Goal: Task Accomplishment & Management: Manage account settings

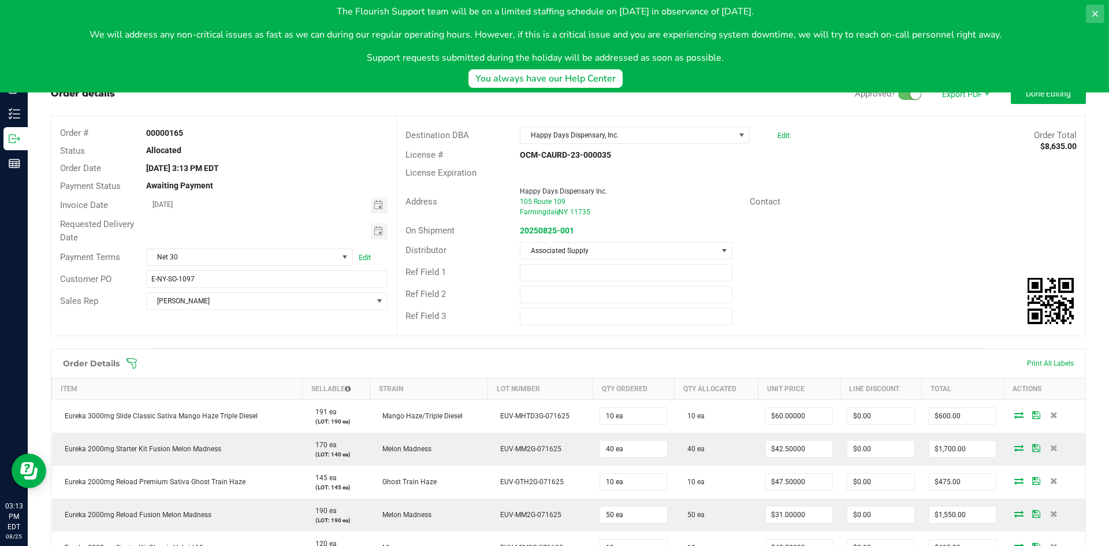
click at [1099, 15] on icon at bounding box center [1095, 13] width 9 height 9
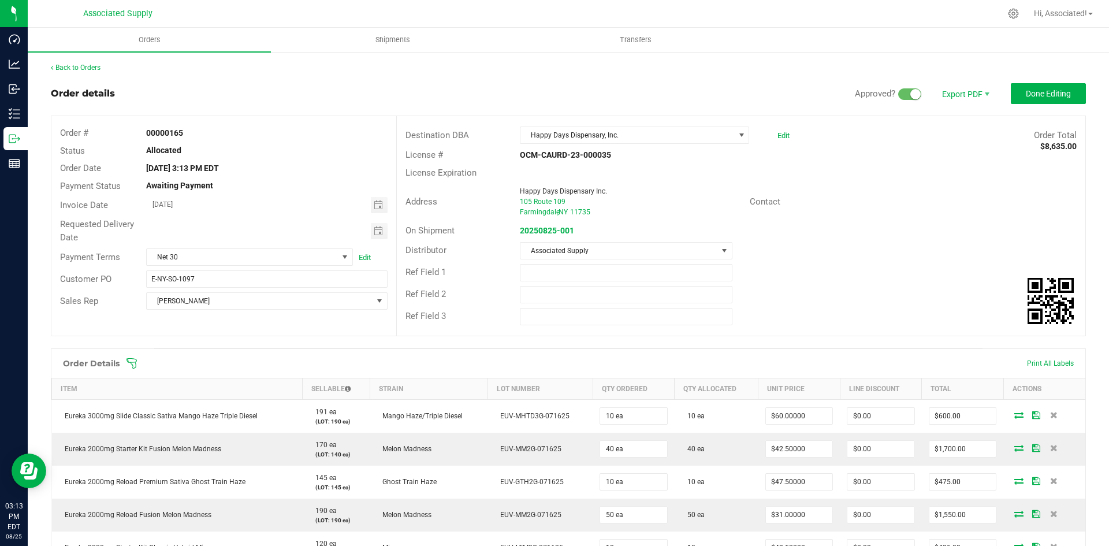
click at [935, 194] on div "Contact" at bounding box center [913, 202] width 344 height 18
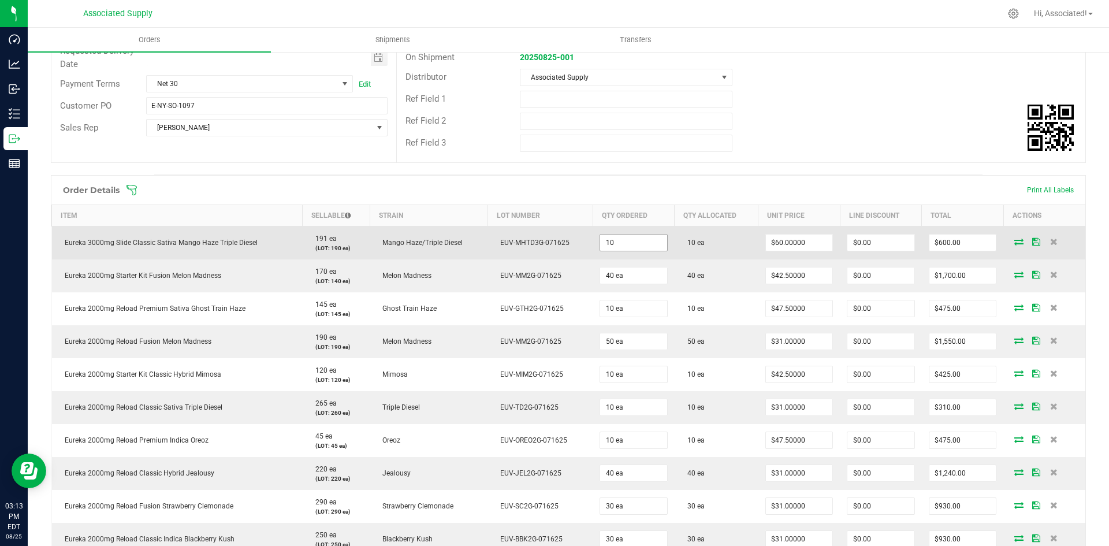
click at [630, 236] on input "10" at bounding box center [633, 243] width 67 height 16
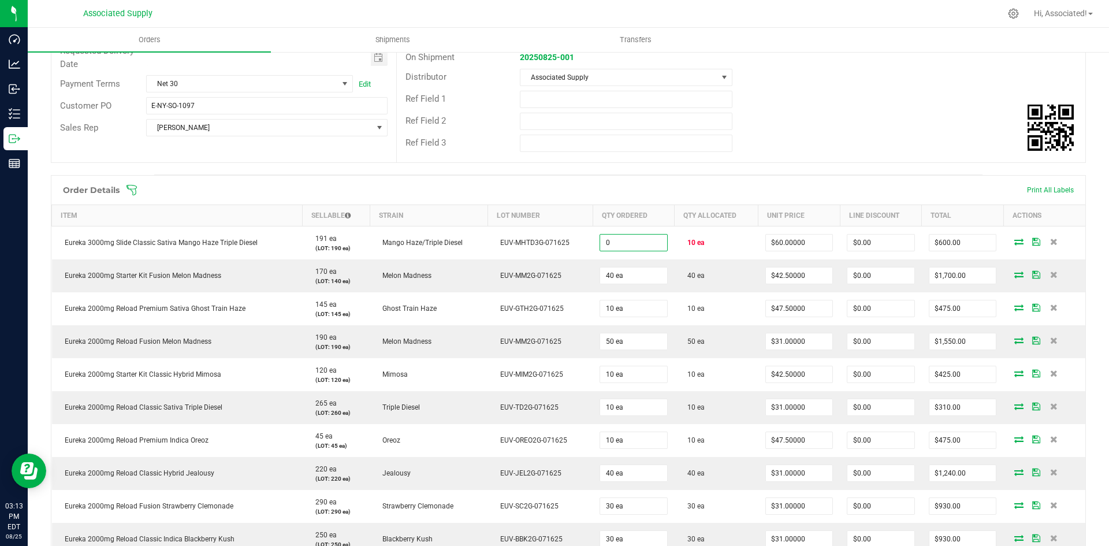
type input "0 ea"
type input "$0.00"
click at [807, 156] on div "Destination DBA Happy Days Dispensary, Inc. Edit Order Total $8,635.00 License …" at bounding box center [740, 52] width 689 height 219
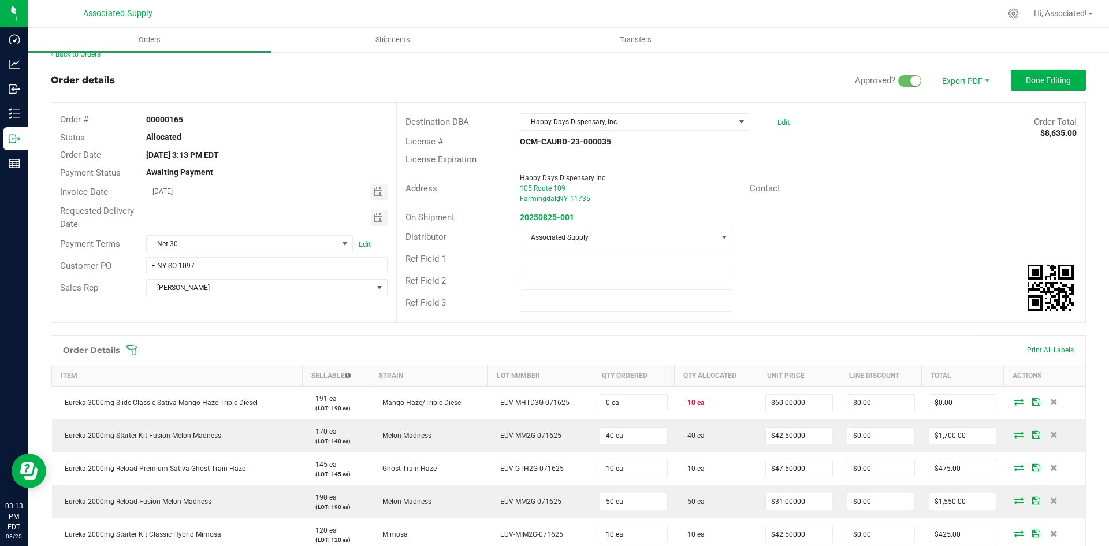
scroll to position [187, 0]
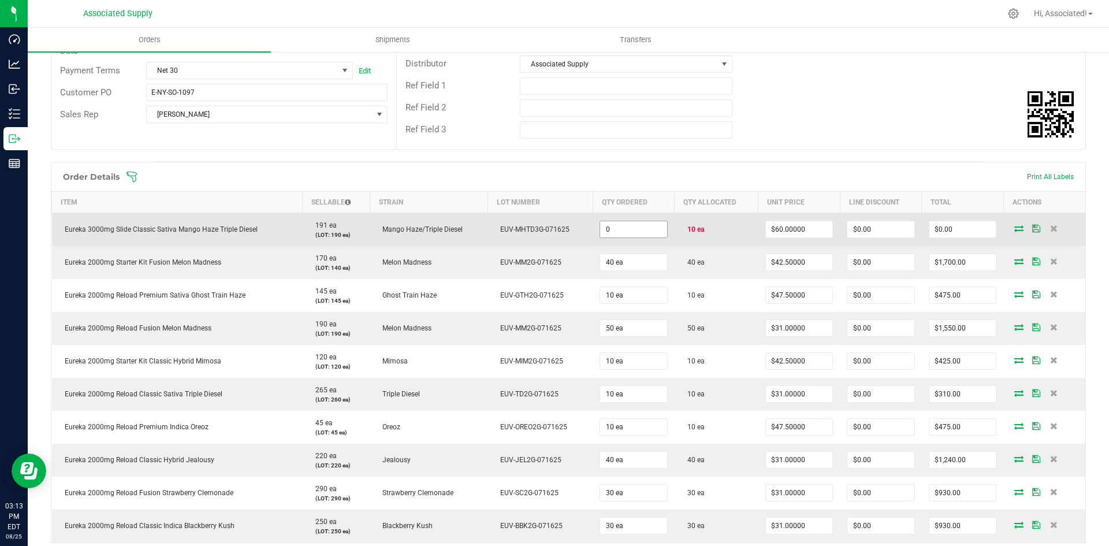
click at [623, 229] on input "0" at bounding box center [633, 229] width 67 height 16
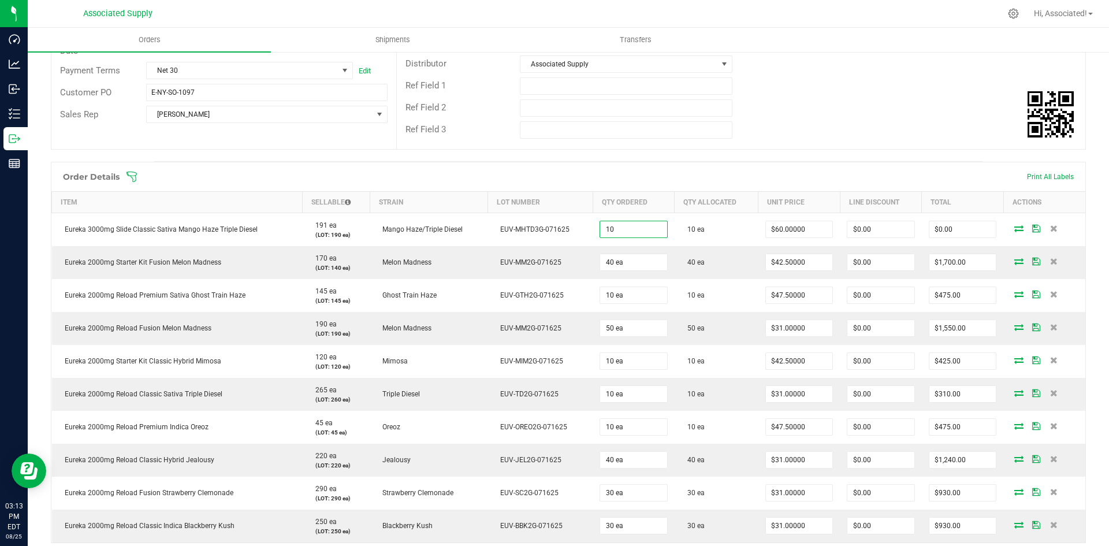
type input "10 ea"
type input "$600.00"
click at [768, 148] on div "Destination DBA Happy Days Dispensary, Inc. Edit Order Total $8,635.00 License …" at bounding box center [740, 39] width 689 height 219
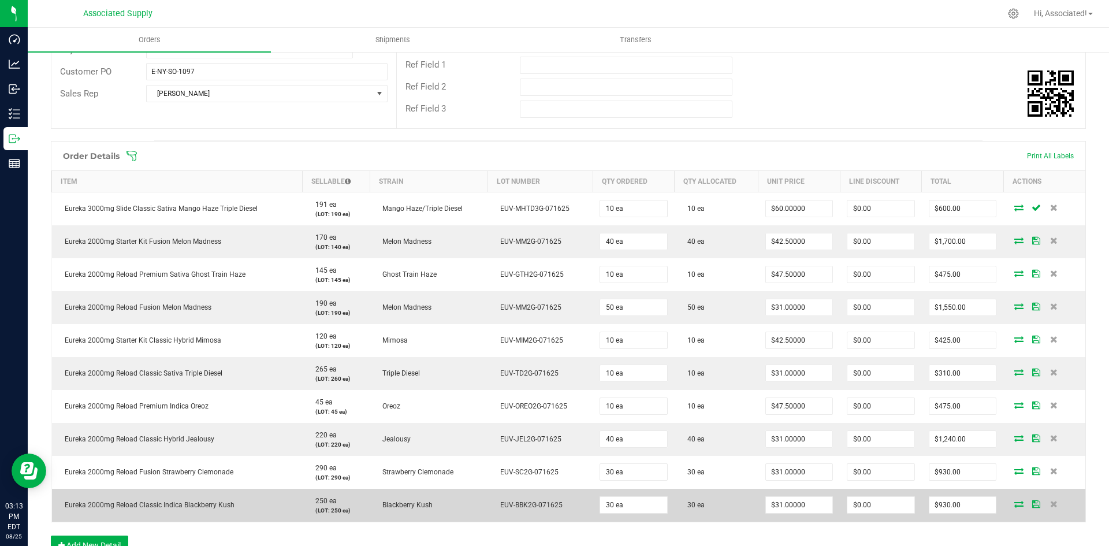
scroll to position [71, 0]
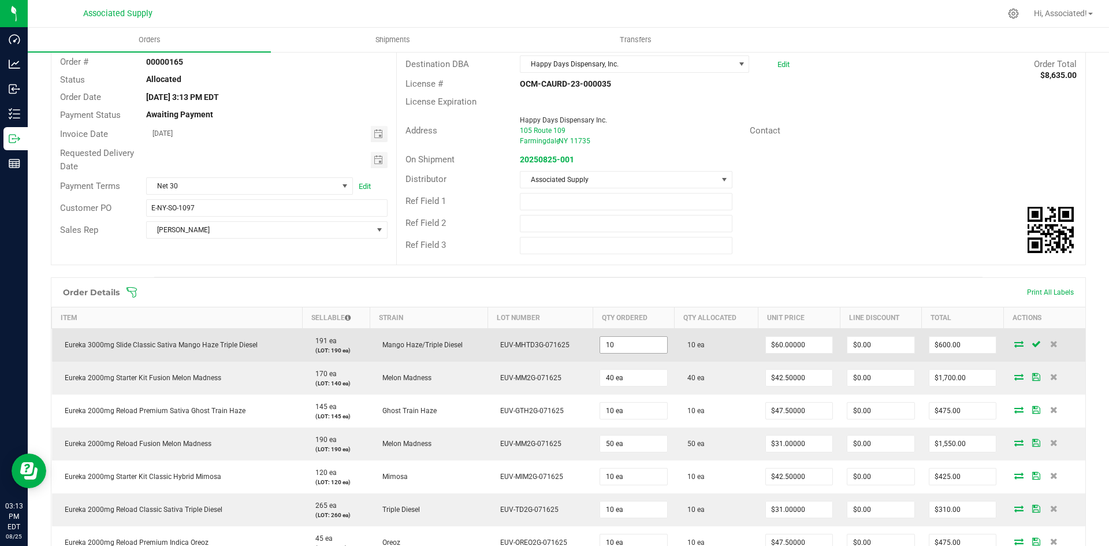
click at [635, 344] on input "10" at bounding box center [633, 345] width 67 height 16
click at [637, 344] on input "10" at bounding box center [633, 345] width 67 height 16
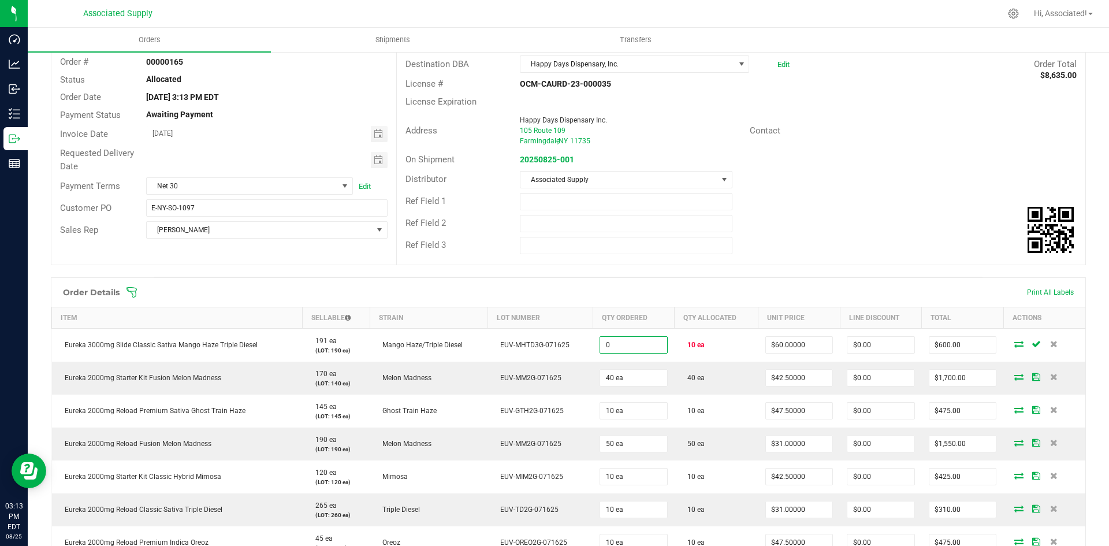
type input "0 ea"
type input "$0.00"
click at [760, 287] on span at bounding box center [643, 293] width 1035 height 12
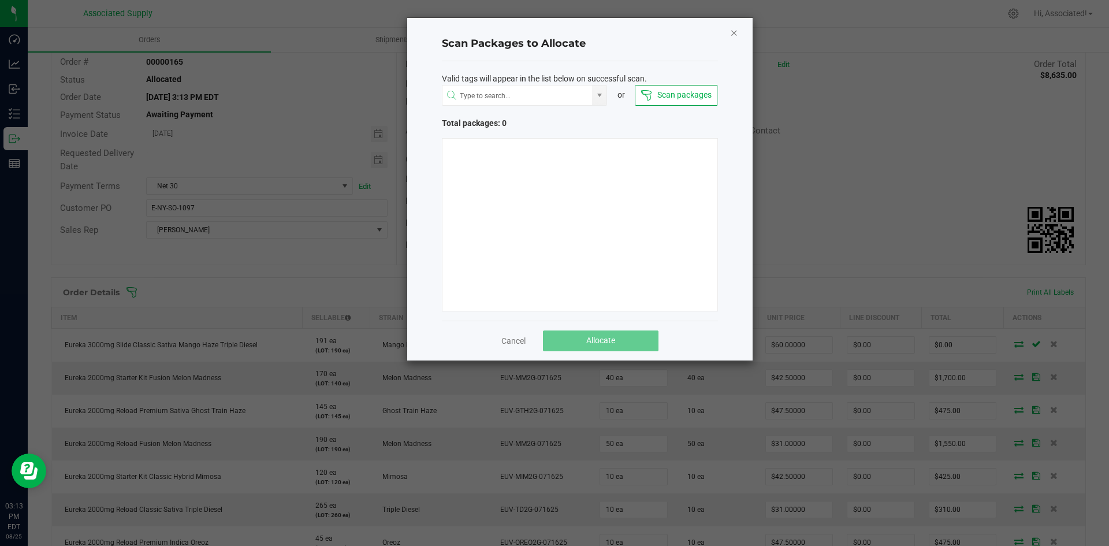
click at [732, 33] on icon "Close" at bounding box center [734, 32] width 8 height 14
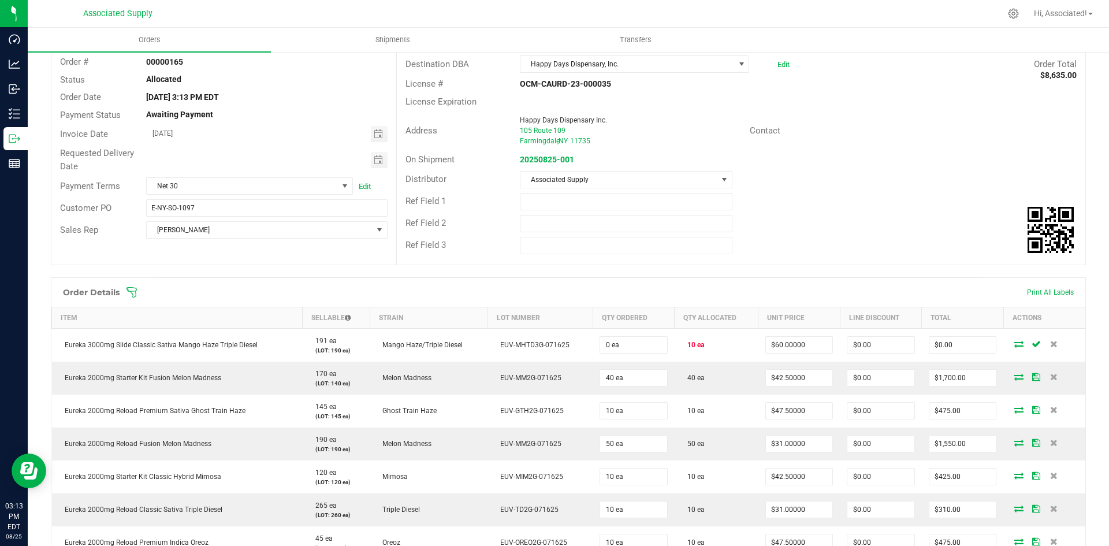
click at [910, 181] on div "Distributor Associated Supply" at bounding box center [741, 180] width 689 height 22
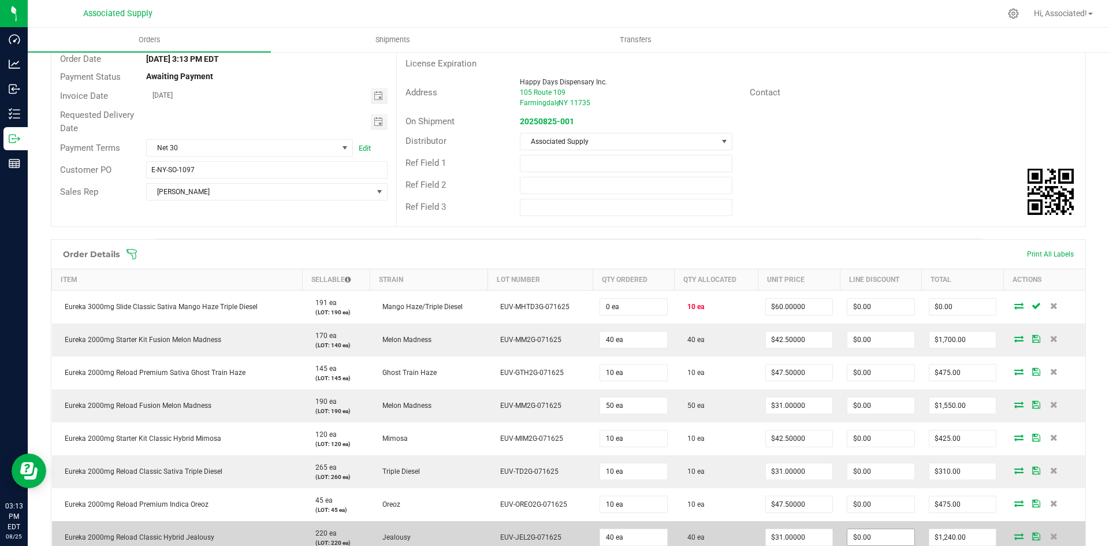
scroll to position [13, 0]
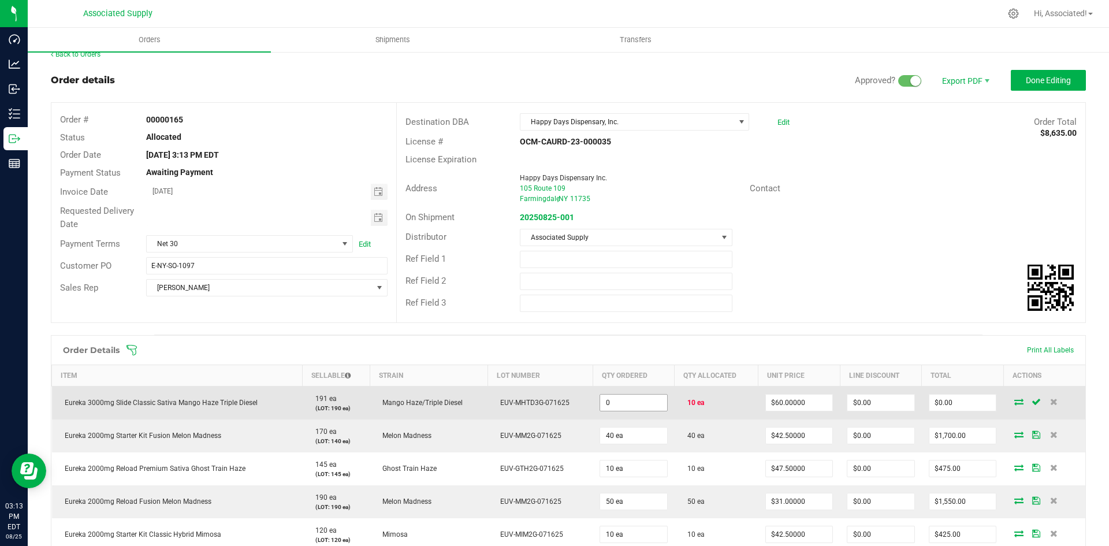
click at [636, 398] on input "0" at bounding box center [633, 403] width 67 height 16
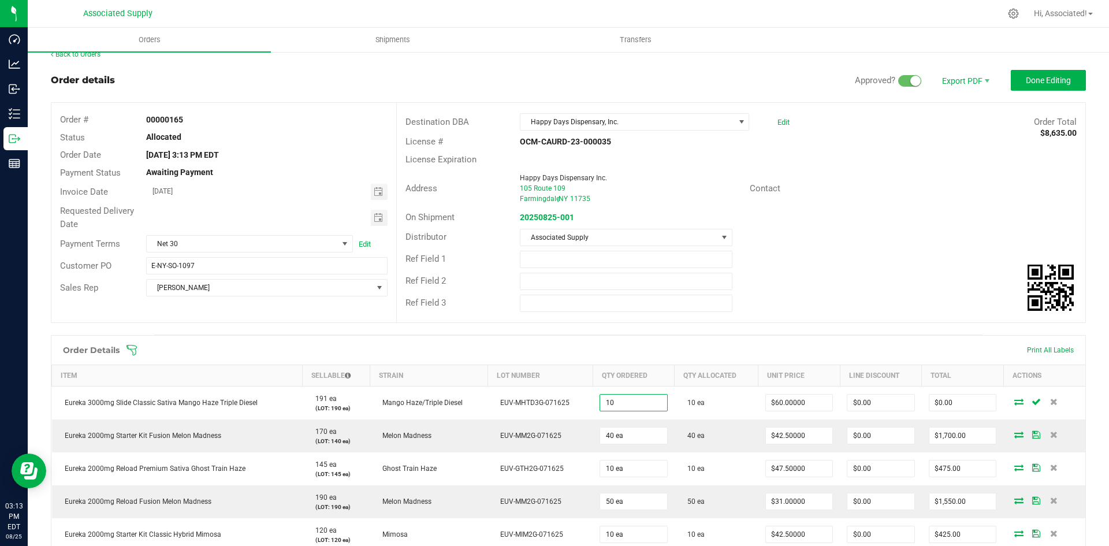
type input "10 ea"
type input "$600.00"
click at [774, 295] on div "Ref Field 3" at bounding box center [741, 303] width 689 height 22
click at [812, 400] on input "60" at bounding box center [799, 403] width 67 height 16
type input "$0.00000"
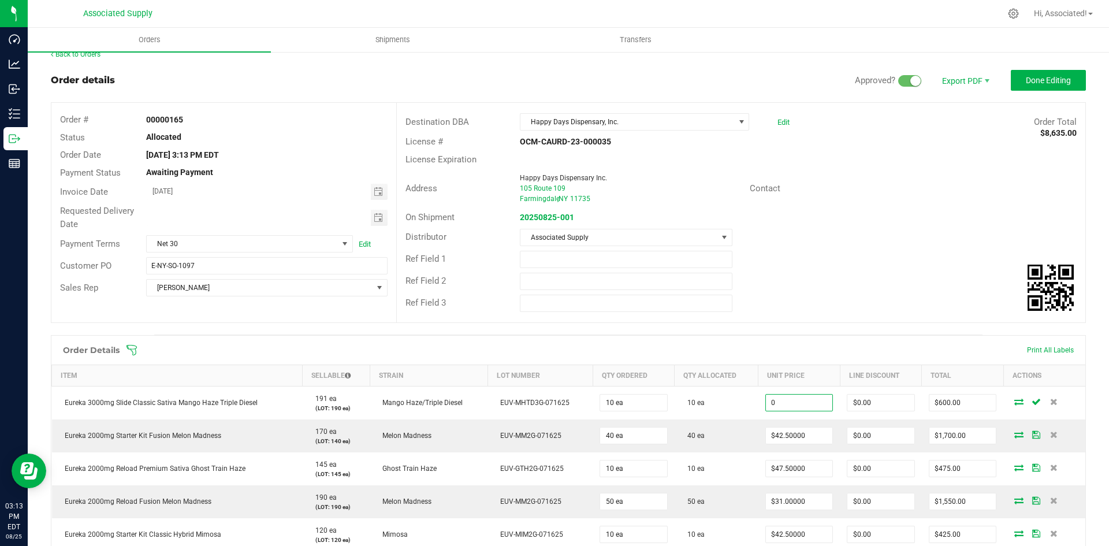
type input "$0.00"
click at [824, 322] on div "Destination DBA Happy Days Dispensary, Inc. Edit Order Total $8,635.00 License …" at bounding box center [740, 212] width 689 height 219
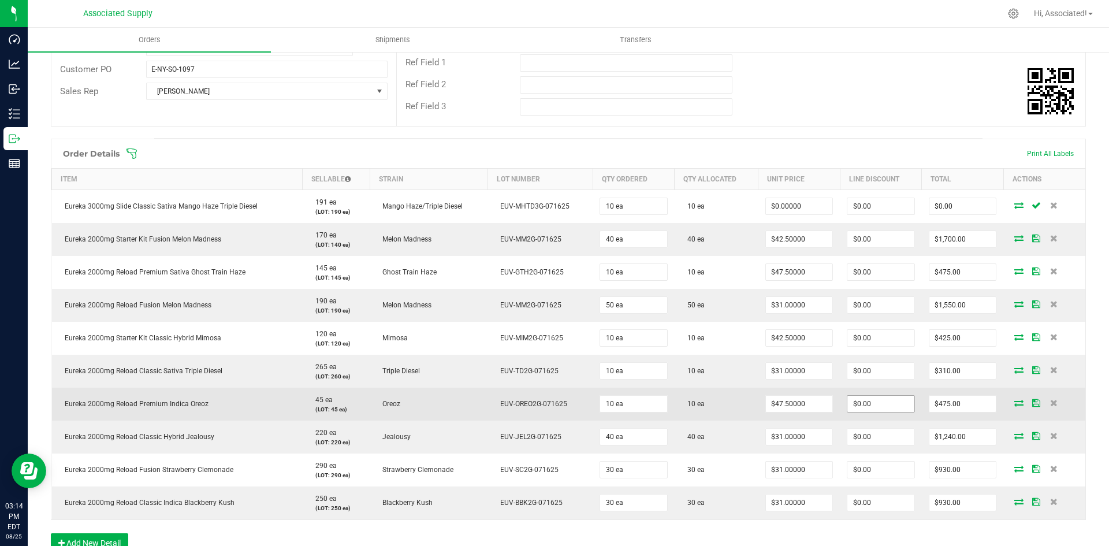
scroll to position [418, 0]
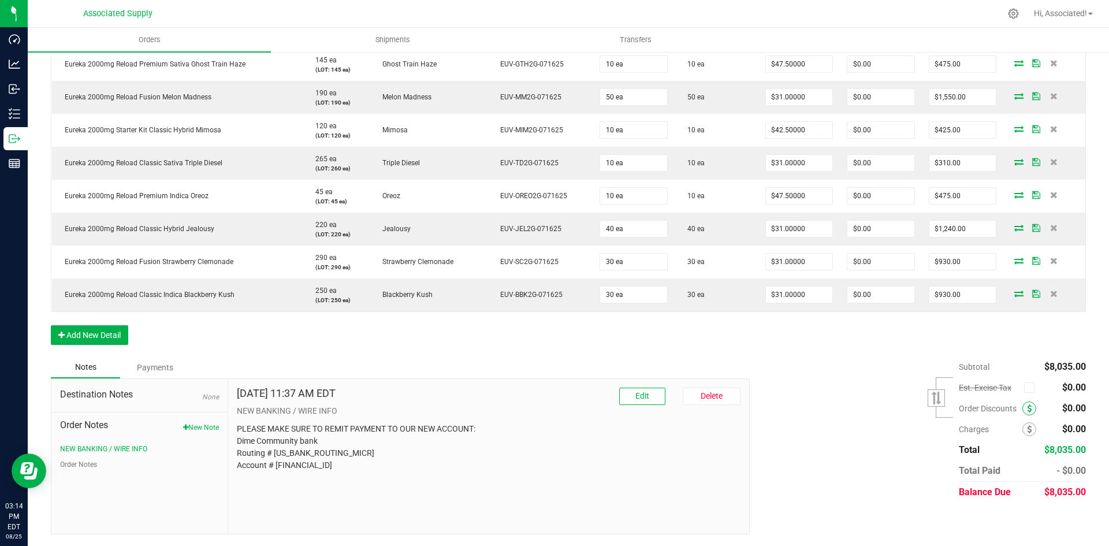
click at [1023, 408] on span at bounding box center [1029, 408] width 14 height 14
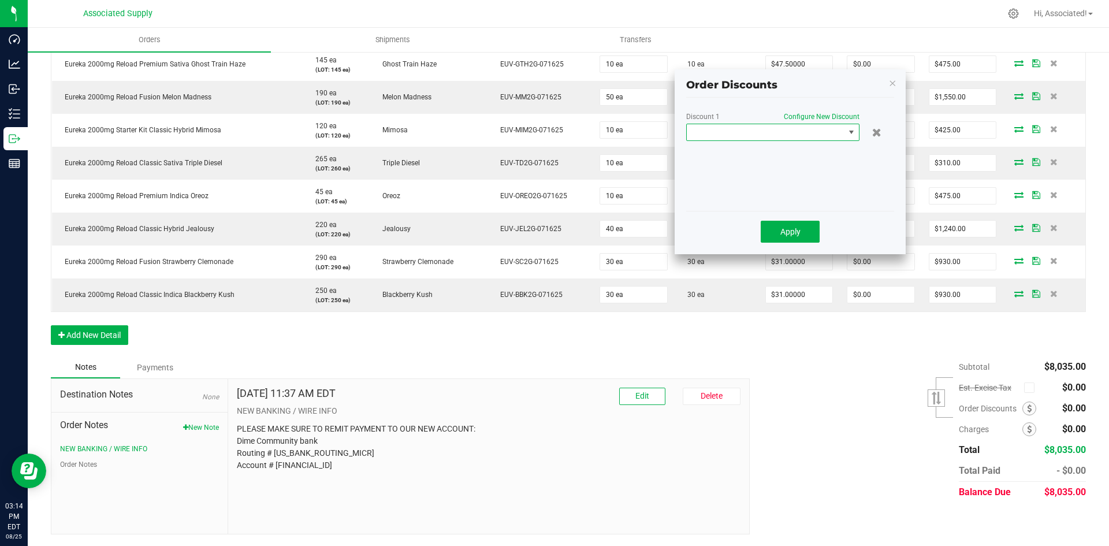
click at [834, 133] on span at bounding box center [766, 132] width 158 height 16
click at [736, 185] on li "Custom" at bounding box center [773, 182] width 172 height 20
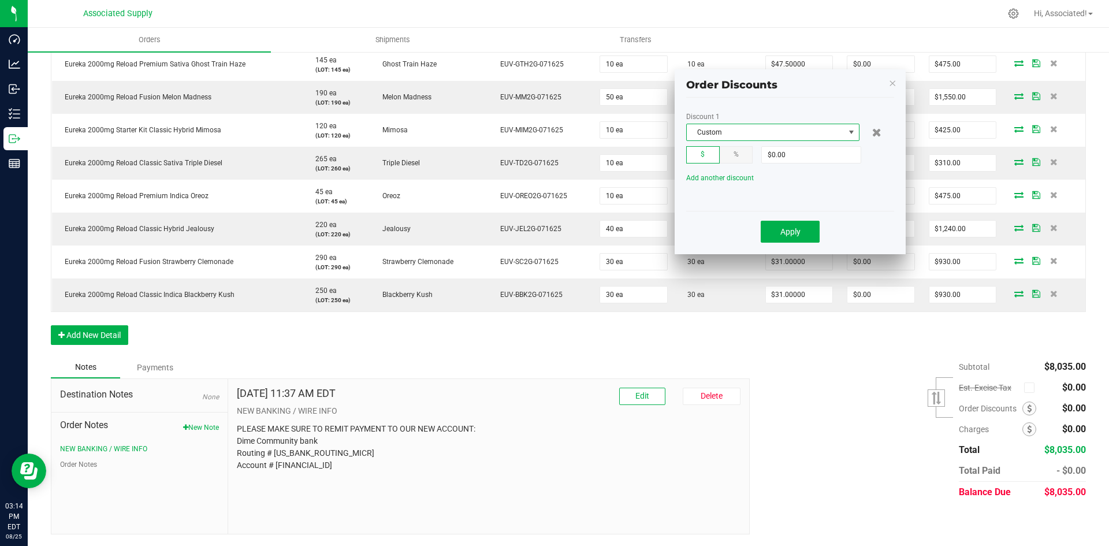
click at [741, 157] on div "%" at bounding box center [737, 154] width 34 height 17
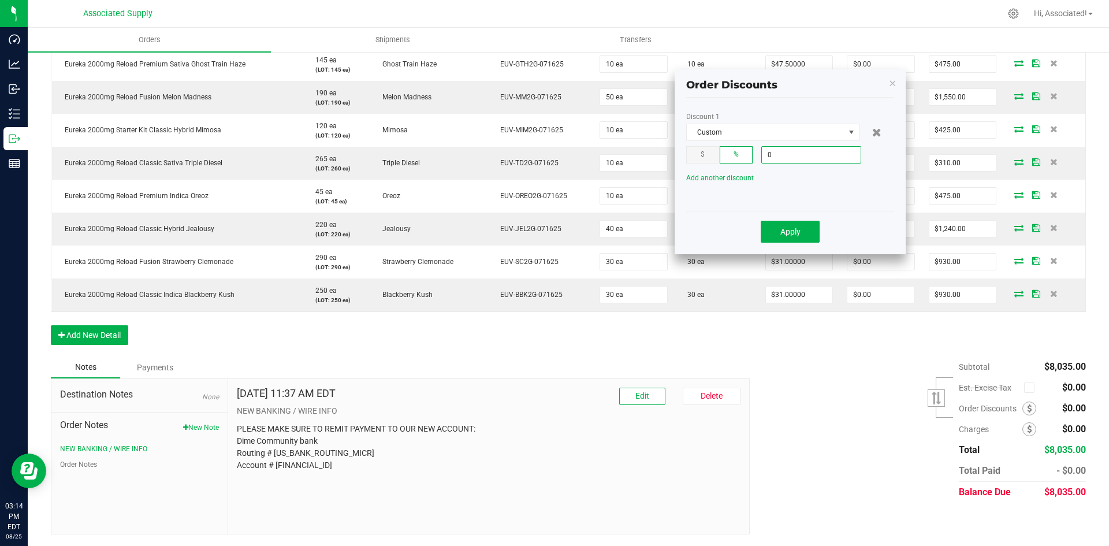
click at [793, 151] on input "0" at bounding box center [811, 155] width 99 height 16
click at [794, 152] on input "17.5" at bounding box center [811, 155] width 99 height 16
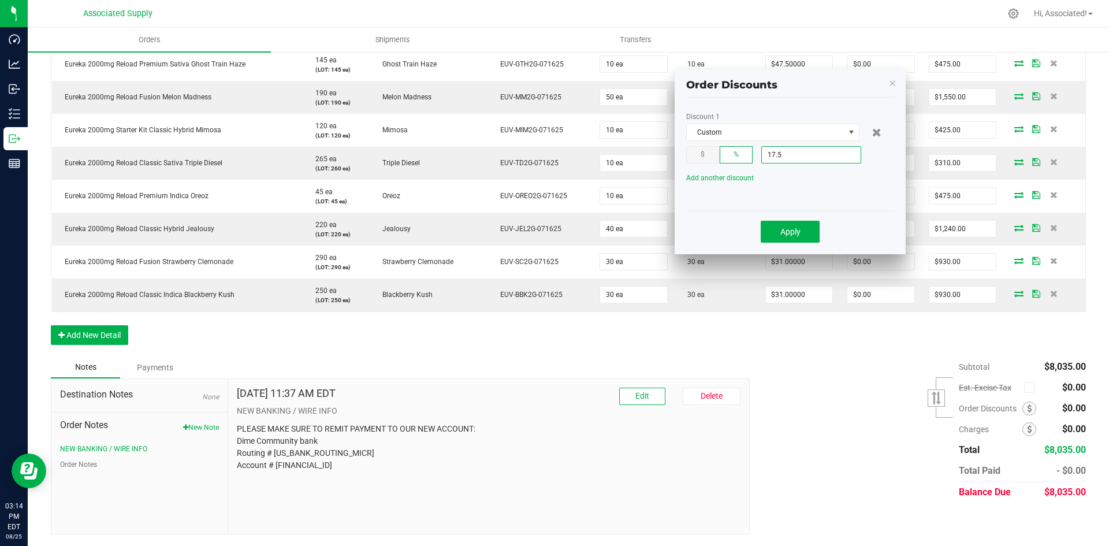
type input "17.5%"
click at [866, 194] on div "Discount 1 Custom $ % 17.5% Add another discount" at bounding box center [790, 159] width 208 height 92
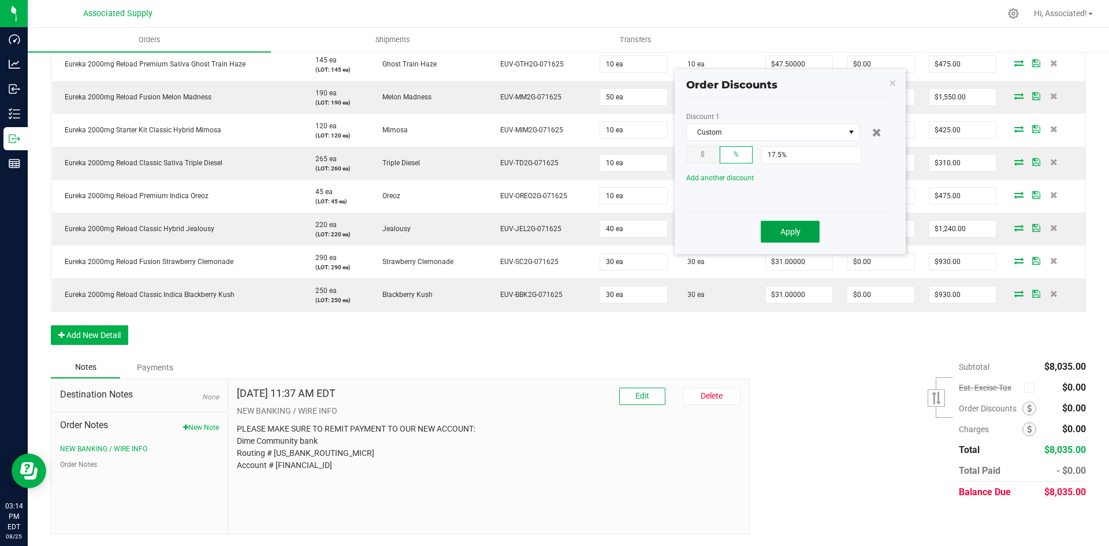
click at [797, 232] on span "Apply" at bounding box center [790, 231] width 20 height 9
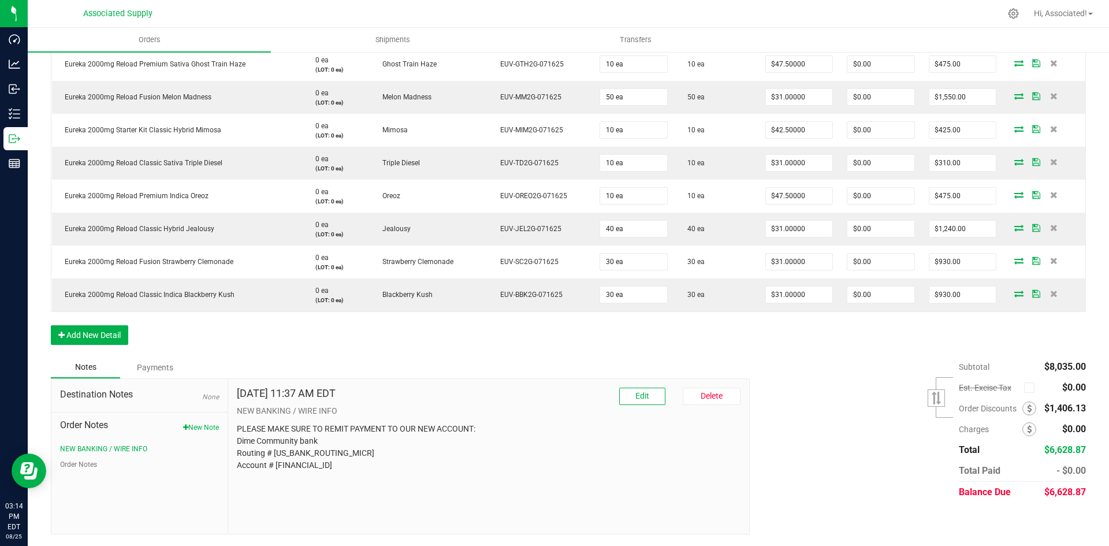
drag, startPoint x: 1081, startPoint y: 408, endPoint x: 1087, endPoint y: 407, distance: 5.9
click at [1084, 407] on div "Back to Orders Order details Approved? Export PDF Done Editing Order # 00000165…" at bounding box center [568, 89] width 1081 height 913
click at [1087, 407] on div "Back to Orders Order details Approved? Export PDF Done Editing Order # 00000165…" at bounding box center [568, 89] width 1081 height 913
drag, startPoint x: 1043, startPoint y: 410, endPoint x: 1077, endPoint y: 410, distance: 34.1
click at [1077, 410] on span "$1,406.13" at bounding box center [1065, 408] width 42 height 11
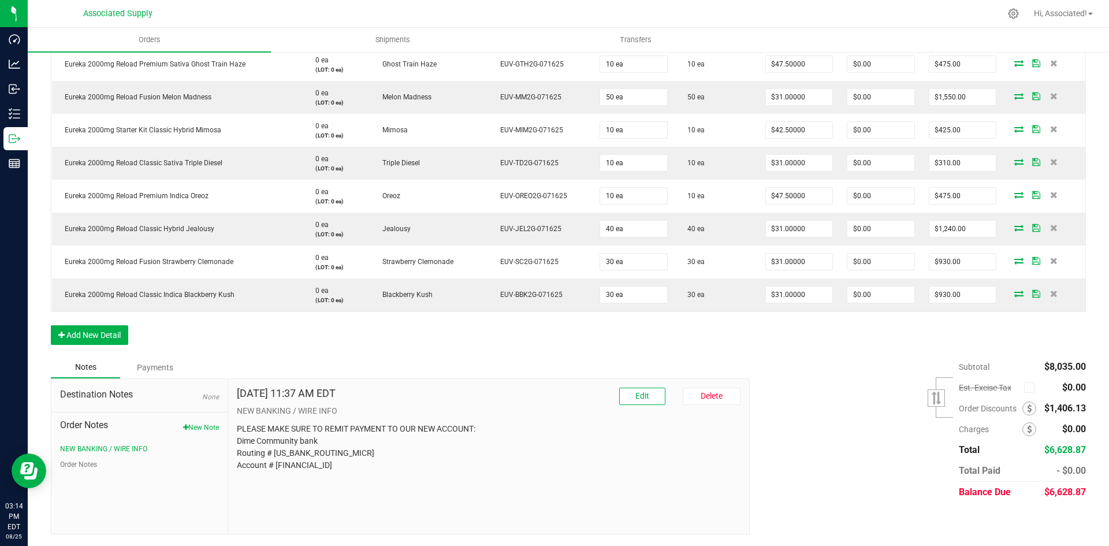
copy span "1,406.13"
click at [851, 383] on div "Subtotal $8,035.00 Est. Excise Tax" at bounding box center [913, 429] width 345 height 146
click at [889, 392] on div "Subtotal $8,035.00 Est. Excise Tax" at bounding box center [913, 429] width 345 height 146
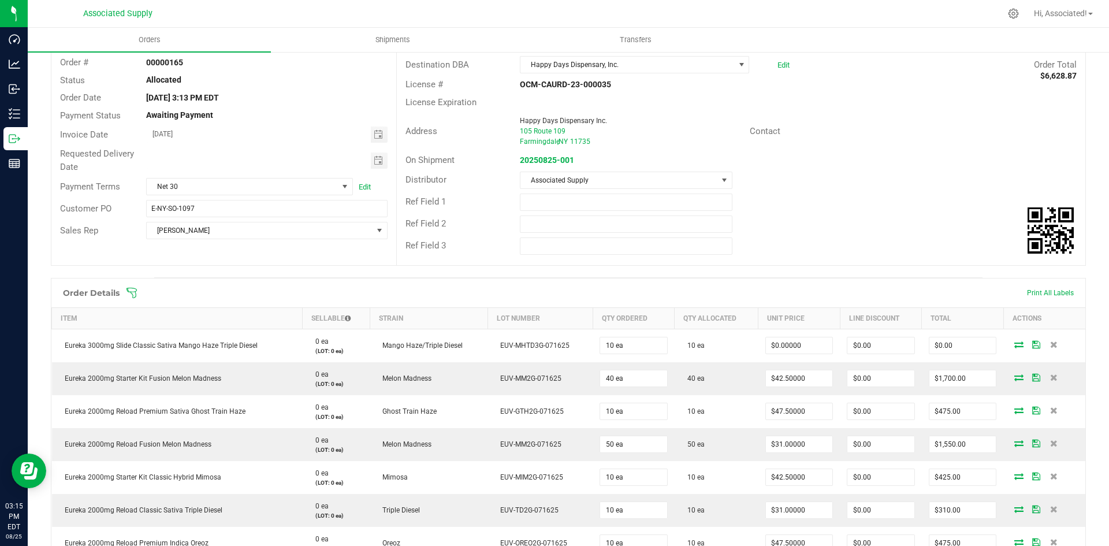
scroll to position [13, 0]
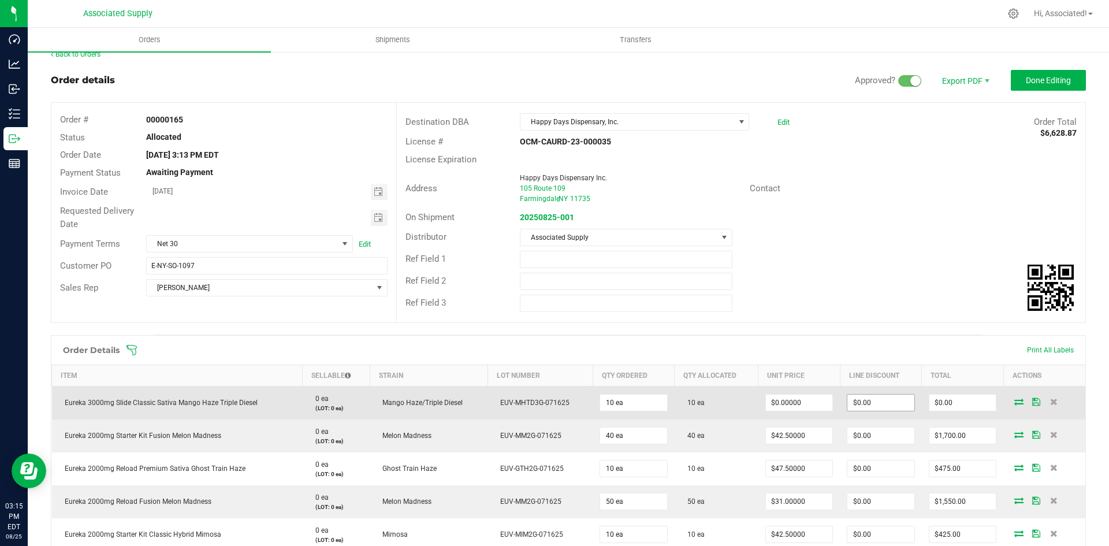
type input "0"
click at [865, 404] on input "0" at bounding box center [880, 403] width 67 height 16
click at [866, 404] on input "0" at bounding box center [880, 403] width 67 height 16
type input "0"
type input "$0.00"
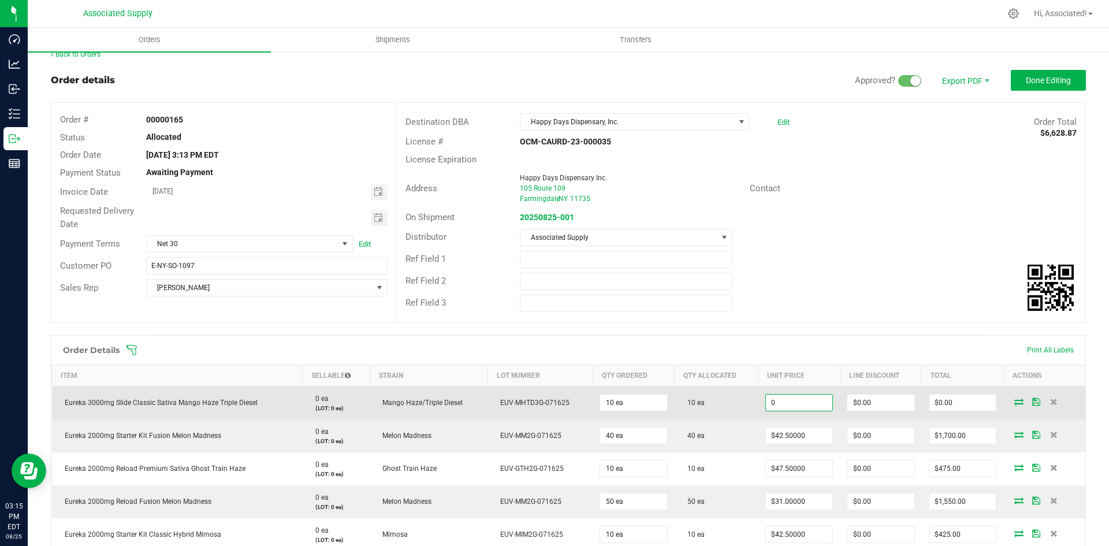
click at [805, 407] on input "0" at bounding box center [799, 403] width 67 height 16
click at [801, 399] on input "0" at bounding box center [799, 403] width 67 height 16
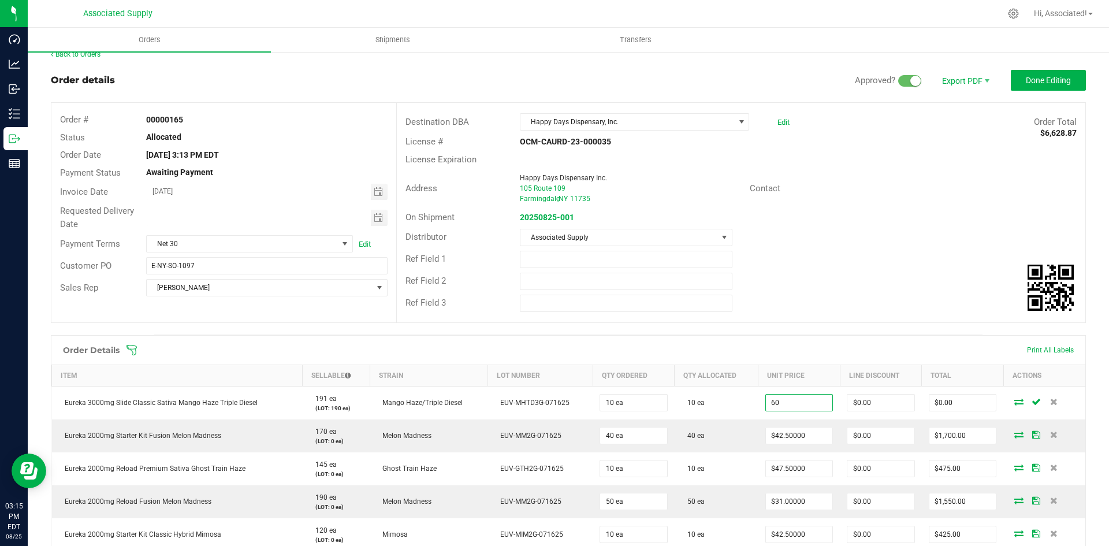
type input "$60.00000"
type input "$600.00"
click at [828, 347] on span at bounding box center [643, 350] width 1035 height 12
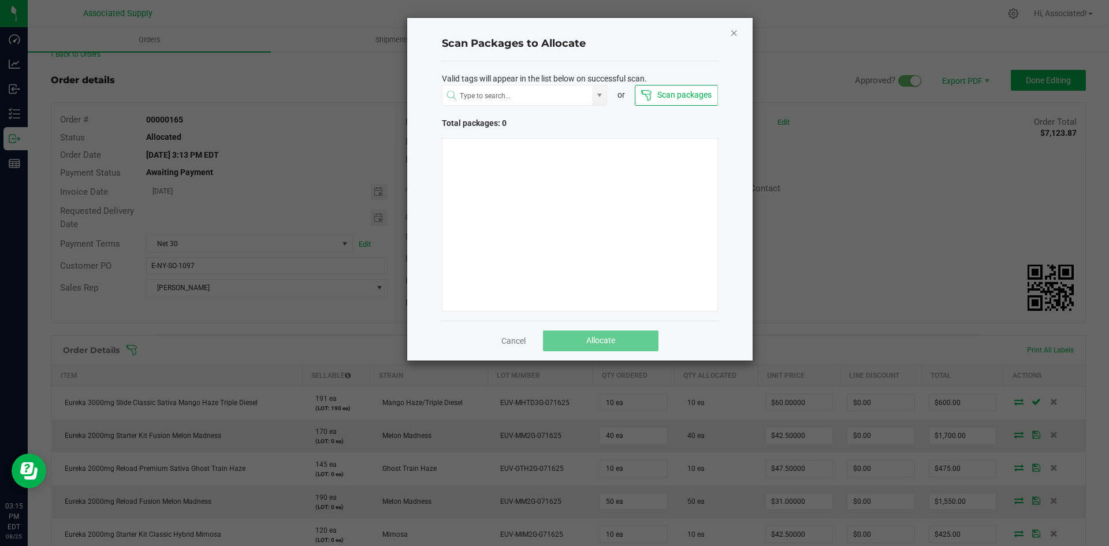
click at [730, 32] on icon "Close" at bounding box center [734, 32] width 8 height 14
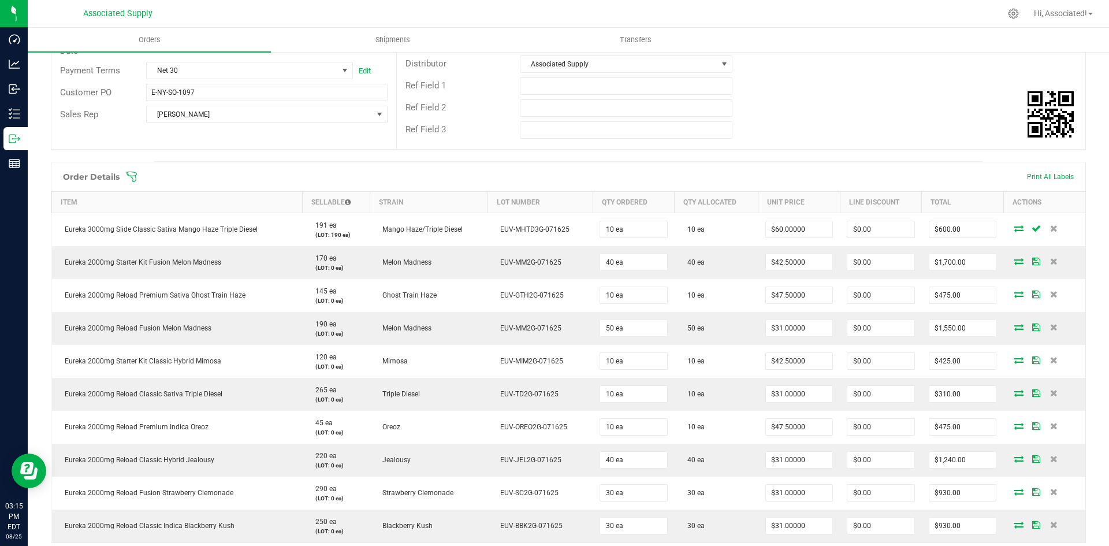
scroll to position [418, 0]
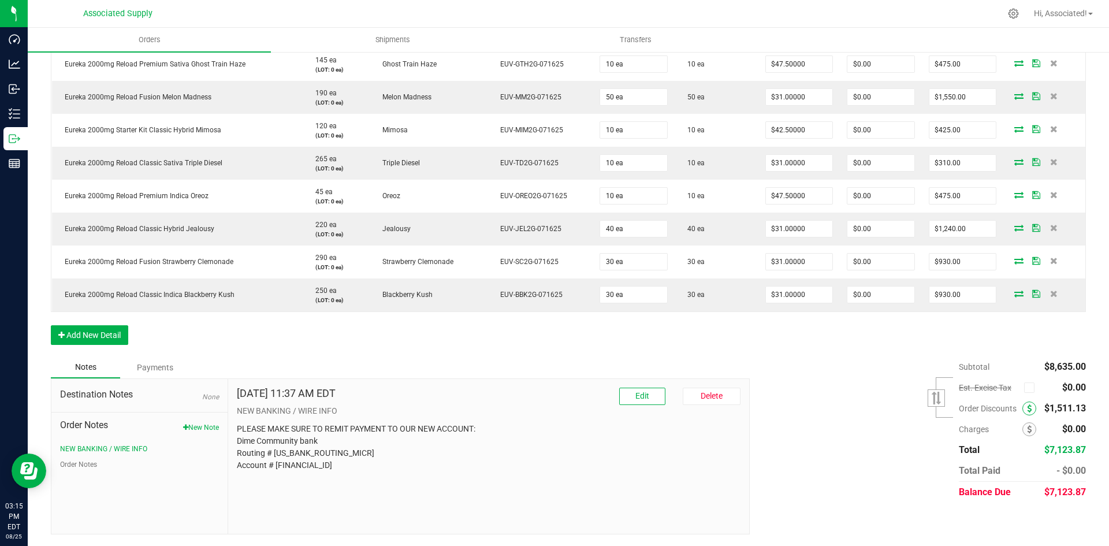
click at [1027, 407] on icon at bounding box center [1029, 408] width 5 height 8
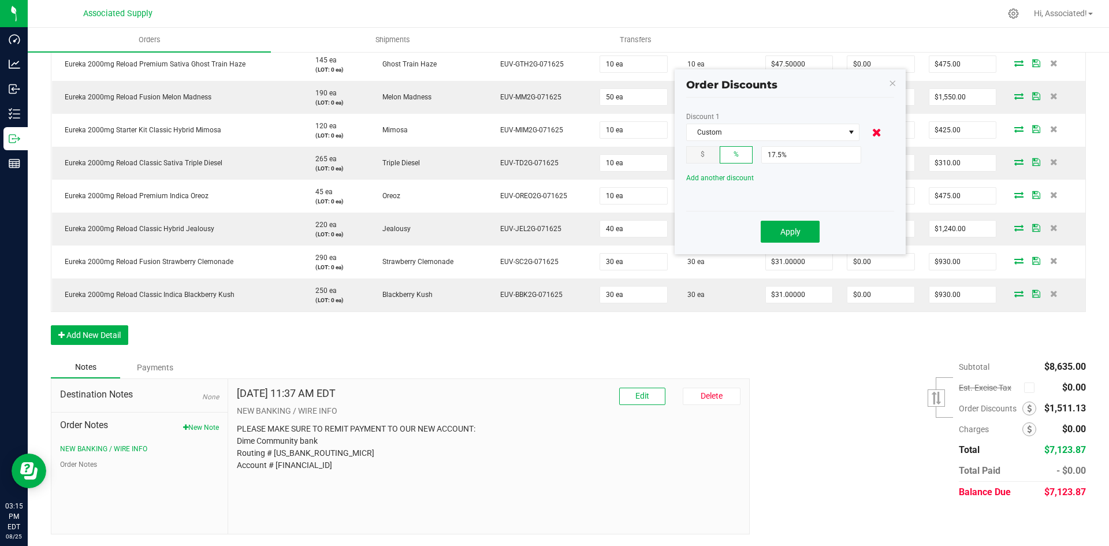
click at [879, 131] on icon at bounding box center [876, 132] width 9 height 12
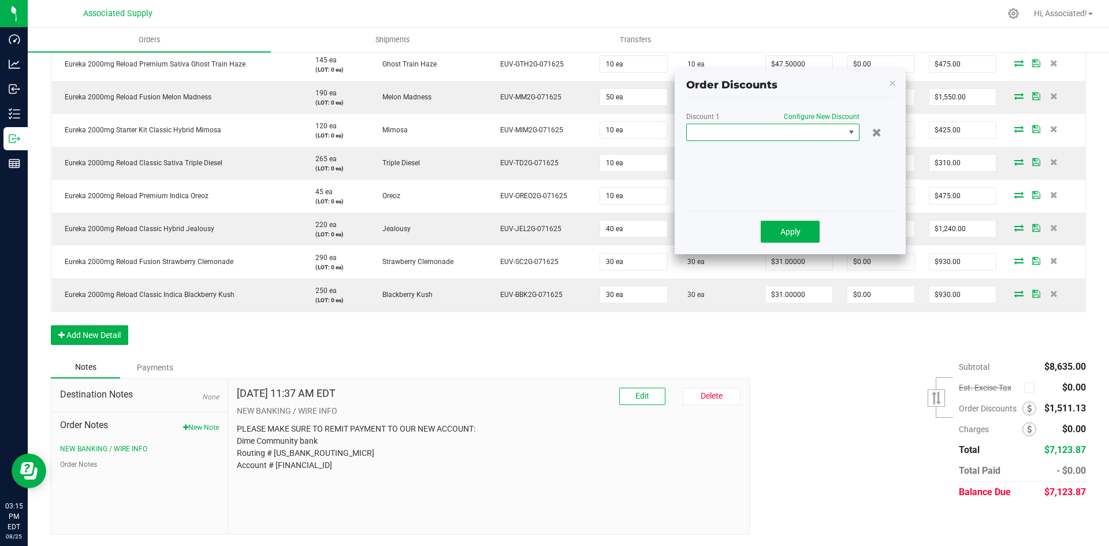
click at [853, 132] on span at bounding box center [851, 132] width 9 height 9
click at [793, 131] on span at bounding box center [766, 132] width 158 height 16
click at [739, 157] on input at bounding box center [772, 157] width 163 height 18
click at [851, 133] on span at bounding box center [851, 132] width 9 height 9
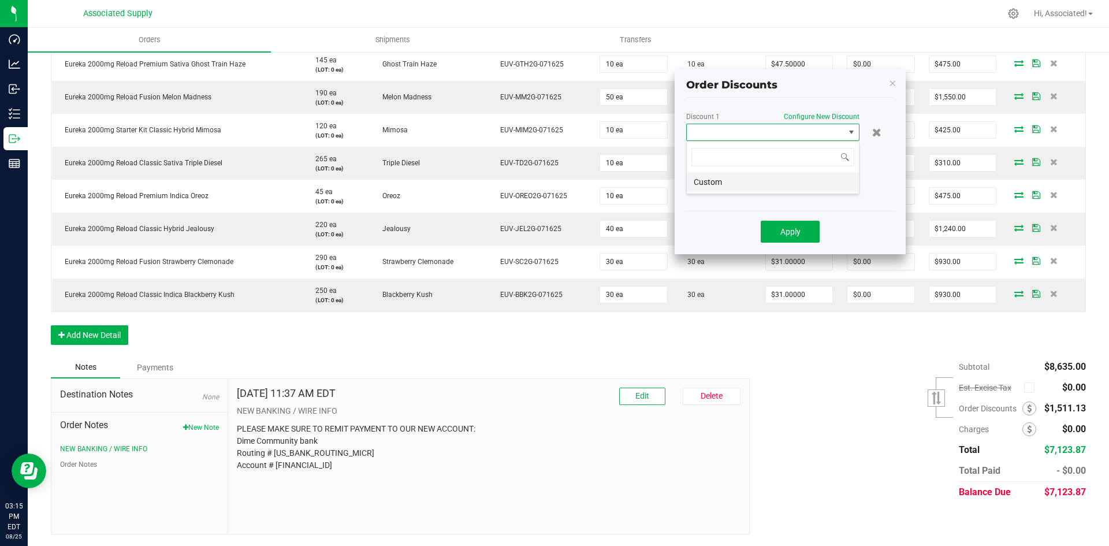
click at [738, 185] on li "Custom" at bounding box center [773, 182] width 172 height 20
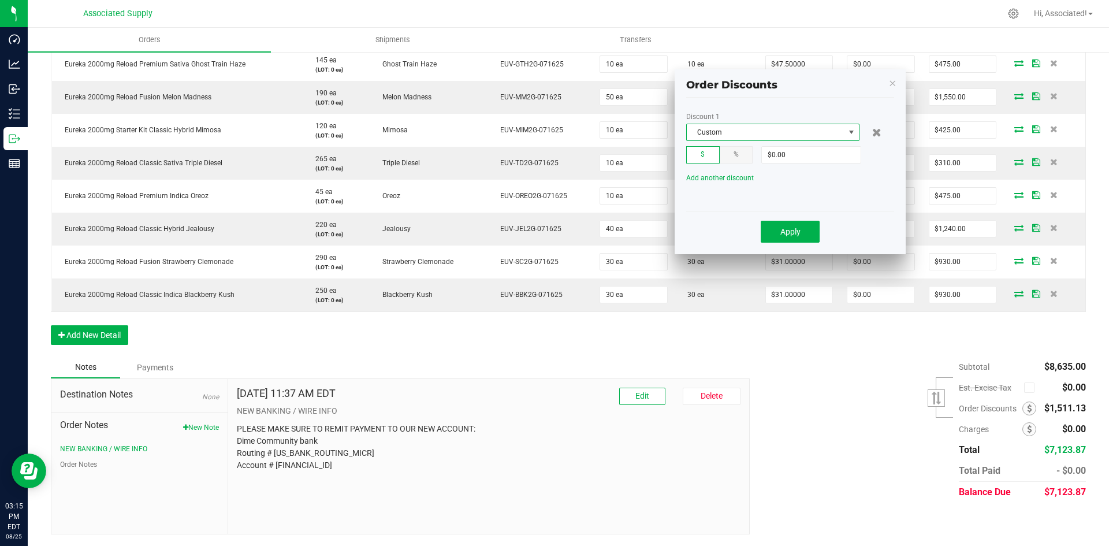
click at [704, 157] on span "$" at bounding box center [703, 154] width 4 height 8
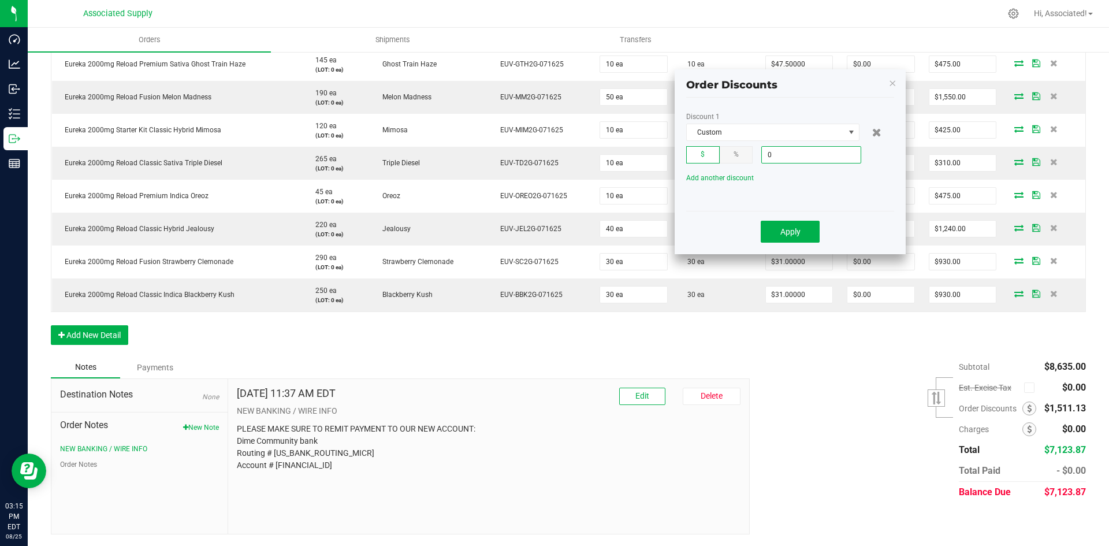
drag, startPoint x: 791, startPoint y: 153, endPoint x: 730, endPoint y: 159, distance: 61.5
click at [730, 159] on div "$ % 0" at bounding box center [790, 154] width 208 height 17
click at [786, 151] on input "0" at bounding box center [811, 155] width 99 height 16
click at [821, 158] on input "1402" at bounding box center [811, 155] width 99 height 16
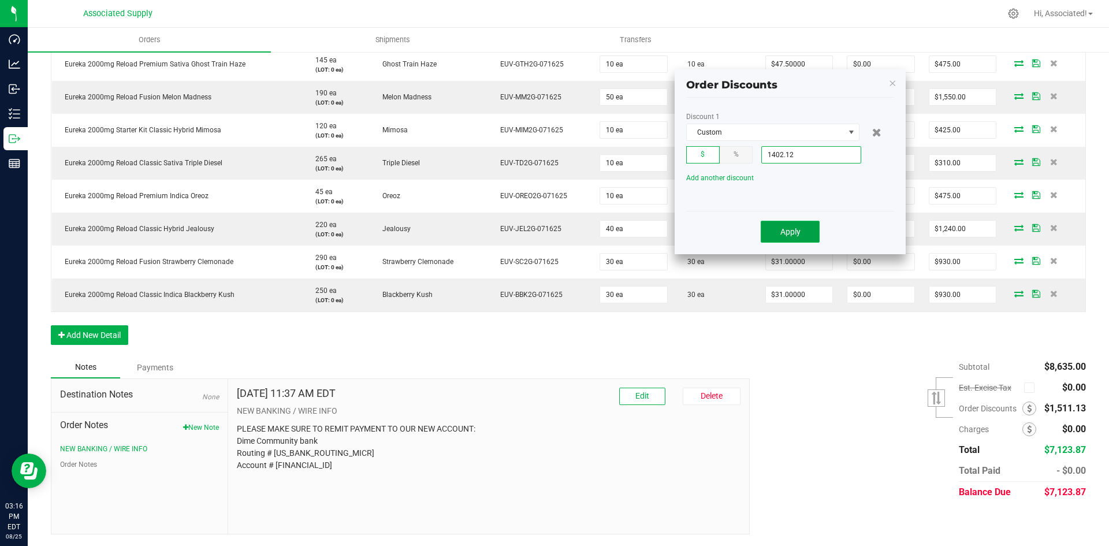
type input "$1,402.12"
click at [801, 232] on button "Apply" at bounding box center [790, 232] width 59 height 22
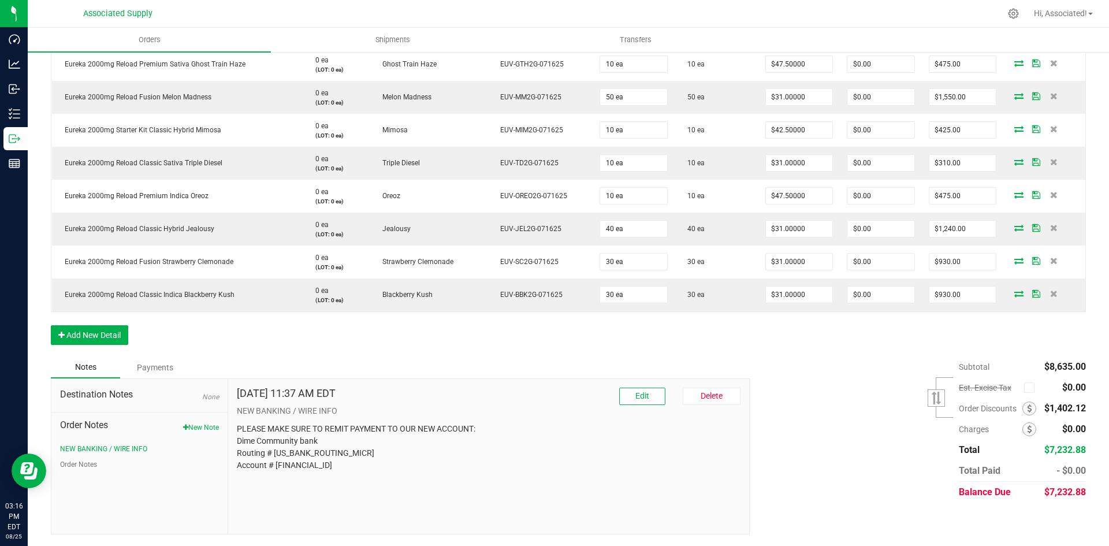
click at [803, 436] on div "Subtotal $8,635.00 Est. Excise Tax" at bounding box center [913, 429] width 345 height 146
click at [158, 367] on div "Payments" at bounding box center [154, 367] width 69 height 21
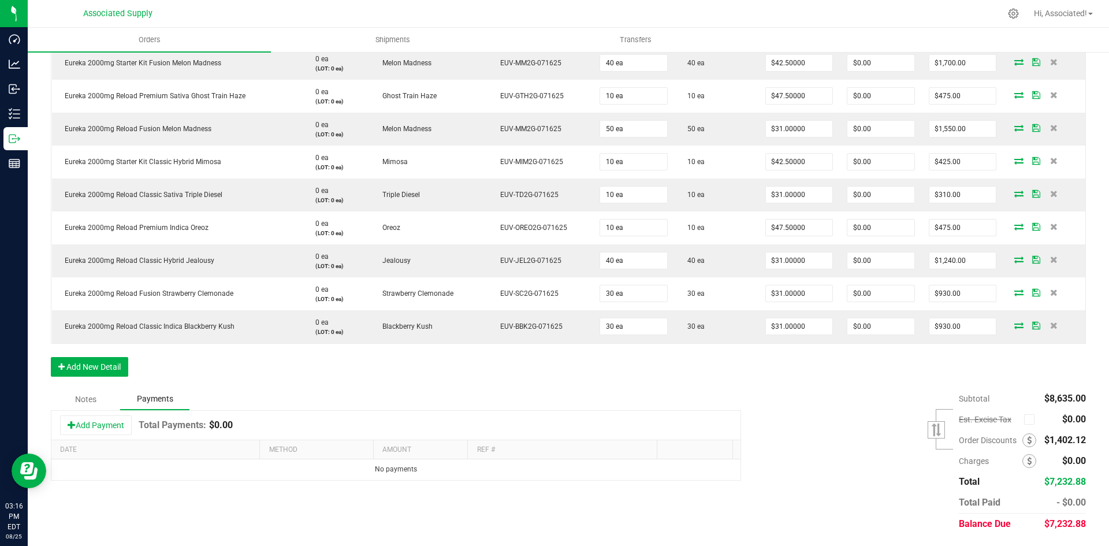
scroll to position [386, 0]
click at [90, 393] on div "Notes" at bounding box center [85, 399] width 69 height 21
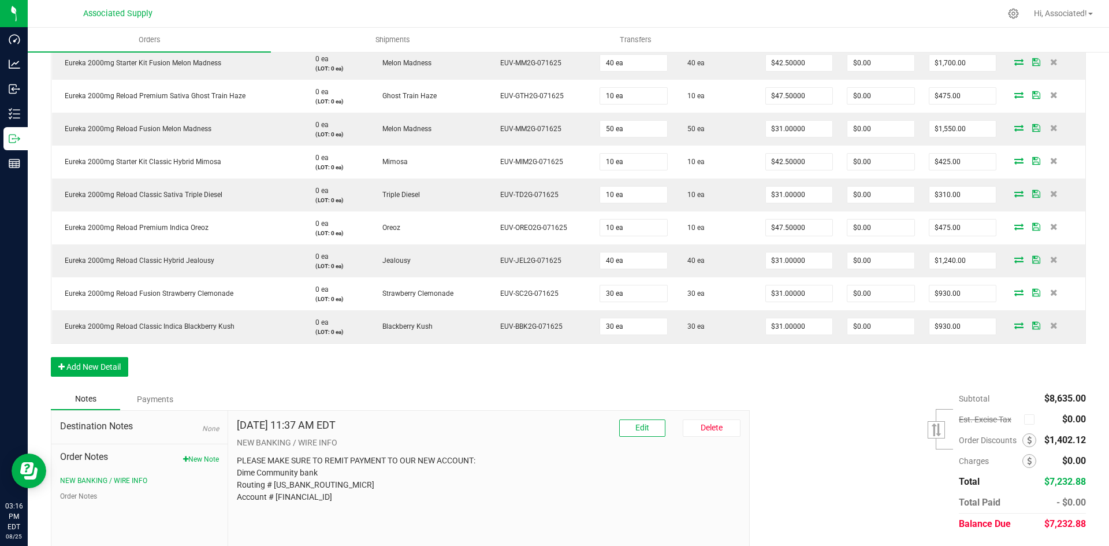
scroll to position [418, 0]
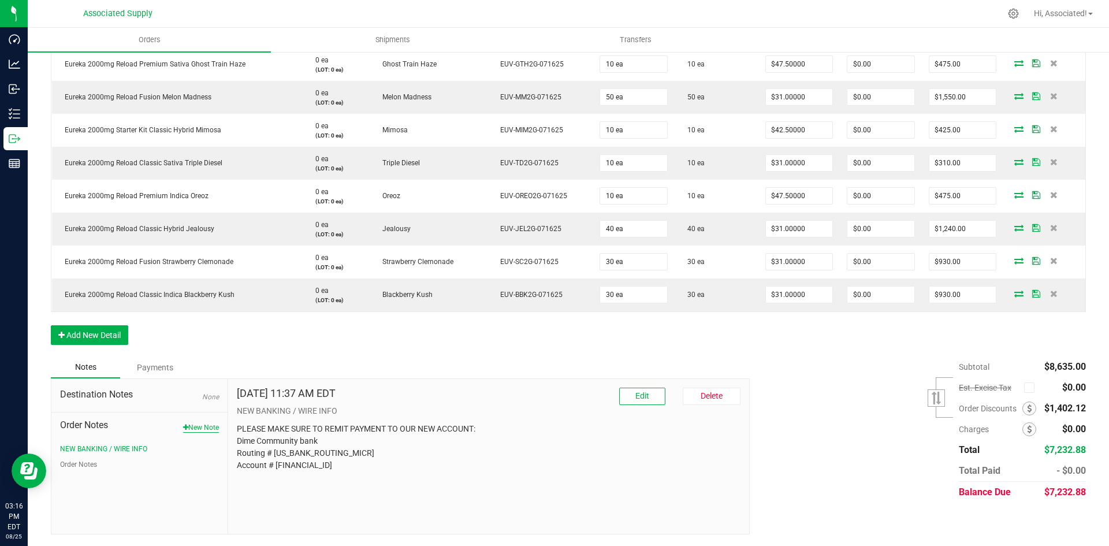
click at [207, 423] on button "New Note" at bounding box center [201, 427] width 36 height 10
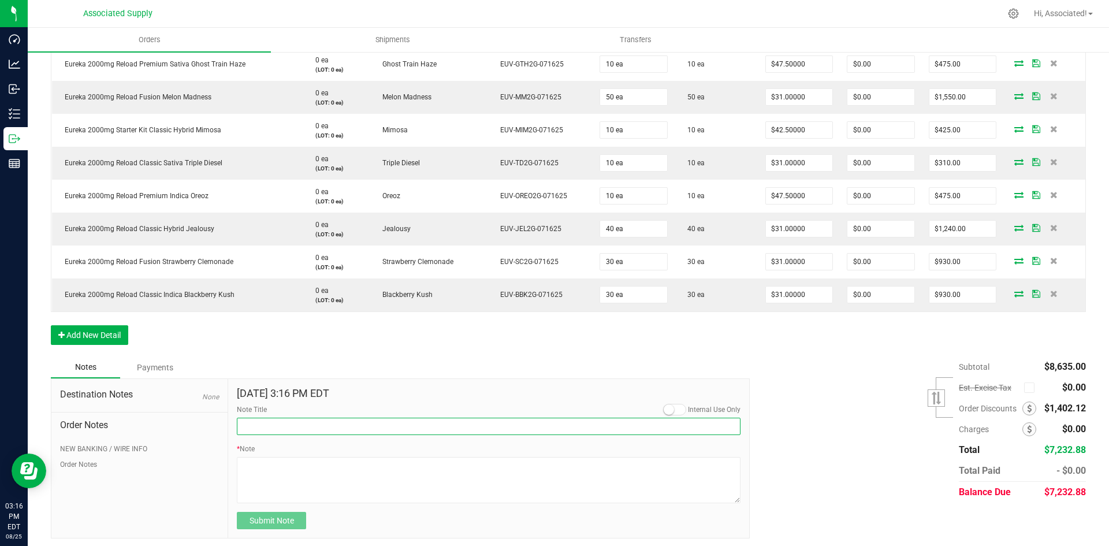
click at [311, 426] on input "Note Title" at bounding box center [489, 426] width 504 height 17
type input "Promotional Discount"
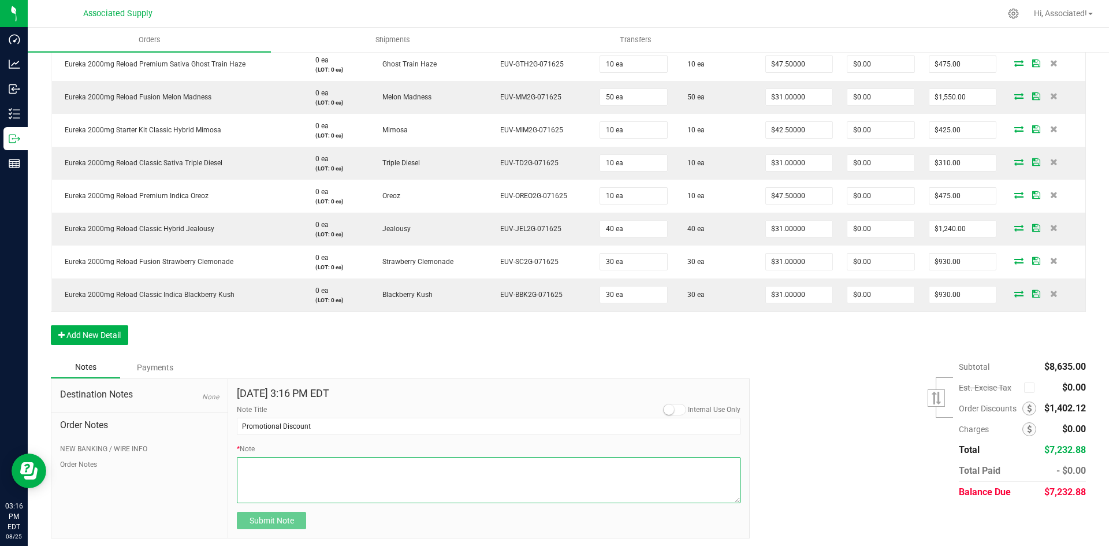
click at [311, 485] on textarea "* Note" at bounding box center [489, 480] width 504 height 46
click at [297, 467] on textarea "* Note" at bounding box center [489, 480] width 504 height 46
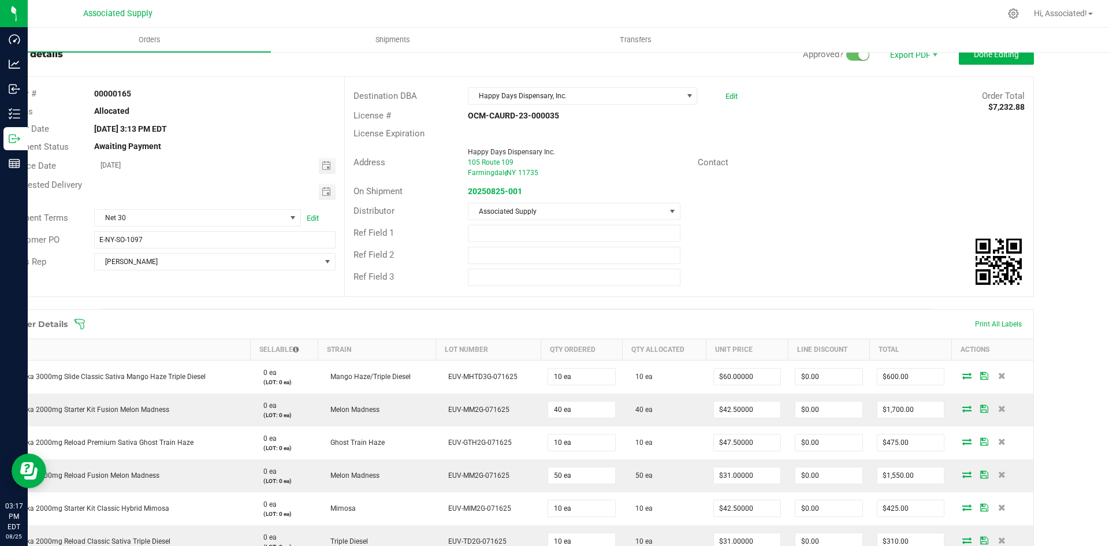
scroll to position [0, 52]
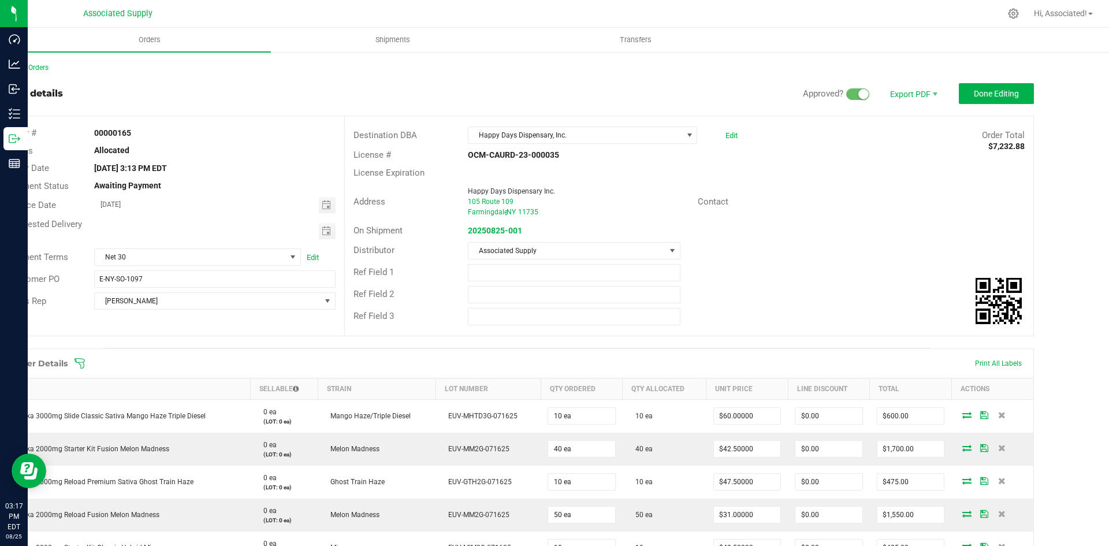
type textarea "17.5% Off of ="
click at [1067, 270] on div "Orders Shipments Transfers Back to Orders Order details Approved? Export PDF Do…" at bounding box center [568, 287] width 1081 height 518
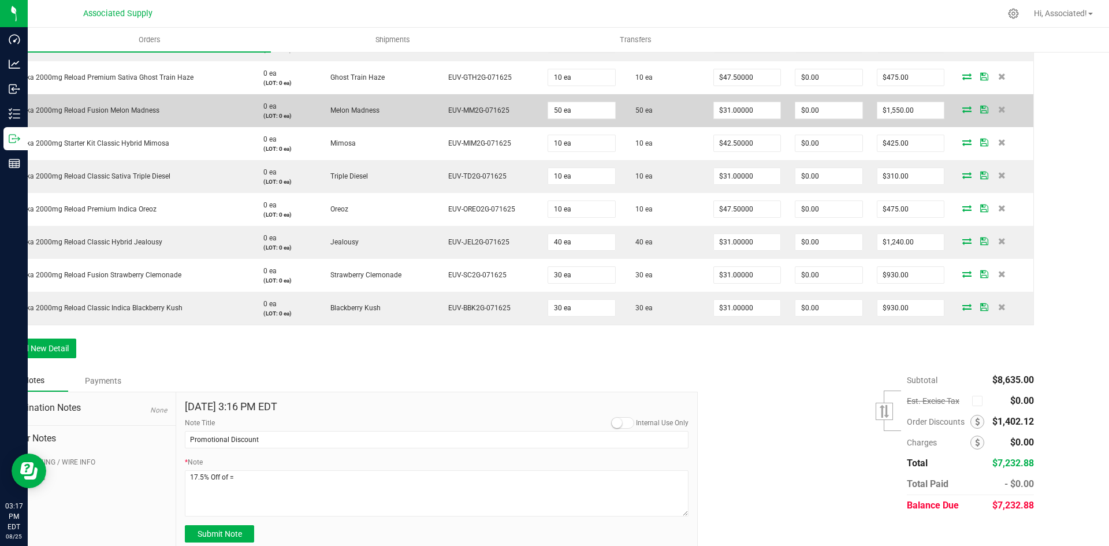
scroll to position [422, 52]
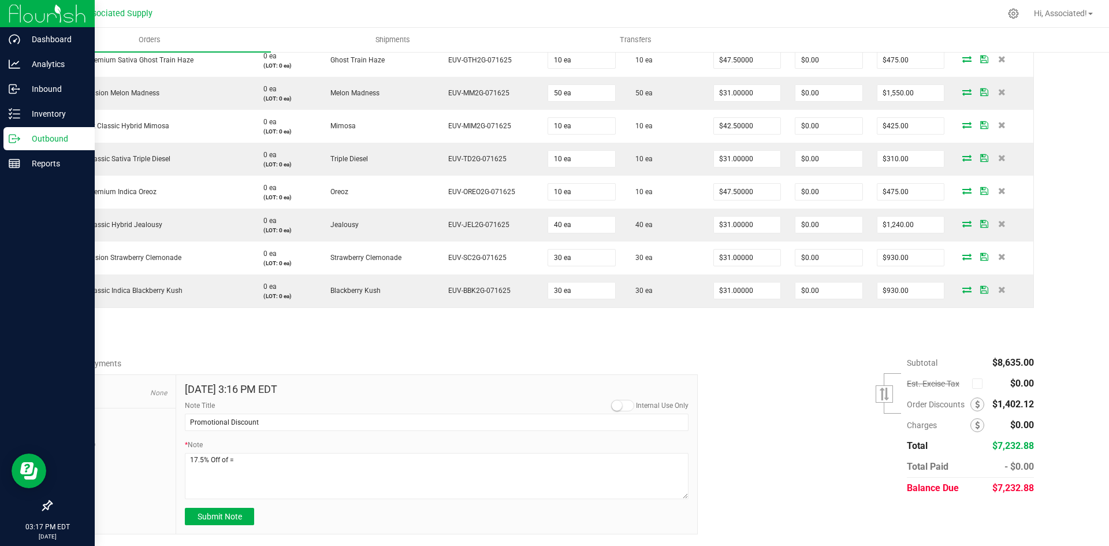
click at [22, 142] on p "Outbound" at bounding box center [54, 139] width 69 height 14
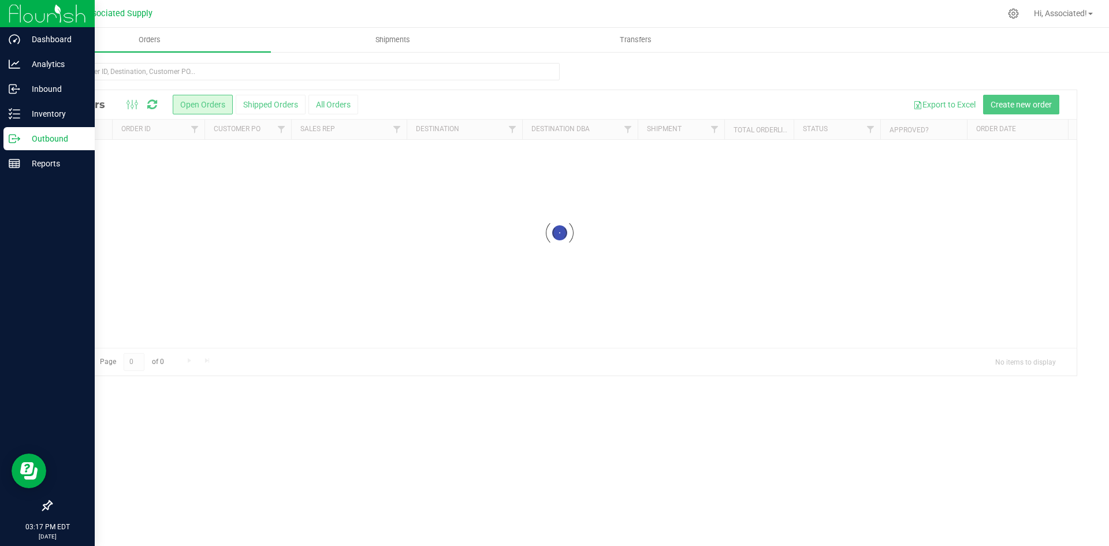
scroll to position [0, 9]
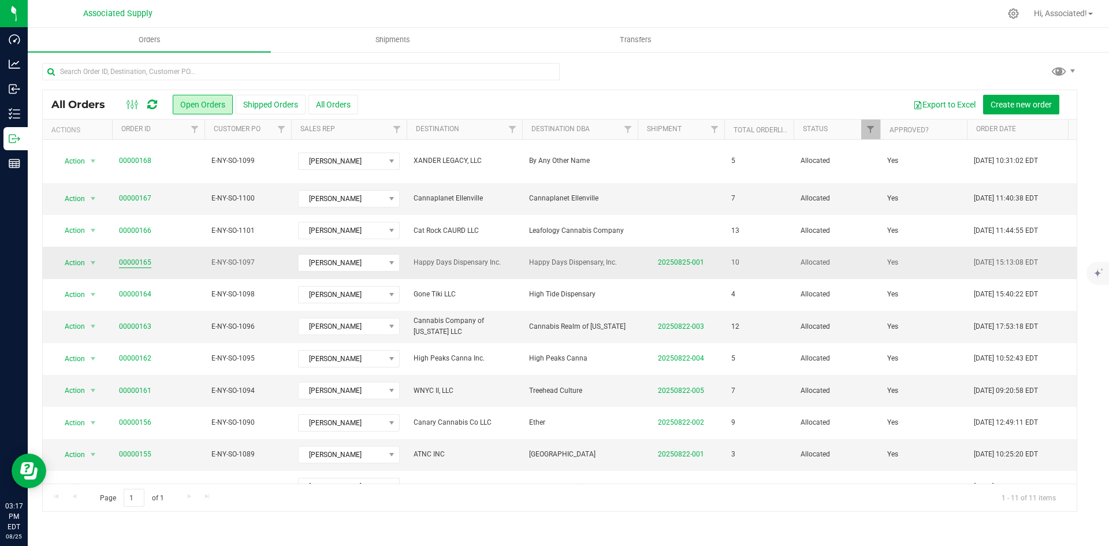
click at [146, 257] on link "00000165" at bounding box center [135, 262] width 32 height 11
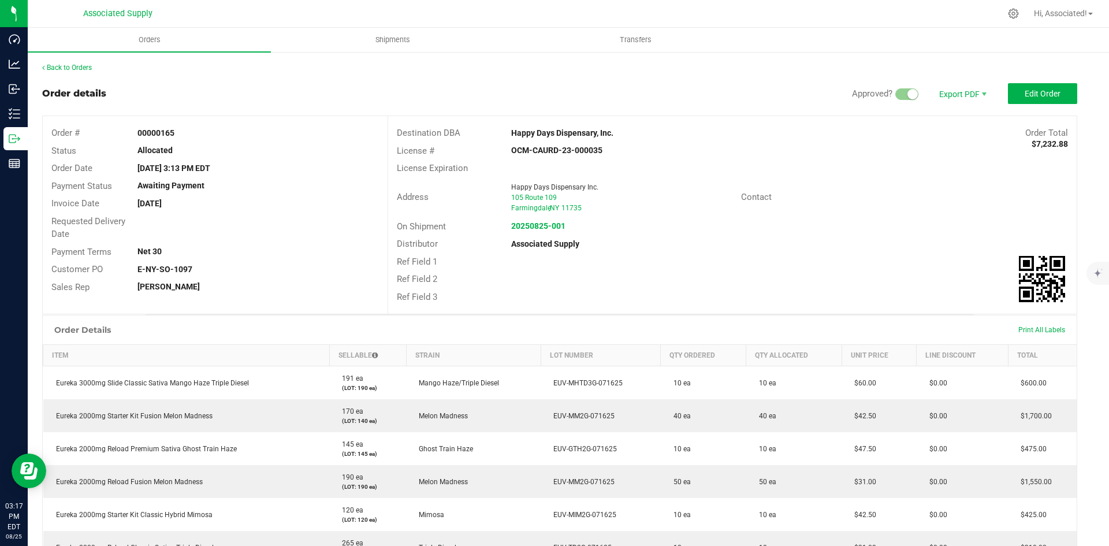
scroll to position [347, 9]
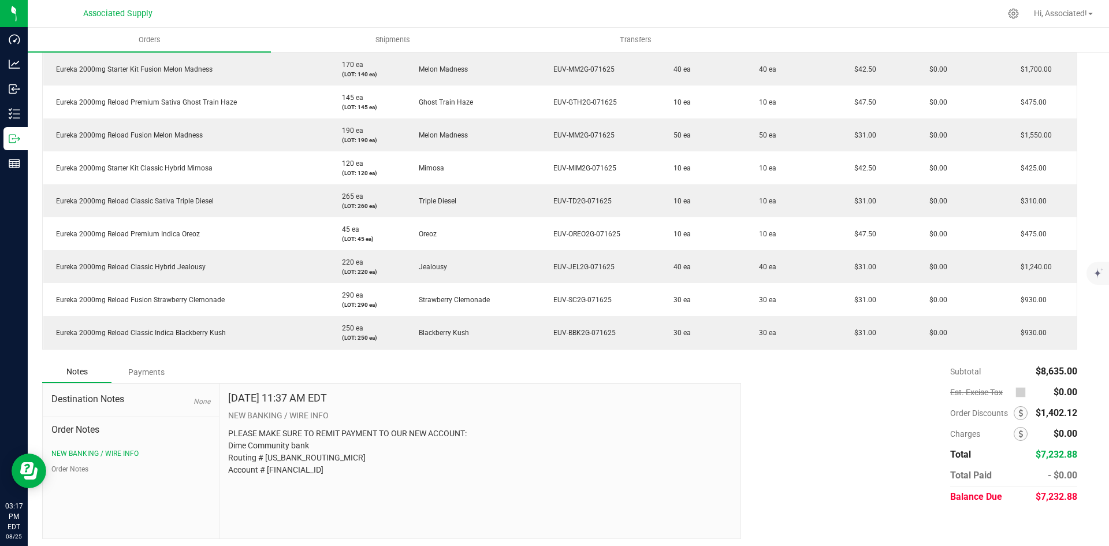
click at [141, 369] on div "Payments" at bounding box center [145, 372] width 69 height 21
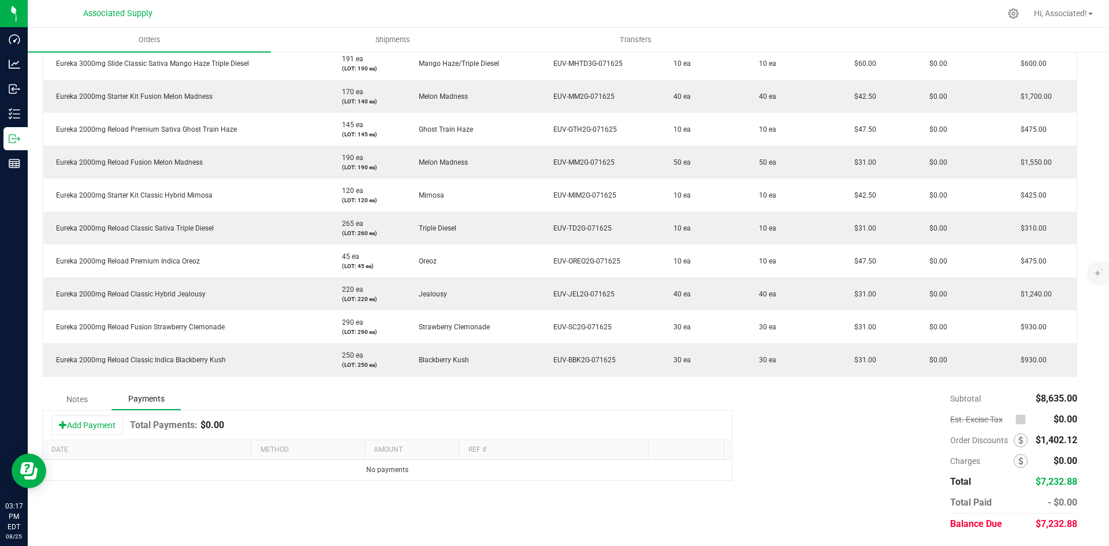
click at [84, 396] on div "Notes" at bounding box center [76, 399] width 69 height 21
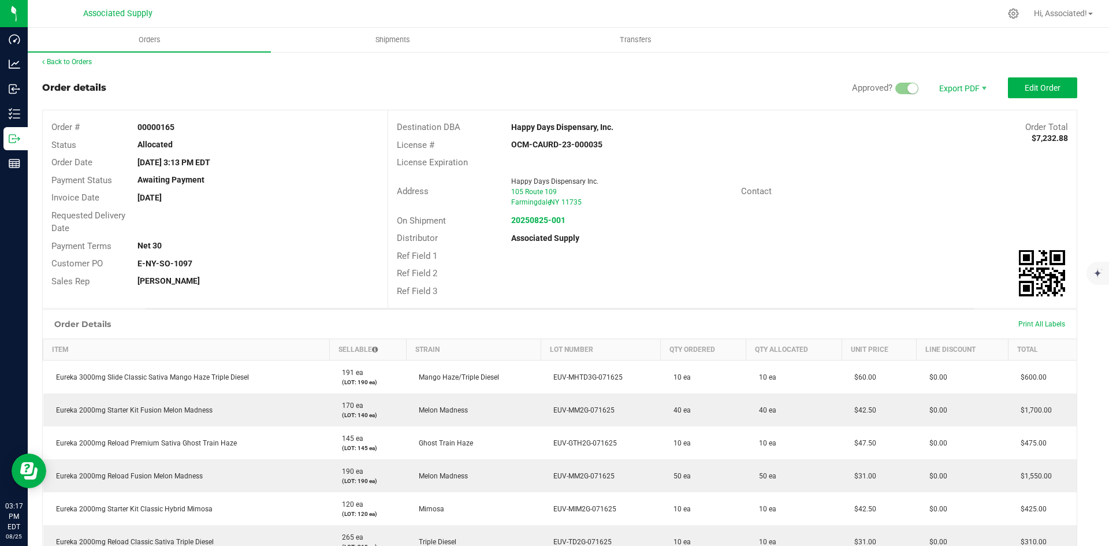
scroll to position [5, 9]
click at [1040, 92] on span "Edit Order" at bounding box center [1043, 88] width 36 height 9
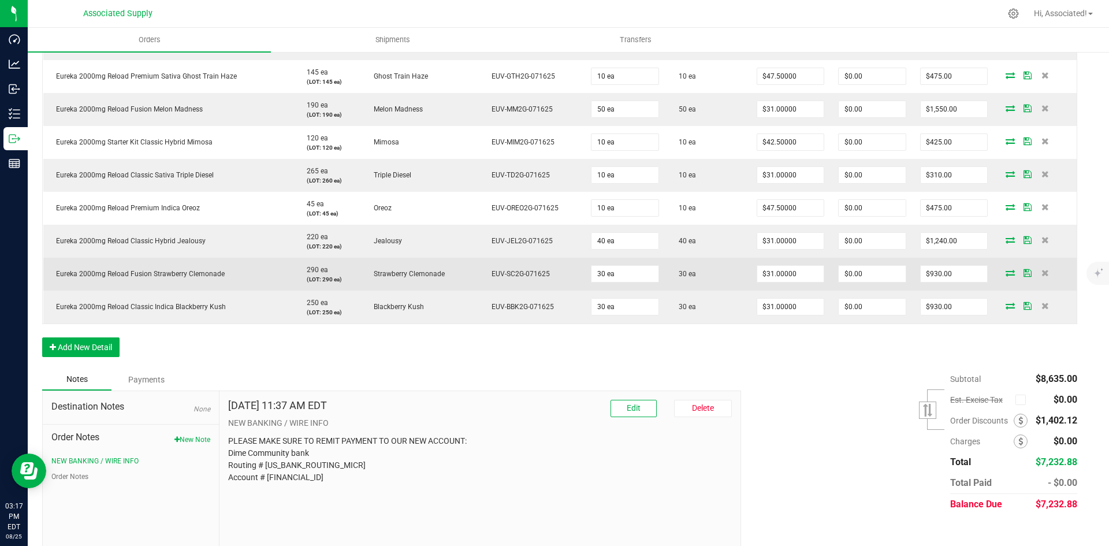
scroll to position [418, 9]
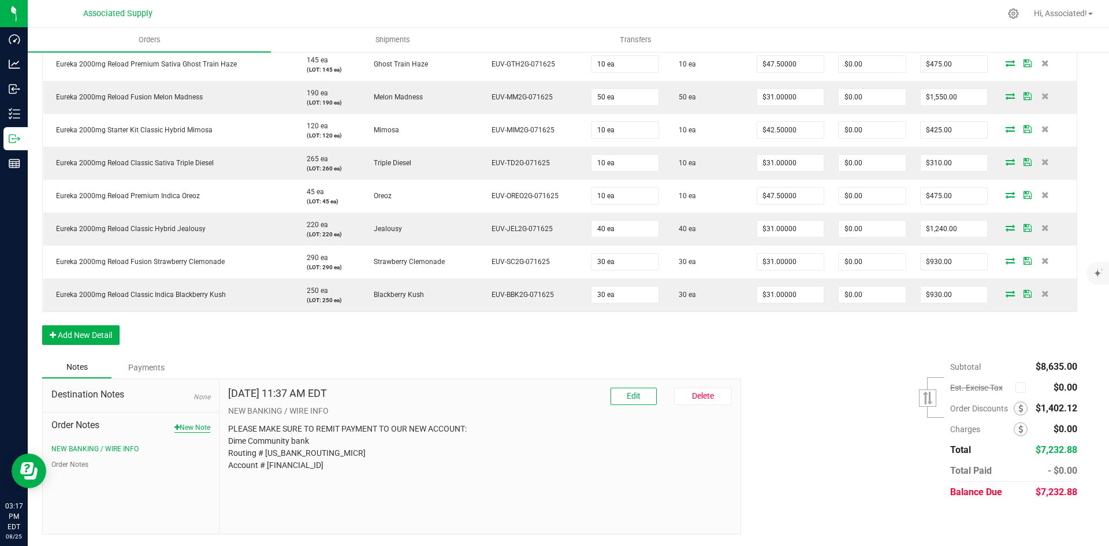
click at [195, 426] on button "New Note" at bounding box center [192, 427] width 36 height 10
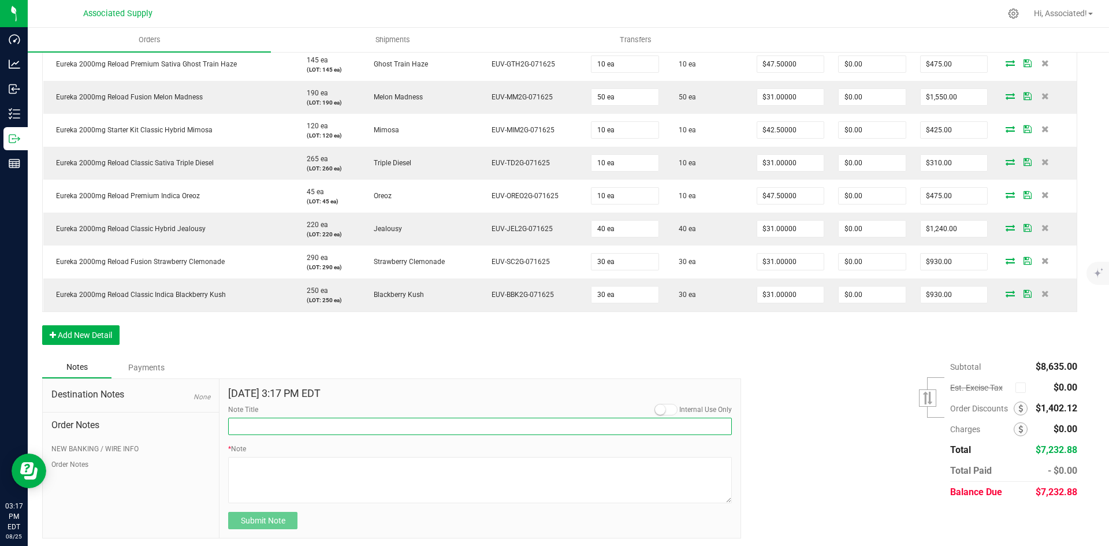
click at [294, 426] on input "Note Title" at bounding box center [480, 426] width 504 height 17
type input "Promotional Discount"
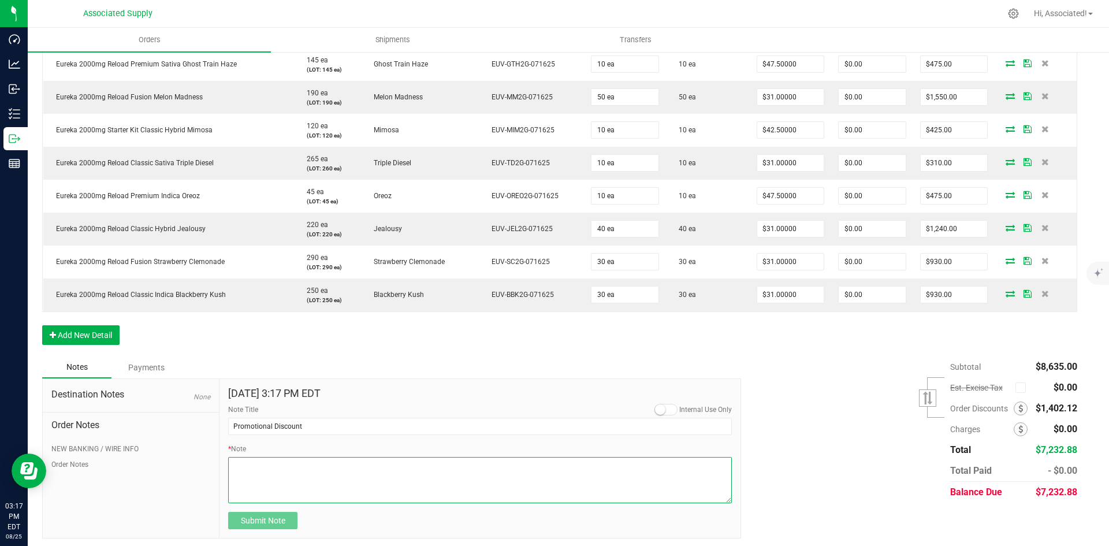
click at [260, 474] on textarea "* Note" at bounding box center [480, 480] width 504 height 46
click at [302, 465] on textarea "* Note" at bounding box center [480, 480] width 504 height 46
click at [304, 463] on textarea "* Note" at bounding box center [480, 480] width 504 height 46
click at [304, 459] on textarea "* Note" at bounding box center [480, 480] width 504 height 46
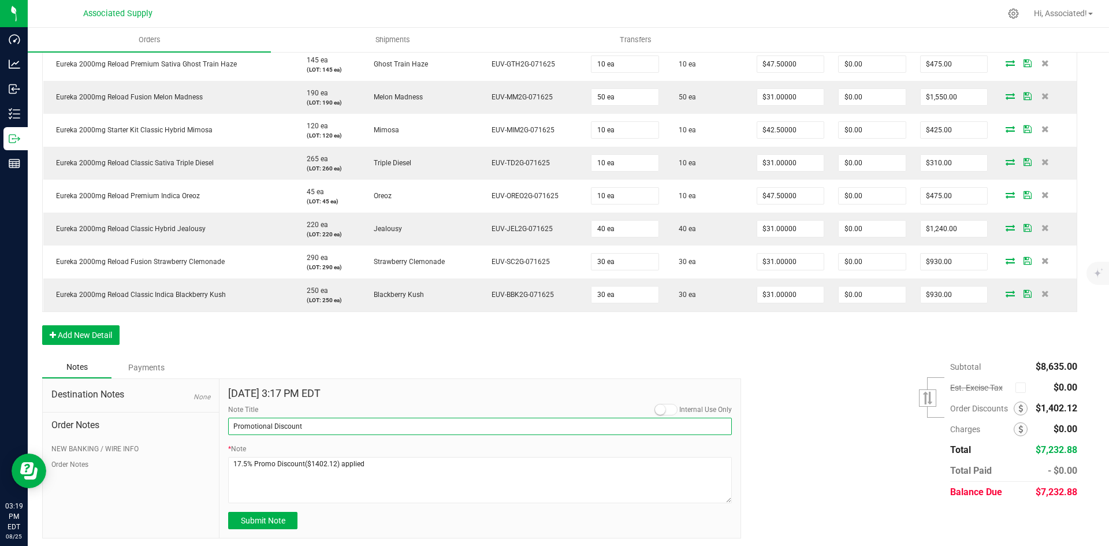
click at [260, 426] on input "Promotional Discount" at bounding box center [480, 426] width 504 height 17
drag, startPoint x: 306, startPoint y: 427, endPoint x: 215, endPoint y: 435, distance: 91.6
click at [215, 435] on div "Destination Notes None Order Notes NEW BANKING / WIRE INFO Order Notes [DATE] 3…" at bounding box center [391, 458] width 699 height 161
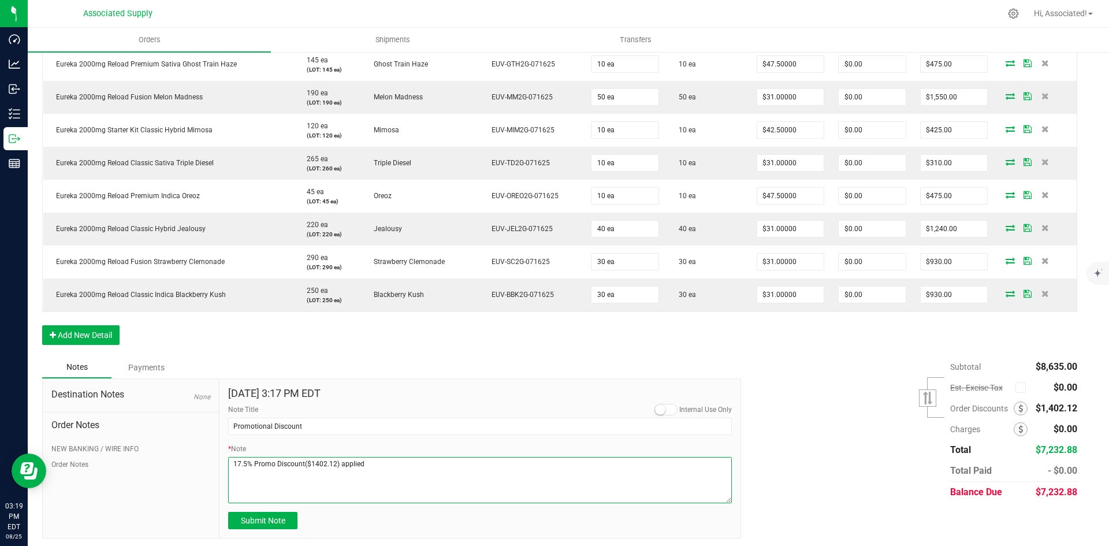
drag, startPoint x: 253, startPoint y: 464, endPoint x: 301, endPoint y: 465, distance: 48.0
click at [301, 465] on textarea "* Note" at bounding box center [480, 480] width 504 height 46
paste textarea "tional"
click at [390, 467] on textarea "* Note" at bounding box center [480, 480] width 504 height 46
click at [440, 464] on textarea "* Note" at bounding box center [480, 480] width 504 height 46
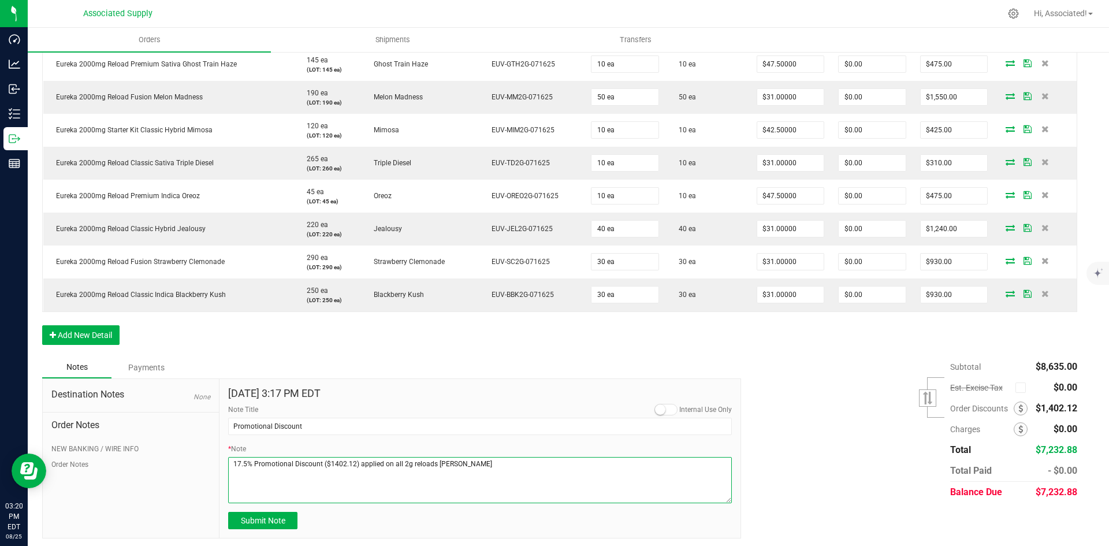
click at [440, 464] on textarea "* Note" at bounding box center [480, 480] width 504 height 46
click at [474, 476] on textarea "* Note" at bounding box center [480, 480] width 504 height 46
drag, startPoint x: 444, startPoint y: 464, endPoint x: 210, endPoint y: 467, distance: 234.5
click at [210, 467] on div "Destination Notes None Order Notes NEW BANKING / WIRE INFO Order Notes [DATE] 3…" at bounding box center [391, 458] width 699 height 161
type textarea "17.5% Promotional Discount ($1402.12) applied on all 2g reloads"
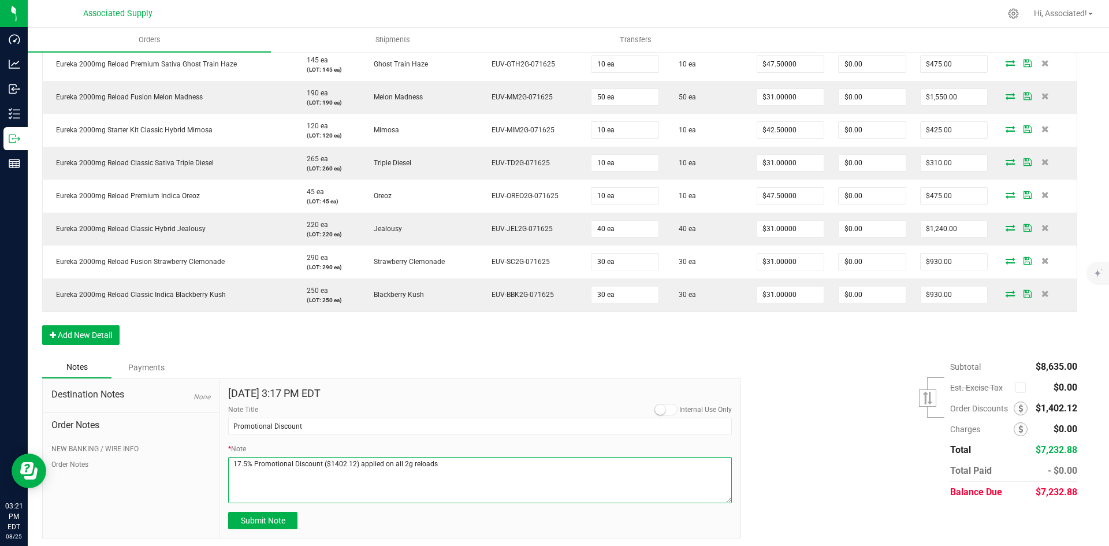
click at [490, 475] on textarea "* Note" at bounding box center [480, 480] width 504 height 46
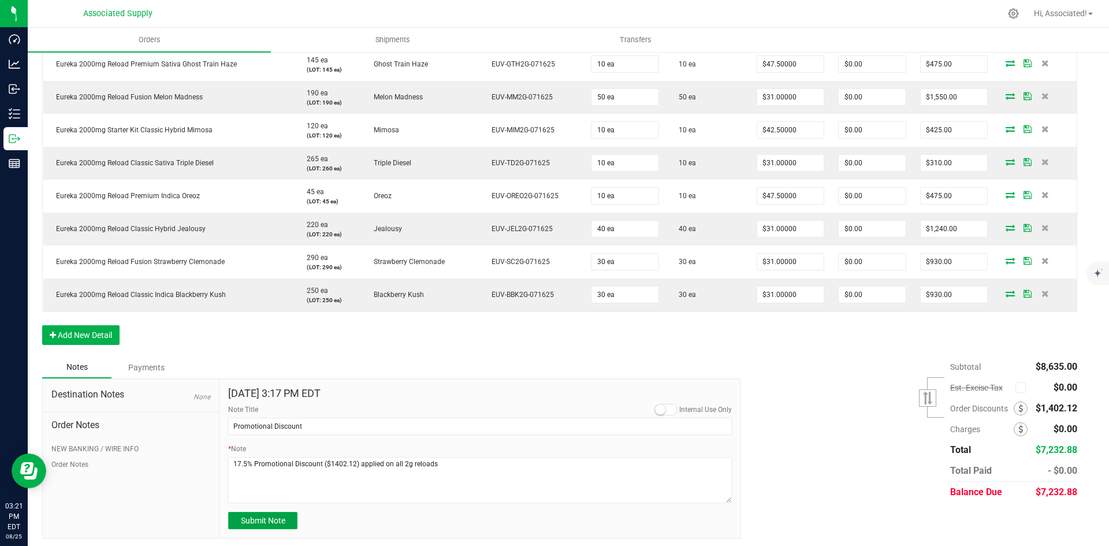
click at [276, 522] on span "Submit Note" at bounding box center [263, 520] width 44 height 9
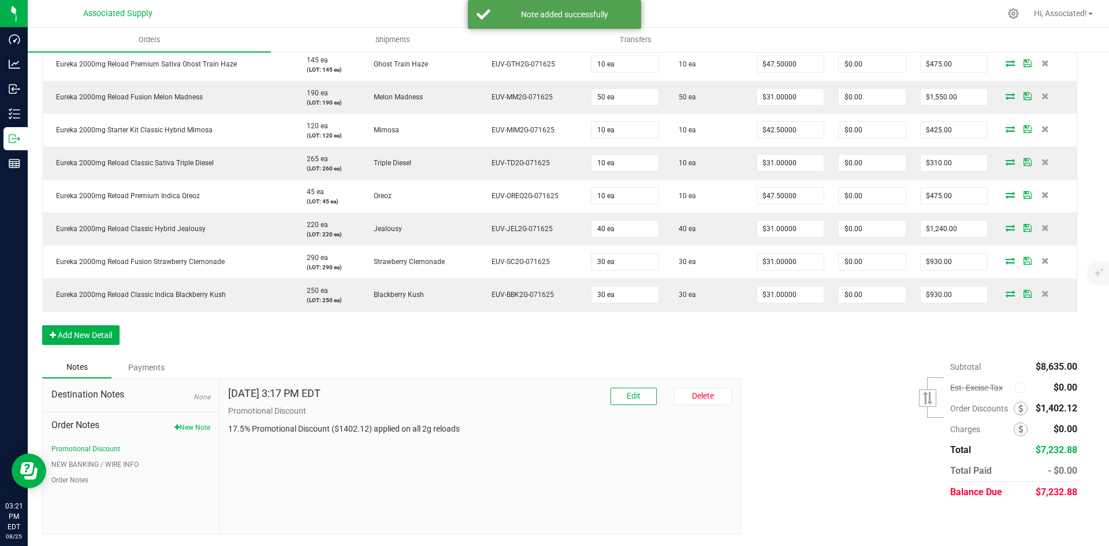
click at [831, 448] on div "Subtotal $8,635.00 Est. Excise Tax" at bounding box center [904, 429] width 345 height 146
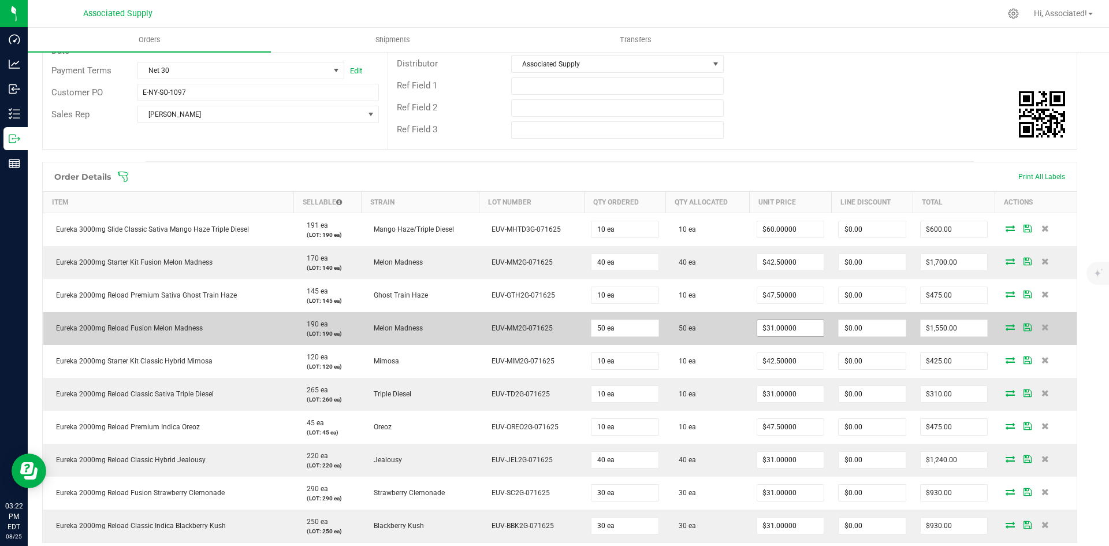
scroll to position [360, 9]
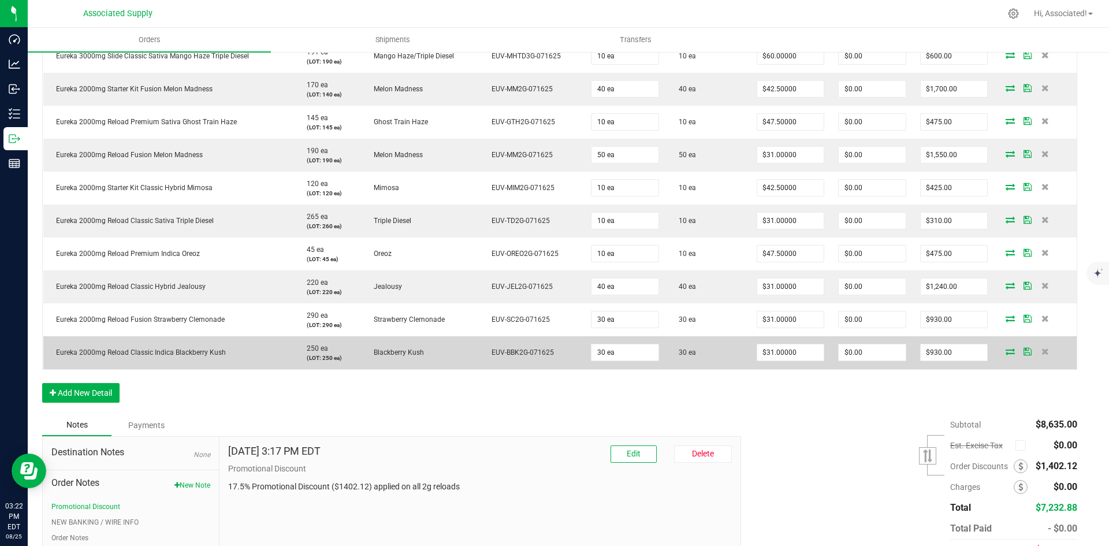
click at [157, 344] on td "Eureka 2000mg Reload Classic Indica Blackberry Kush" at bounding box center [168, 352] width 251 height 33
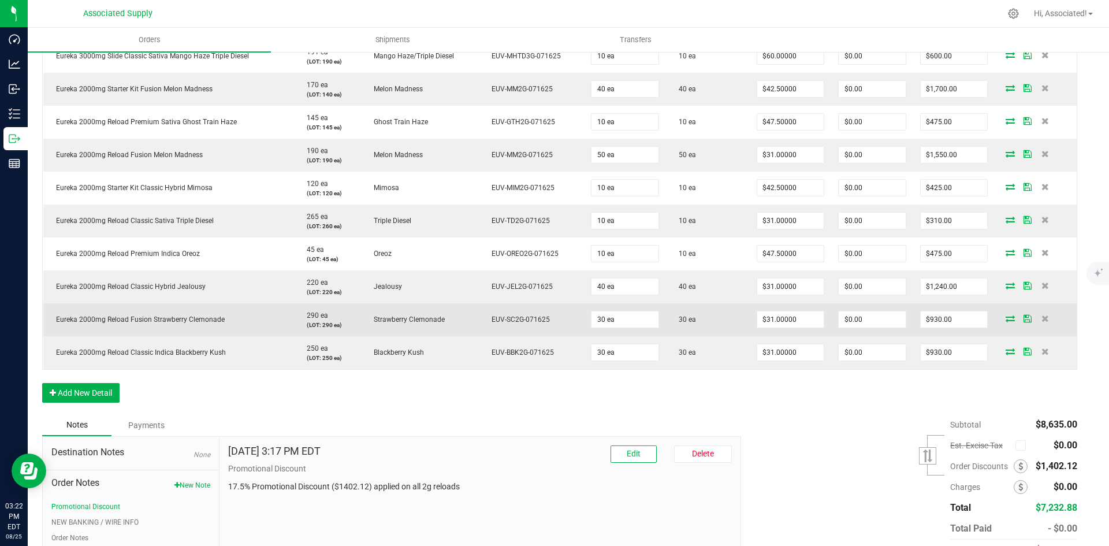
click at [159, 317] on span "Eureka 2000mg Reload Fusion Strawberry Clemonade" at bounding box center [137, 319] width 174 height 8
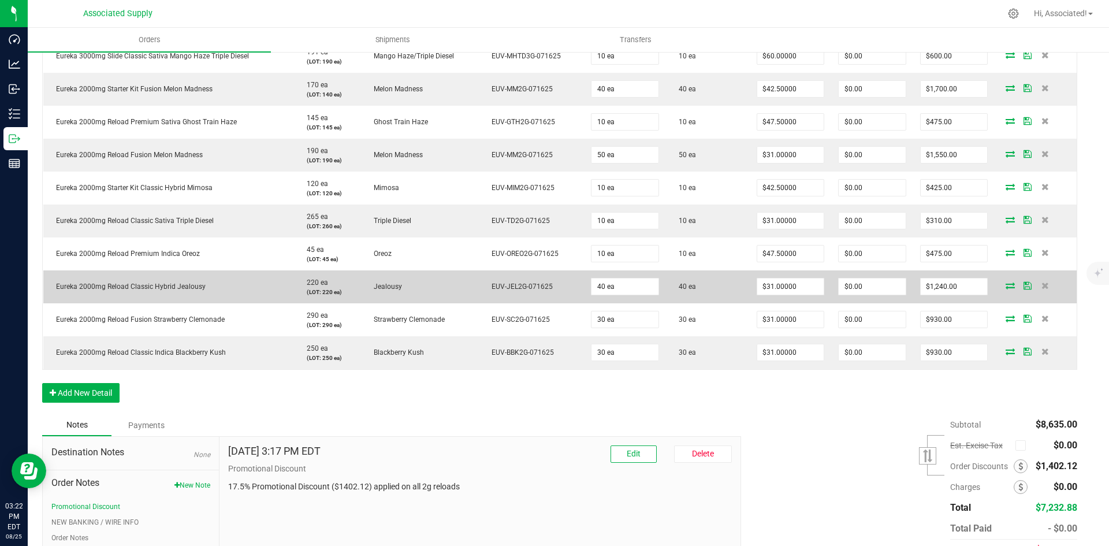
click at [165, 281] on td "Eureka 2000mg Reload Classic Hybrid Jealousy" at bounding box center [168, 286] width 251 height 33
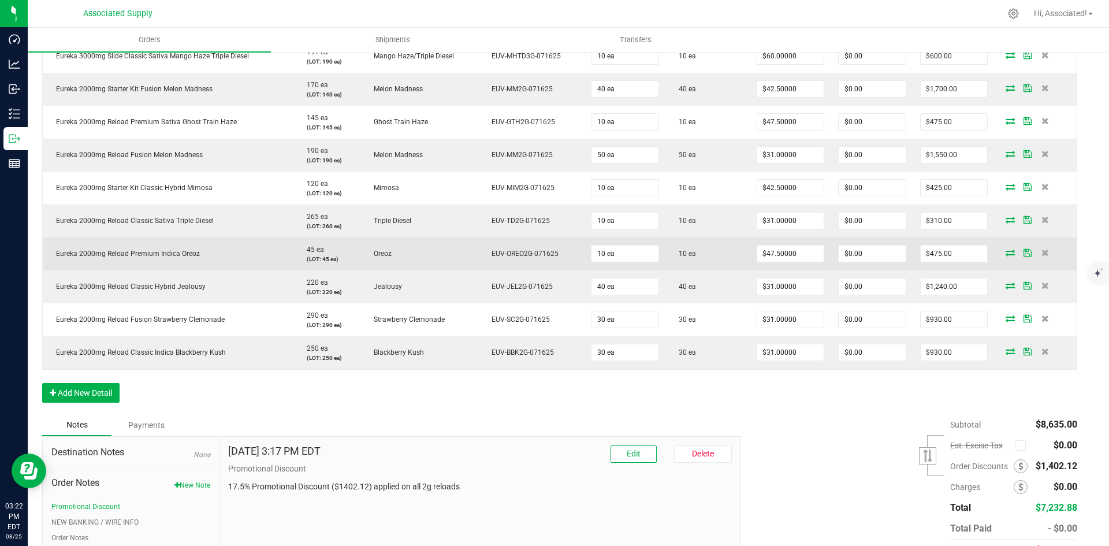
click at [159, 250] on span "Eureka 2000mg Reload Premium Indica Oreoz" at bounding box center [125, 254] width 150 height 8
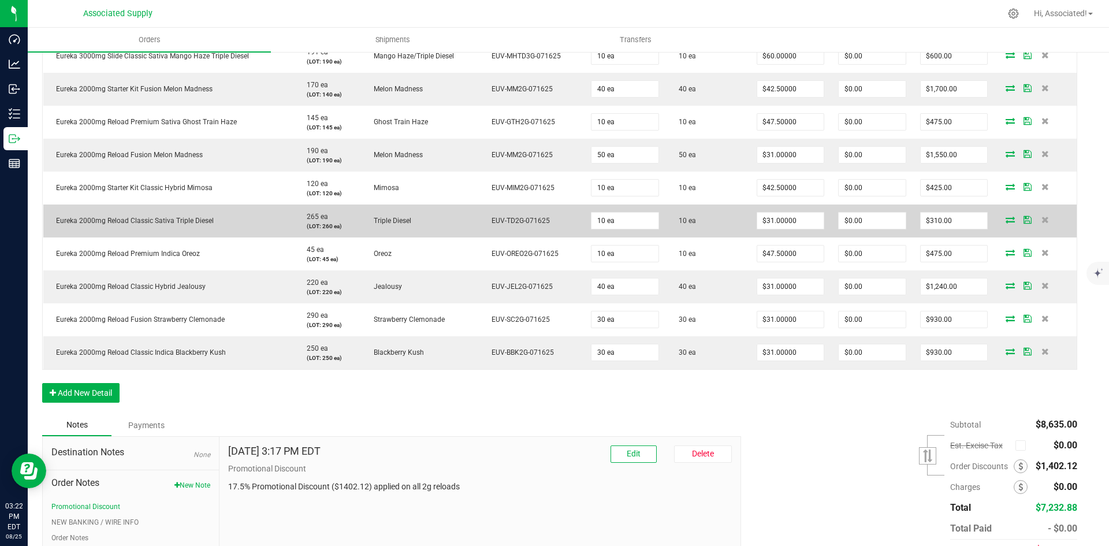
click at [159, 226] on td "Eureka 2000mg Reload Classic Sativa Triple Diesel" at bounding box center [168, 220] width 251 height 33
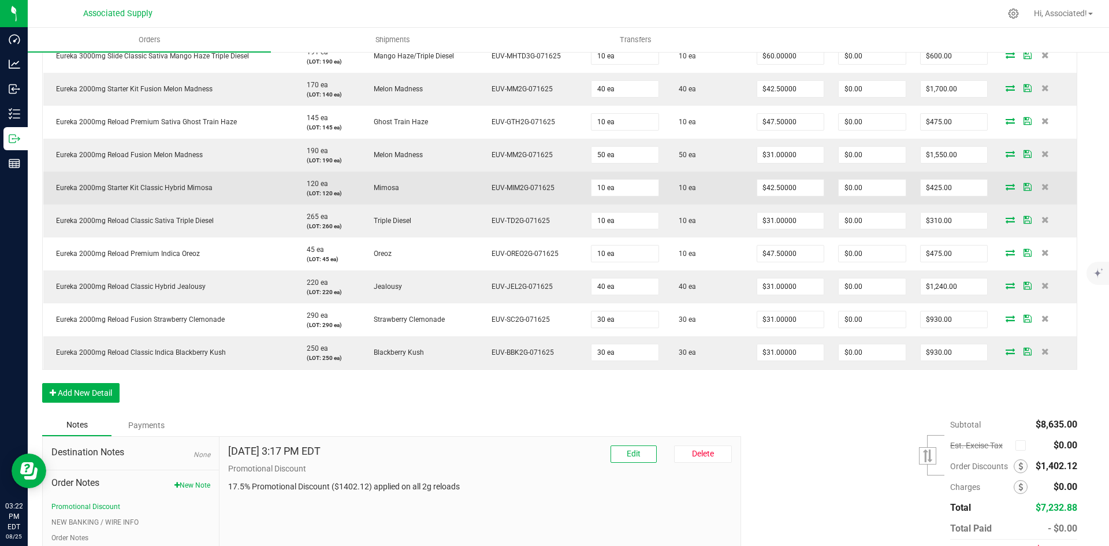
click at [159, 189] on span "Eureka 2000mg Starter Kit Classic Hybrid Mimosa" at bounding box center [131, 188] width 162 height 8
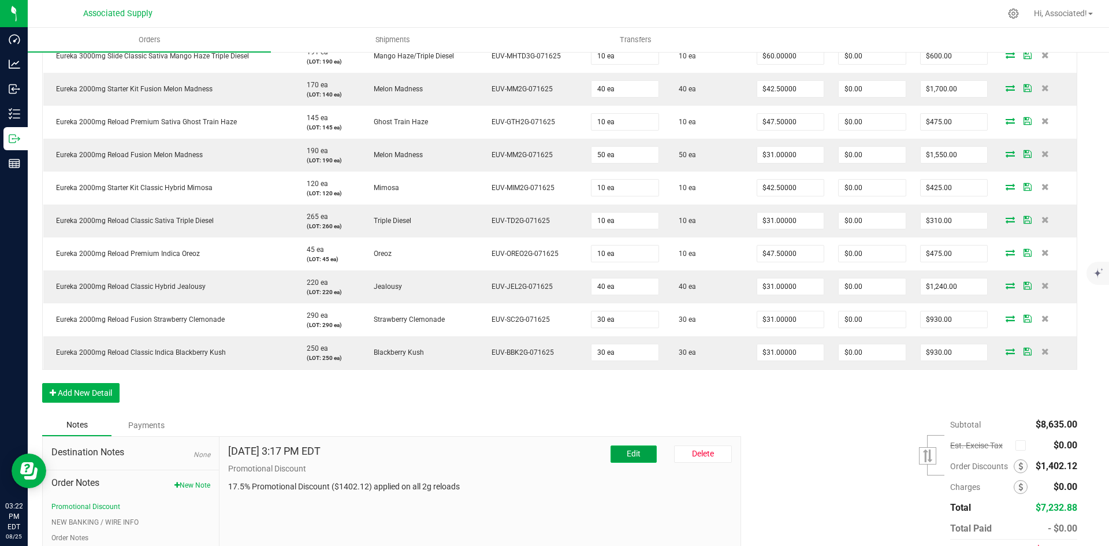
click at [621, 460] on button "Edit" at bounding box center [634, 453] width 46 height 17
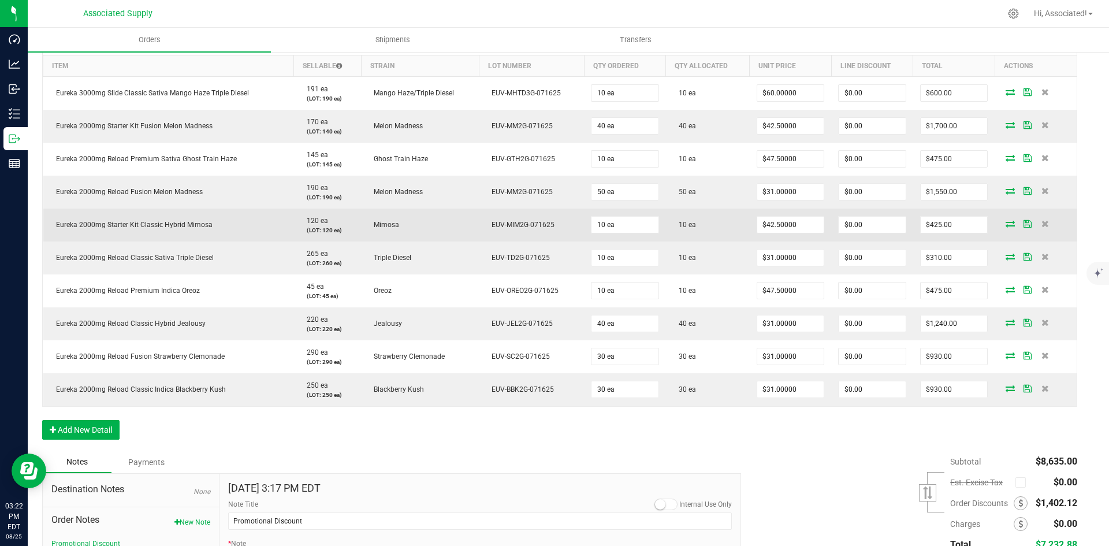
scroll to position [306, 9]
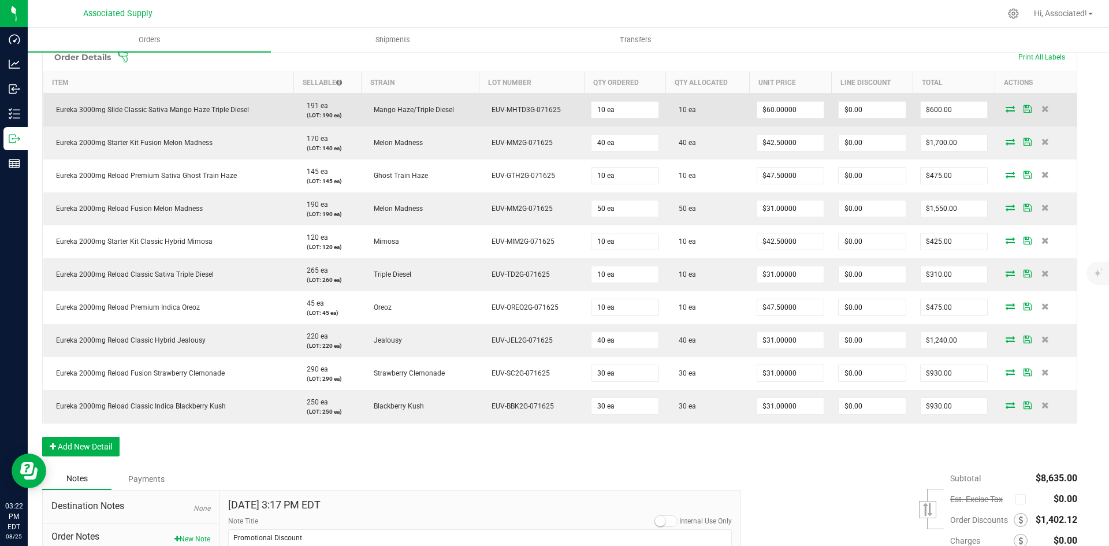
click at [113, 110] on span "Eureka 3000mg Slide Classic Sativa Mango Haze Triple Diesel" at bounding box center [149, 110] width 199 height 8
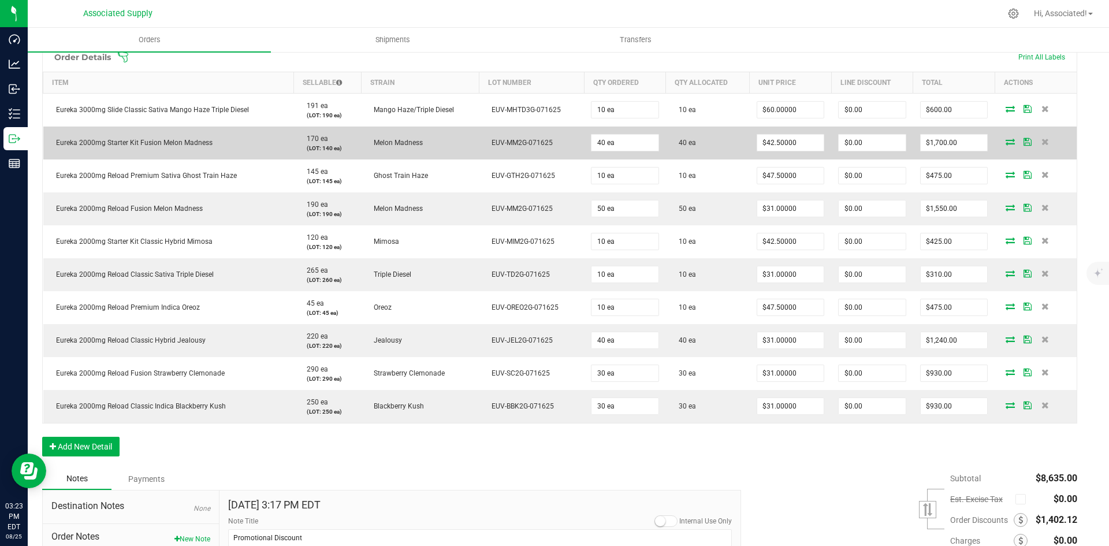
click at [77, 143] on span "Eureka 2000mg Starter Kit Fusion Melon Madness" at bounding box center [131, 143] width 162 height 8
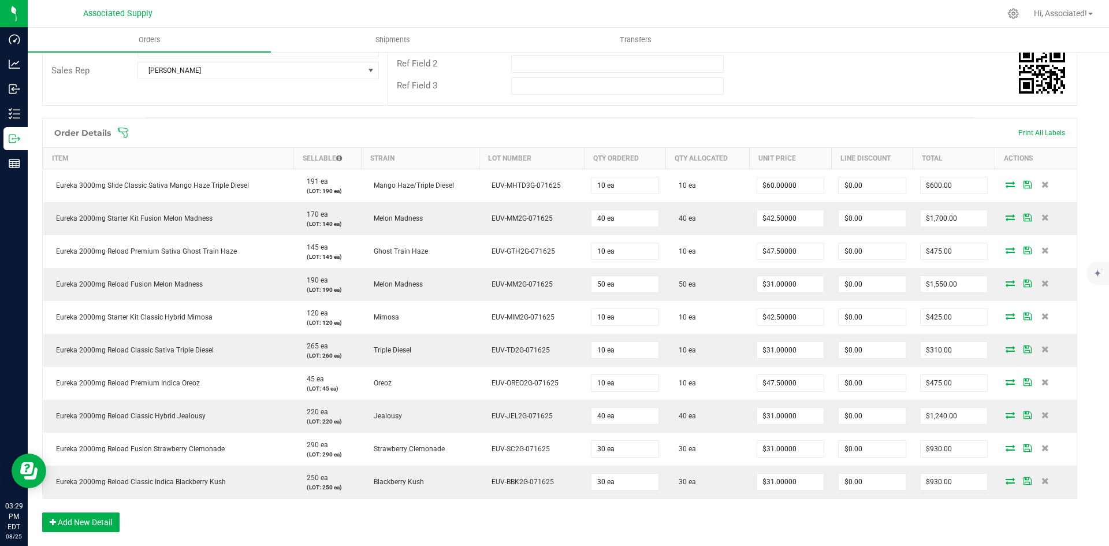
scroll to position [17, 9]
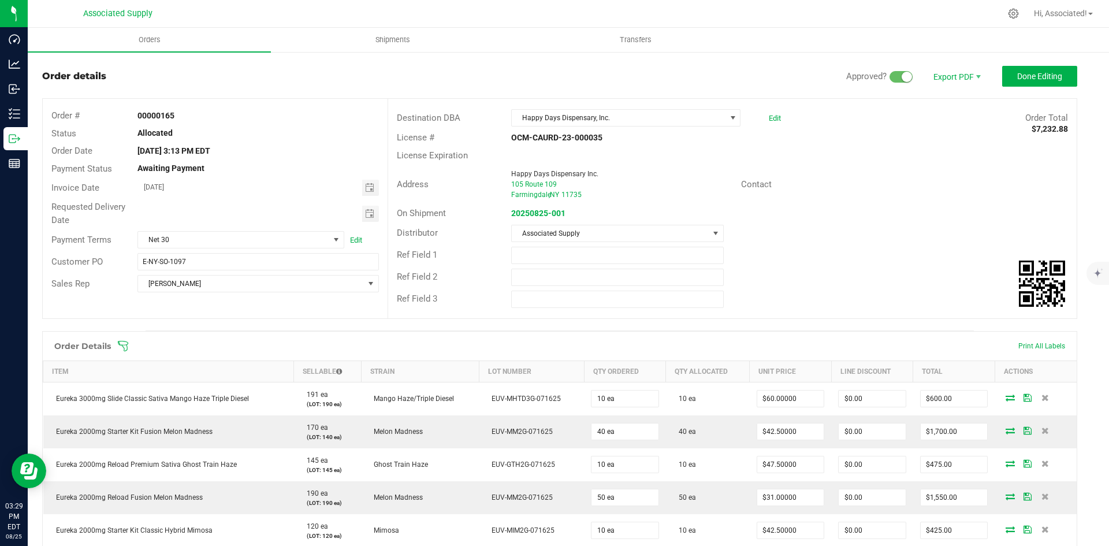
click at [815, 274] on div "Ref Field 2" at bounding box center [732, 277] width 689 height 22
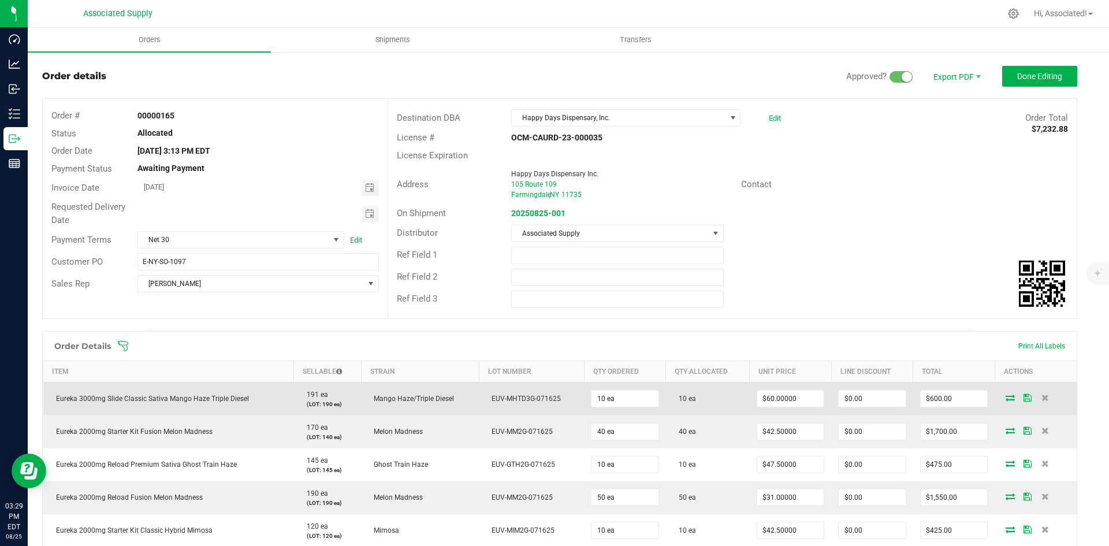
click at [170, 395] on span "Eureka 3000mg Slide Classic Sativa Mango Haze Triple Diesel" at bounding box center [149, 399] width 199 height 8
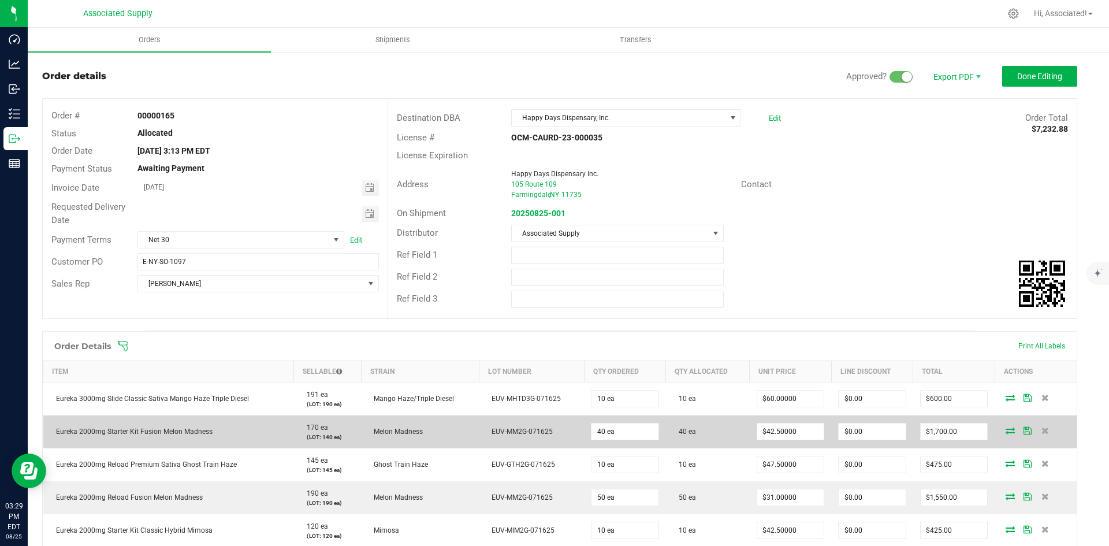
click at [165, 432] on span "Eureka 2000mg Starter Kit Fusion Melon Madness" at bounding box center [131, 431] width 162 height 8
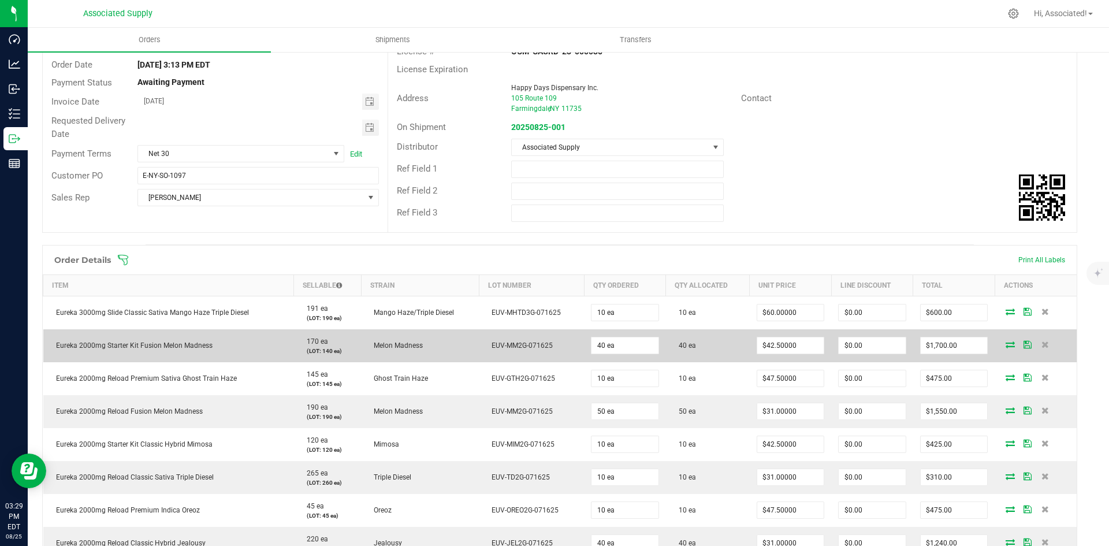
scroll to position [133, 9]
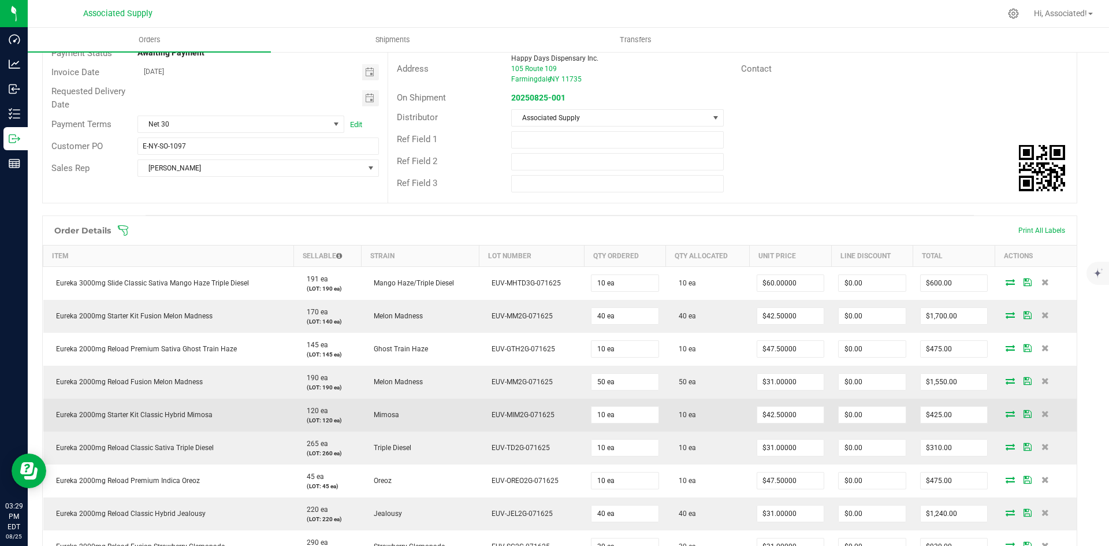
click at [180, 405] on td "Eureka 2000mg Starter Kit Classic Hybrid Mimosa" at bounding box center [168, 415] width 251 height 33
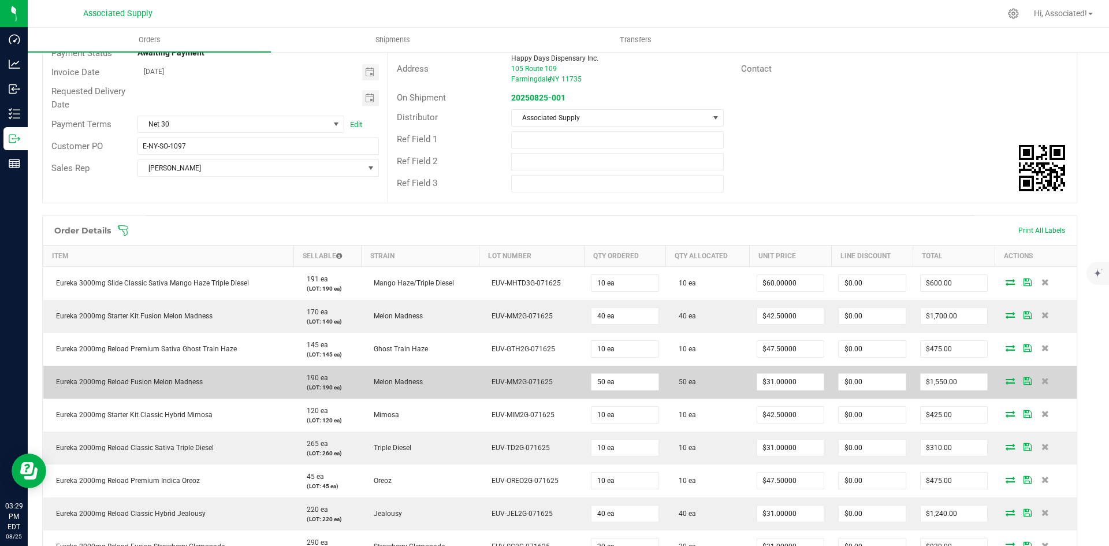
scroll to position [306, 9]
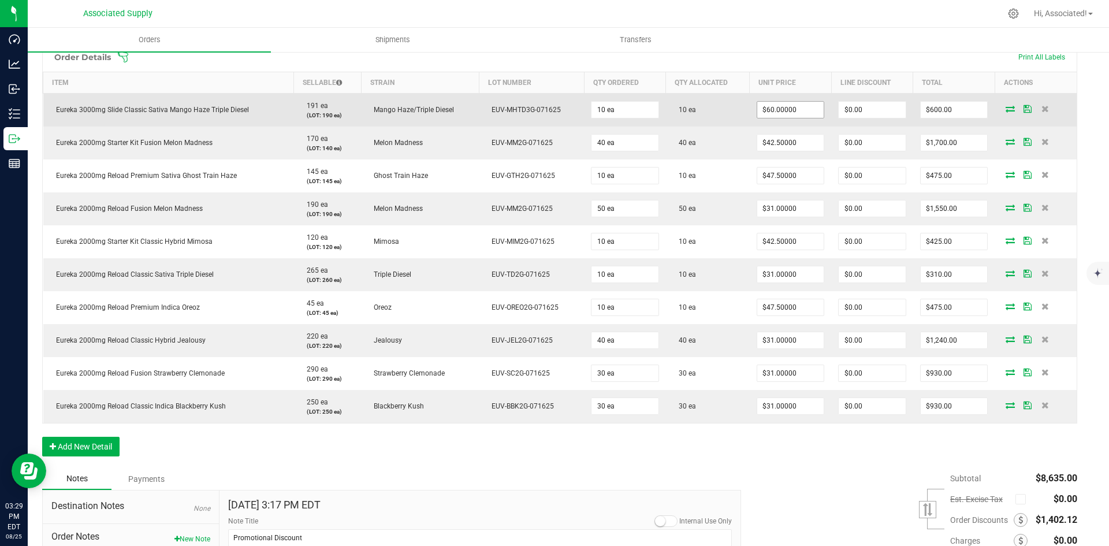
click at [794, 110] on input "$60.00000" at bounding box center [790, 110] width 67 height 16
click at [794, 110] on input "60" at bounding box center [790, 110] width 67 height 16
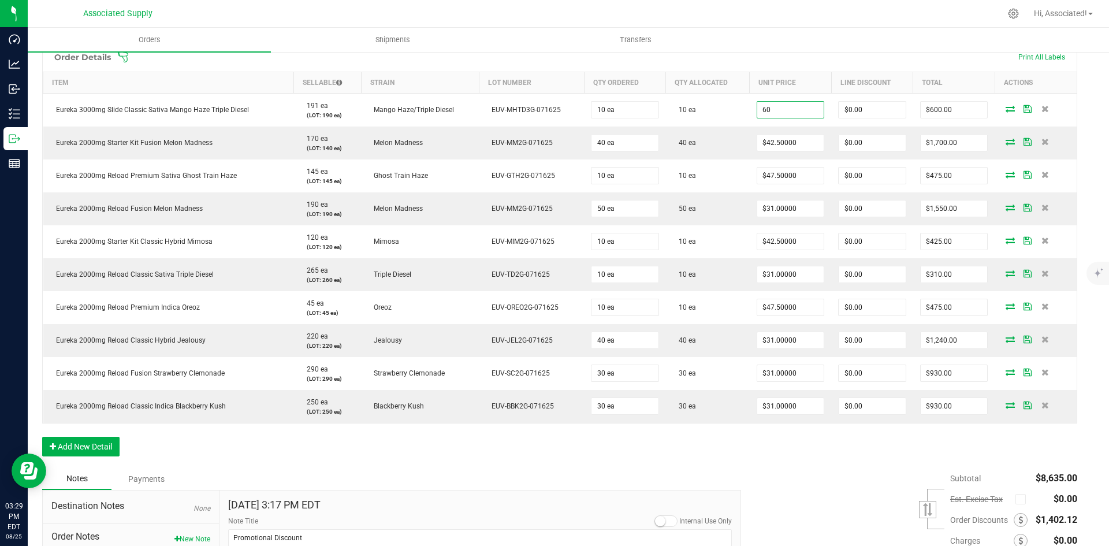
type input "$60.00000"
click at [756, 57] on span at bounding box center [634, 57] width 1035 height 12
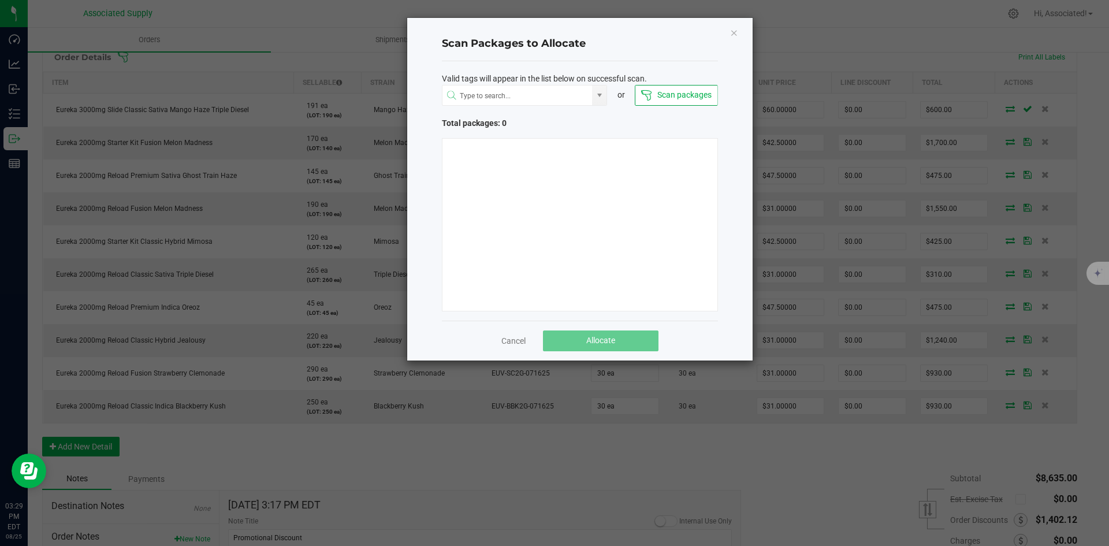
click at [728, 33] on div "Scan Packages to Allocate Valid tags will appear in the list below on successfu…" at bounding box center [579, 189] width 345 height 343
click at [732, 32] on icon "Close" at bounding box center [734, 32] width 8 height 14
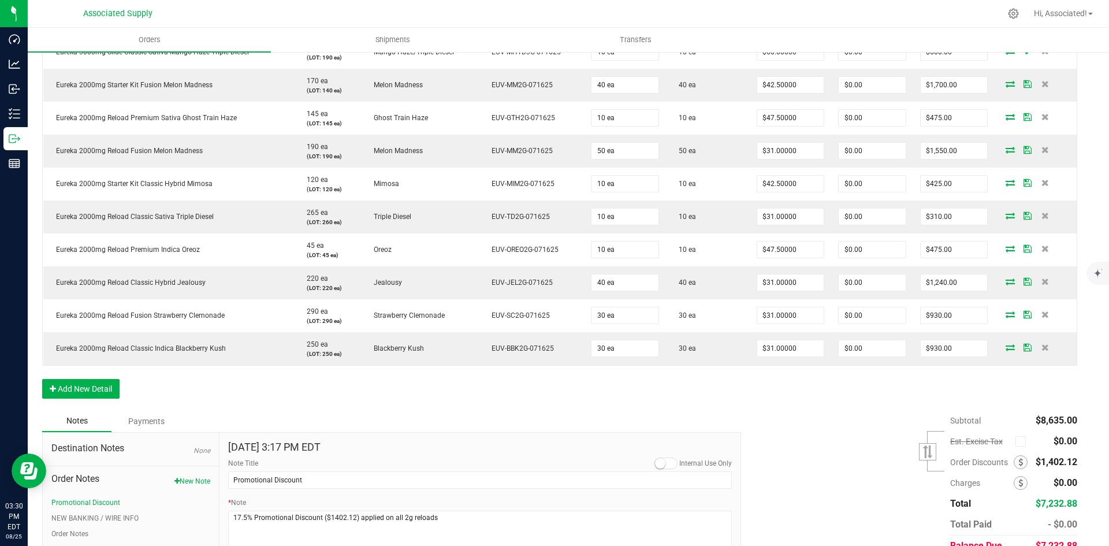
scroll to position [248, 9]
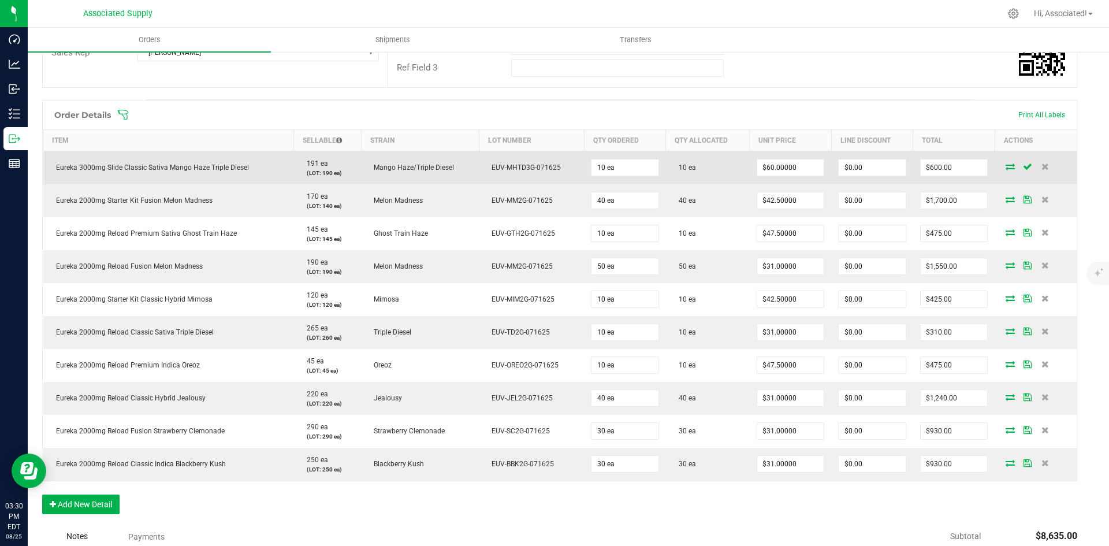
click at [701, 168] on td "10 ea" at bounding box center [708, 168] width 84 height 34
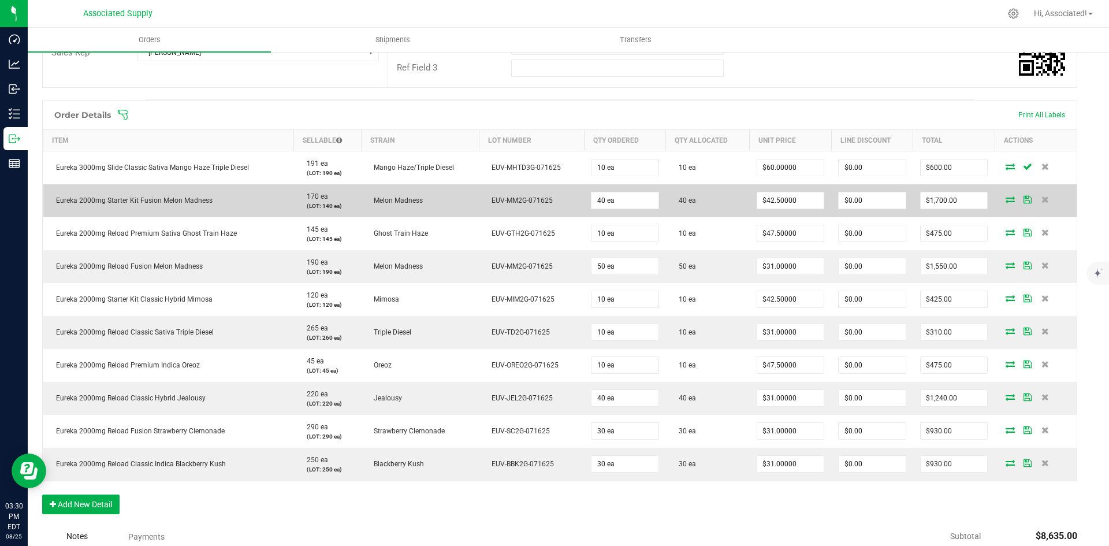
click at [695, 196] on td "40 ea" at bounding box center [708, 200] width 84 height 33
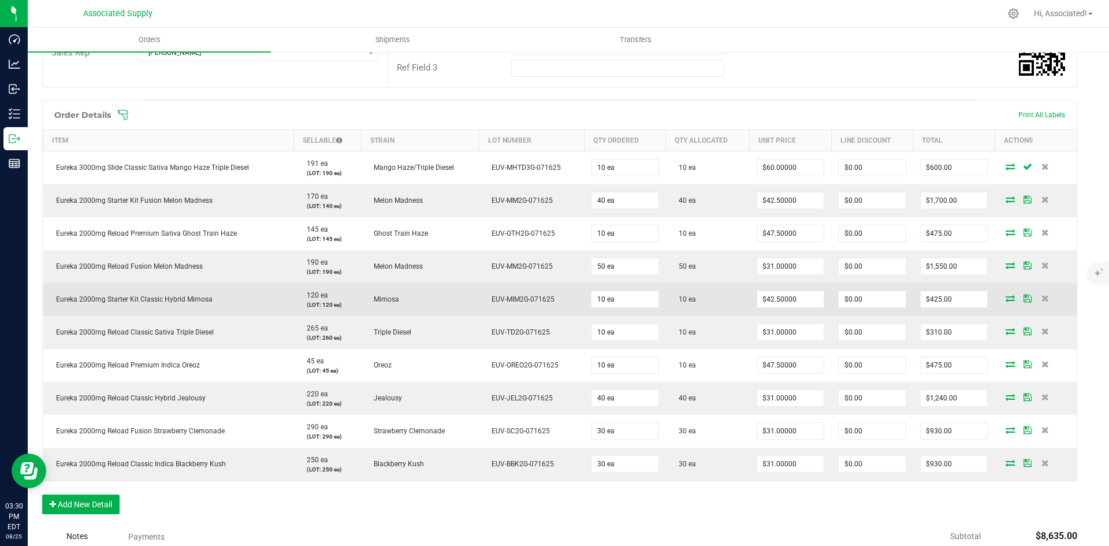
click at [734, 291] on td "10 ea" at bounding box center [708, 299] width 84 height 33
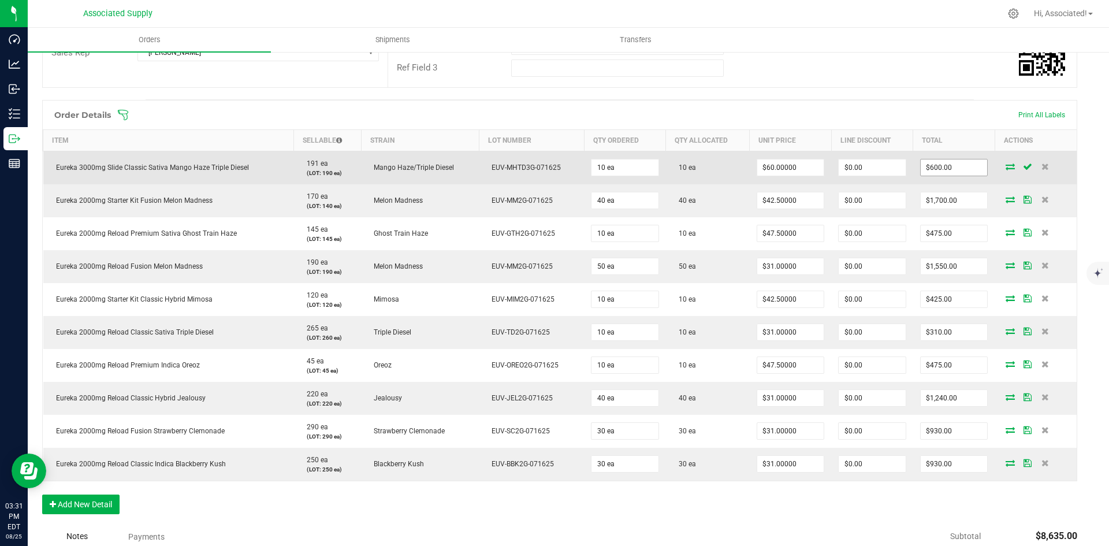
type input "600"
click at [952, 165] on input "600" at bounding box center [954, 167] width 67 height 16
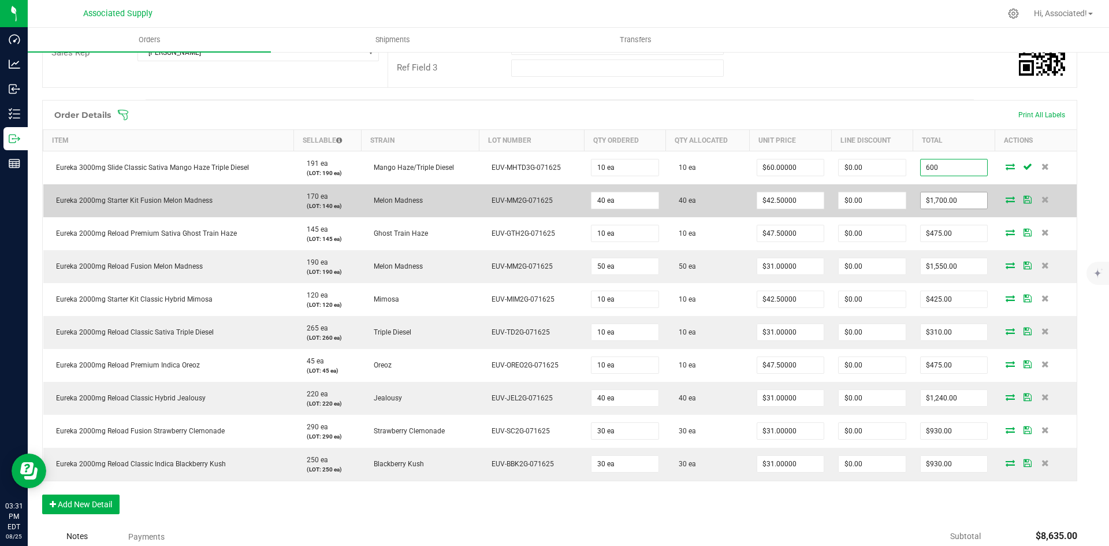
type input "1700"
type input "$600.00"
click at [961, 200] on input "1700" at bounding box center [954, 200] width 67 height 16
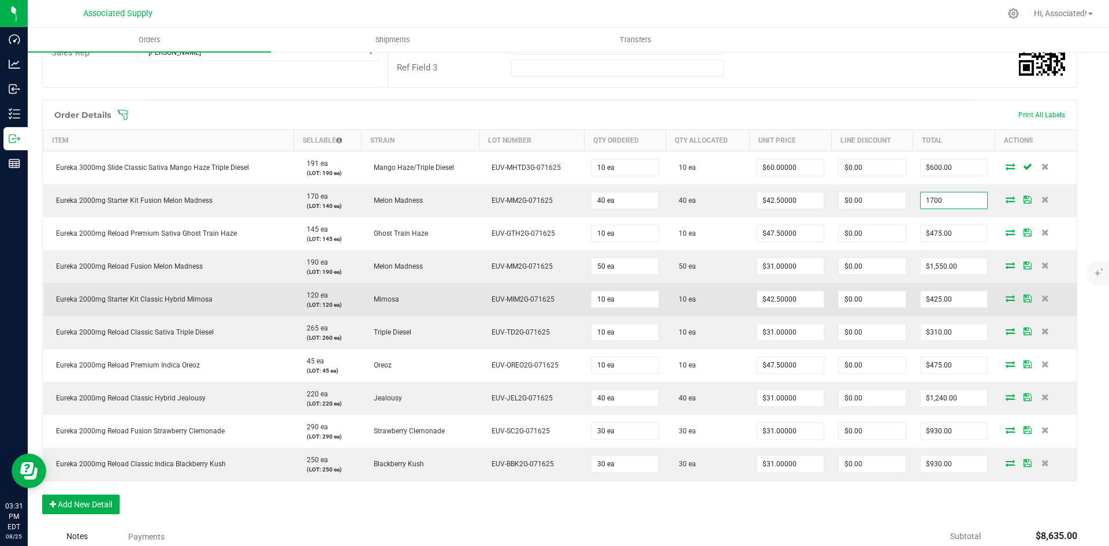
type input "$1,700.00"
click at [484, 304] on td "EUV-MIM2G-071625" at bounding box center [531, 299] width 105 height 33
click at [950, 296] on input "425" at bounding box center [954, 299] width 67 height 16
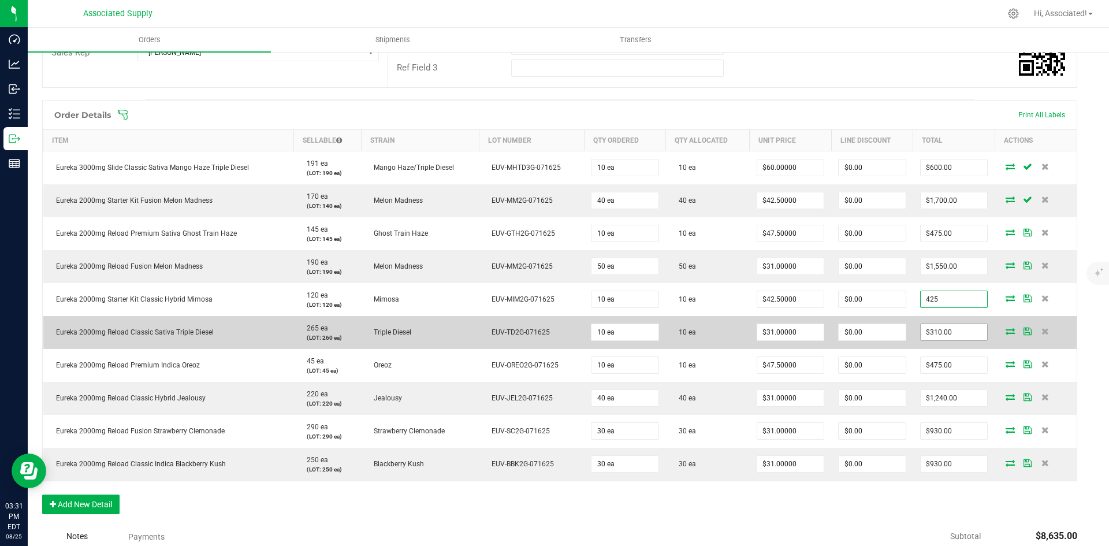
type input "$425.00"
click at [955, 328] on input "310" at bounding box center [954, 332] width 67 height 16
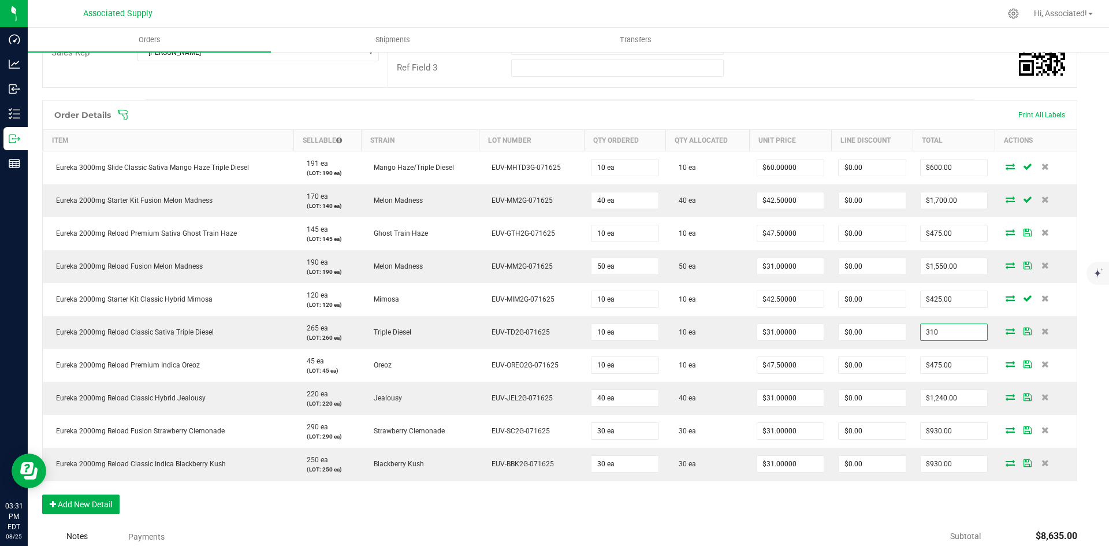
type input "$310.00"
click at [891, 90] on div "Order details Approved? Export PDF Done Editing Order # 00000165 Status Allocat…" at bounding box center [559, 271] width 1035 height 873
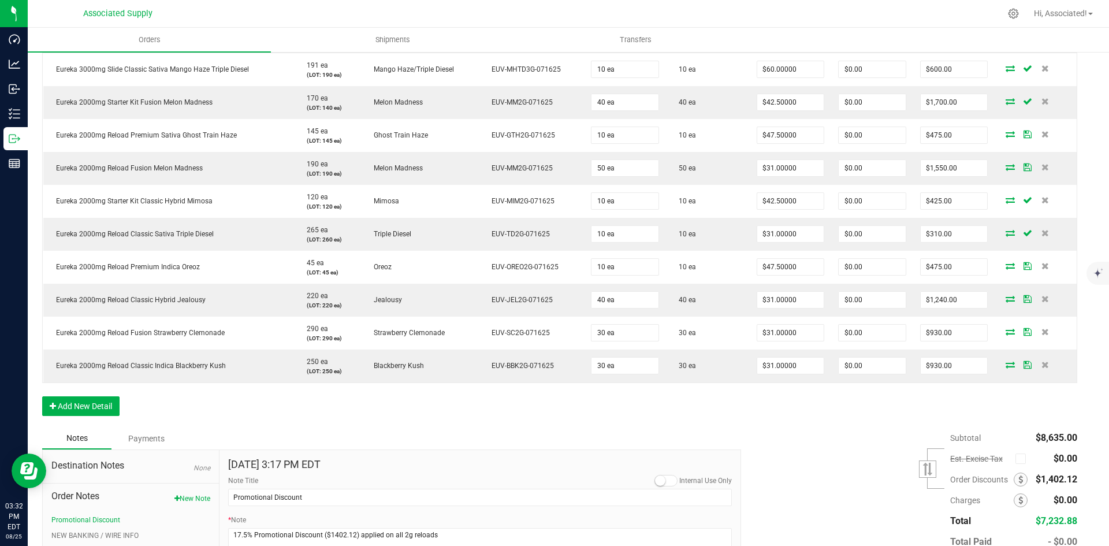
scroll to position [422, 9]
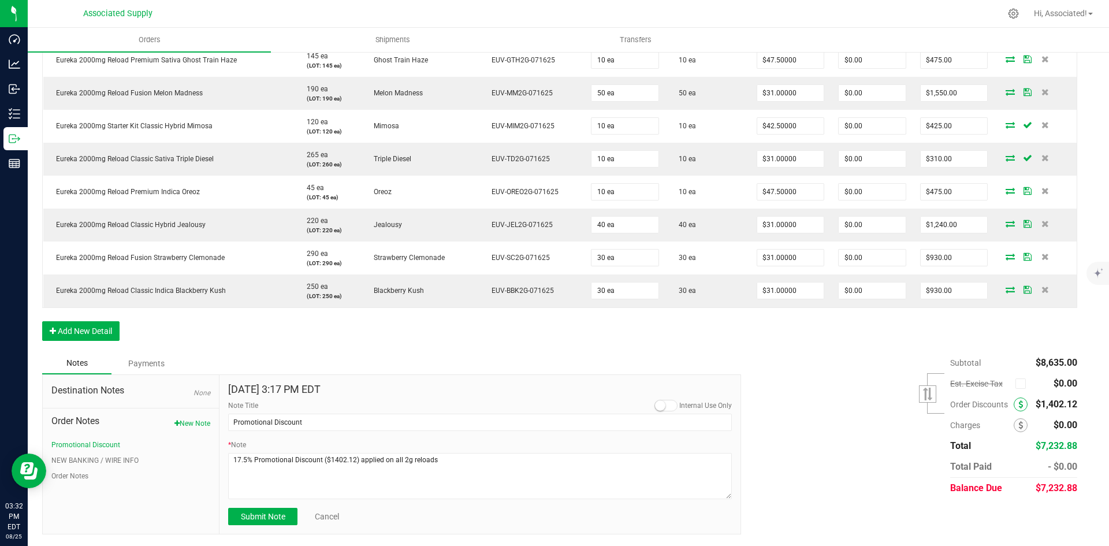
click at [1014, 404] on span at bounding box center [1021, 404] width 14 height 14
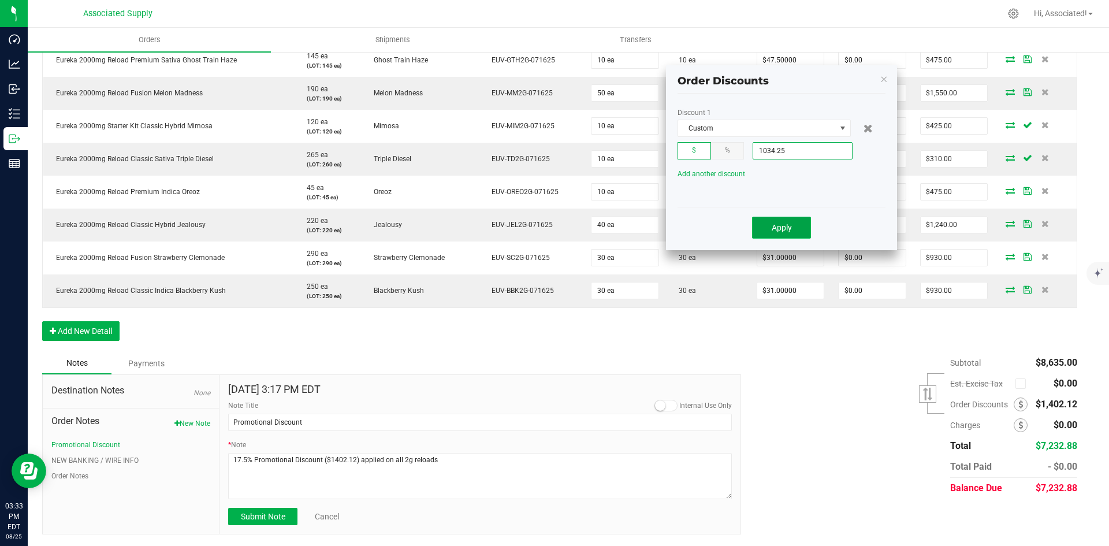
type input "$1,034.25"
click at [797, 221] on button "Apply" at bounding box center [781, 228] width 59 height 22
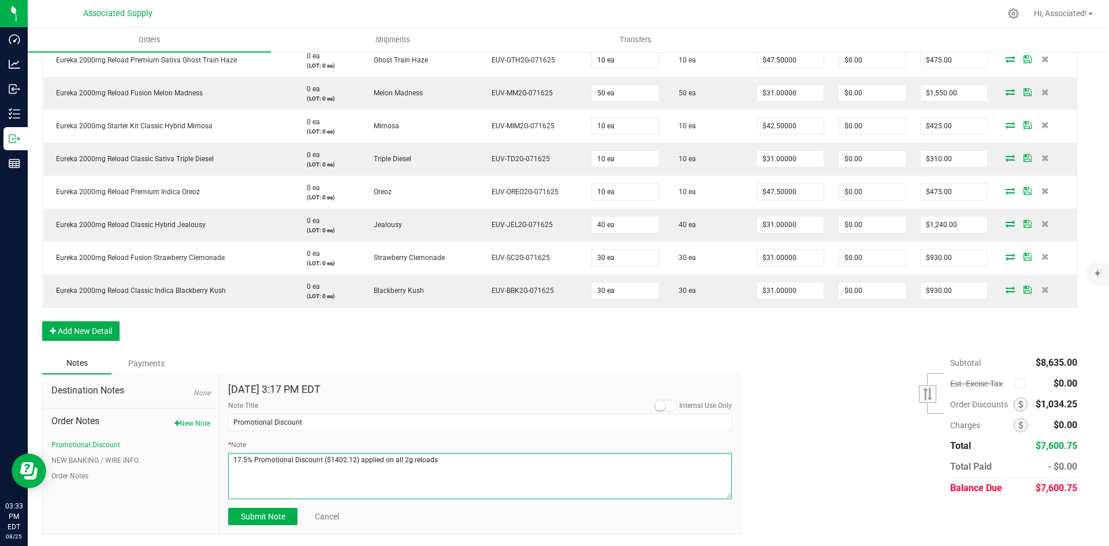
drag, startPoint x: 326, startPoint y: 459, endPoint x: 352, endPoint y: 460, distance: 26.0
click at [352, 460] on textarea "* Note" at bounding box center [480, 476] width 504 height 46
click at [503, 472] on textarea "* Note" at bounding box center [480, 476] width 504 height 46
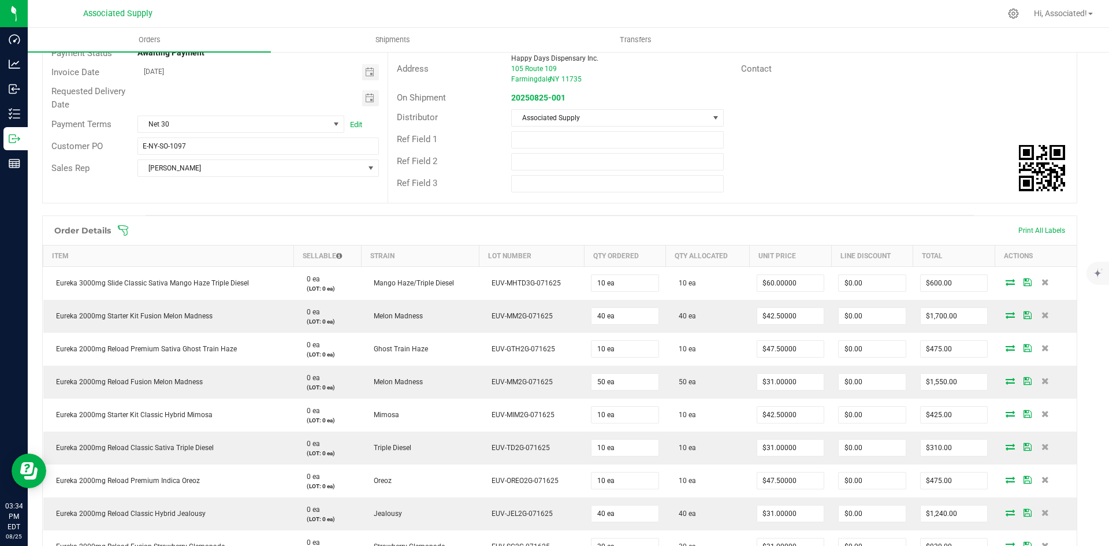
type textarea "17.5% Promotional Discount ($1034.25) applied on all 2g reloads"
click at [803, 106] on div "On Shipment 20250825-001" at bounding box center [732, 98] width 689 height 18
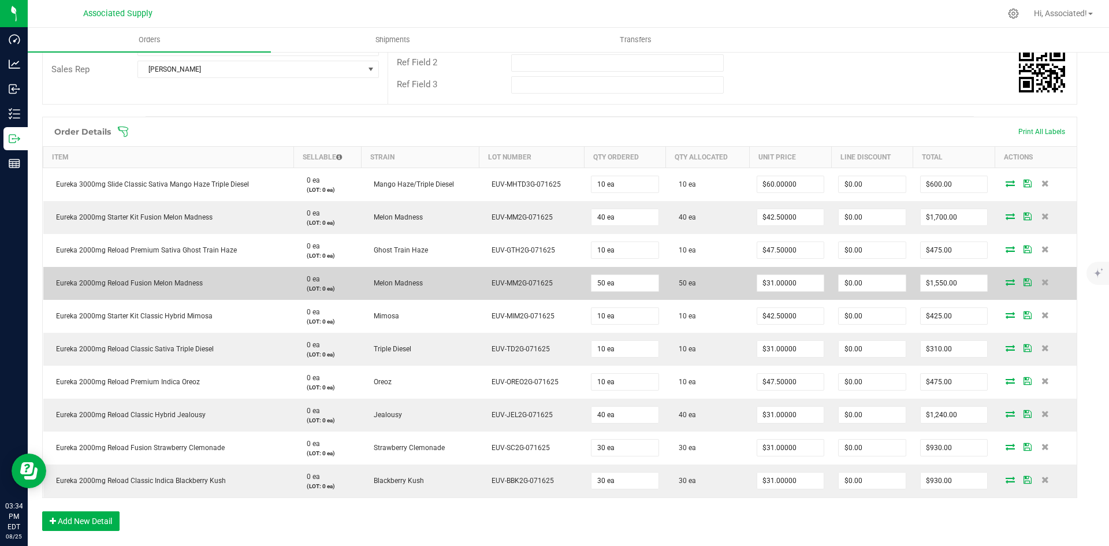
scroll to position [422, 9]
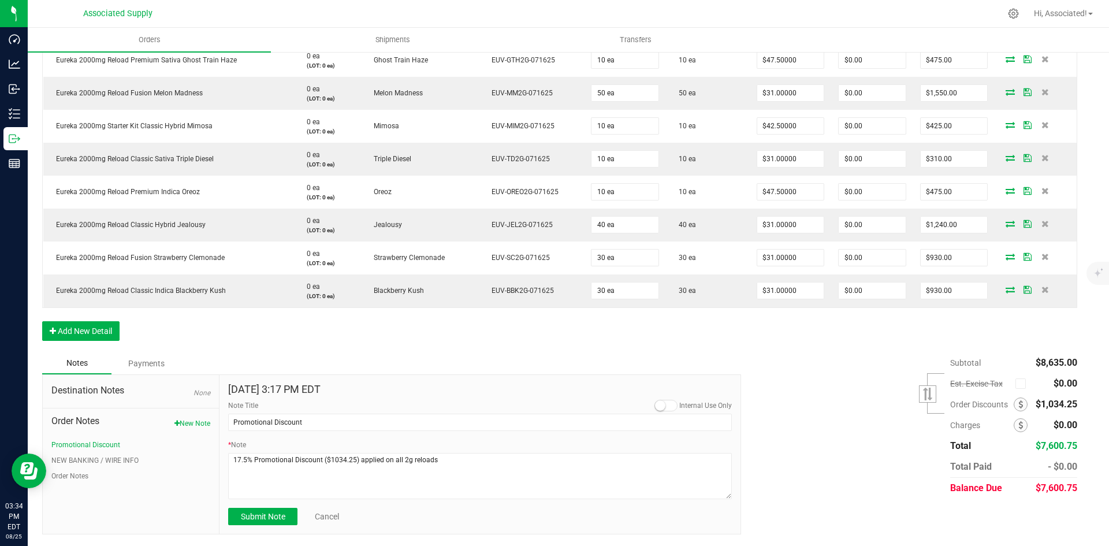
click at [809, 364] on div "Subtotal $8,635.00 Est. Excise Tax" at bounding box center [904, 425] width 345 height 146
click at [268, 514] on span "Submit Note" at bounding box center [263, 516] width 44 height 9
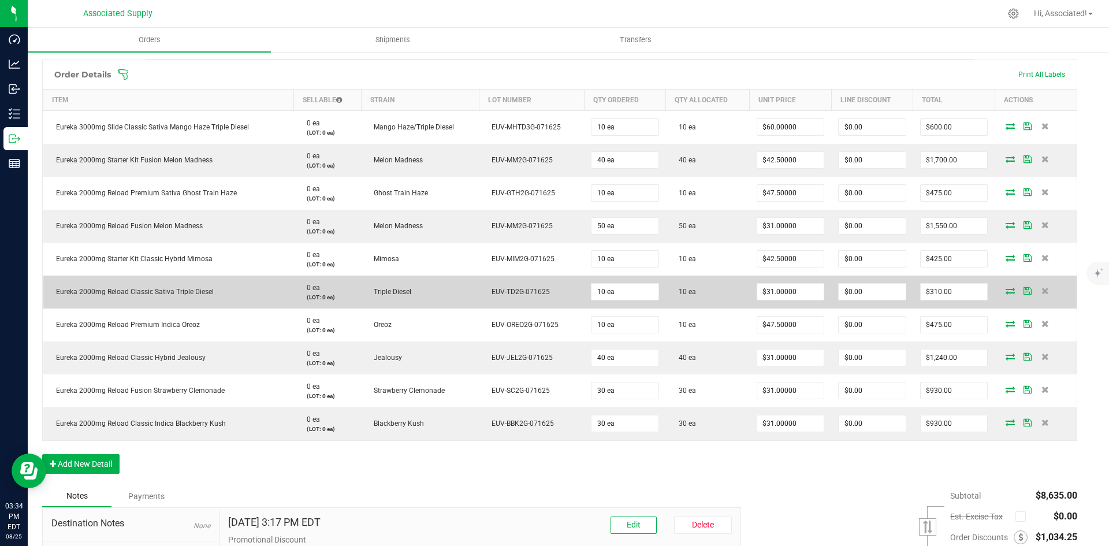
scroll to position [0, 9]
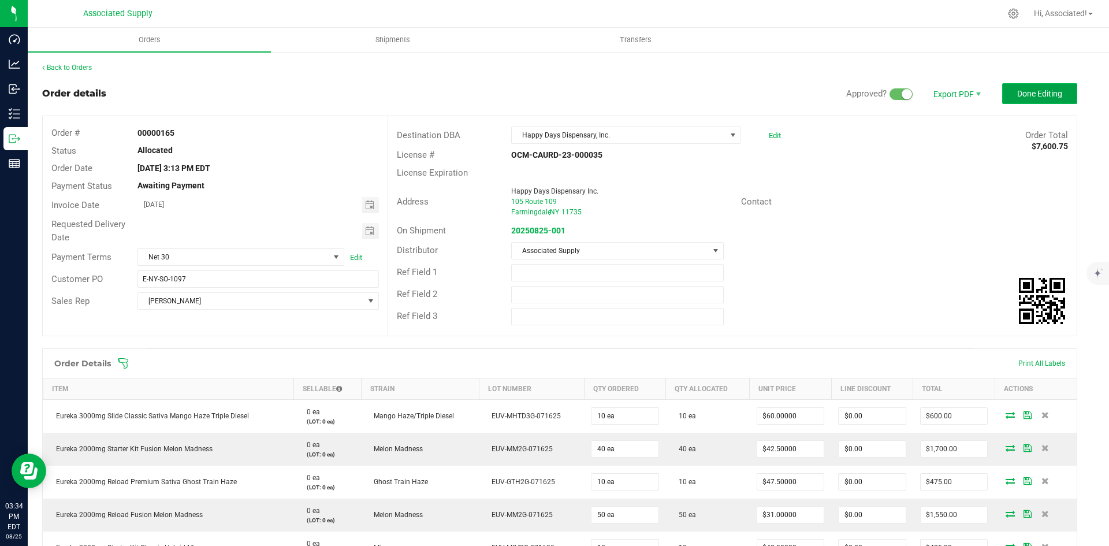
click at [1021, 97] on span "Done Editing" at bounding box center [1039, 93] width 45 height 9
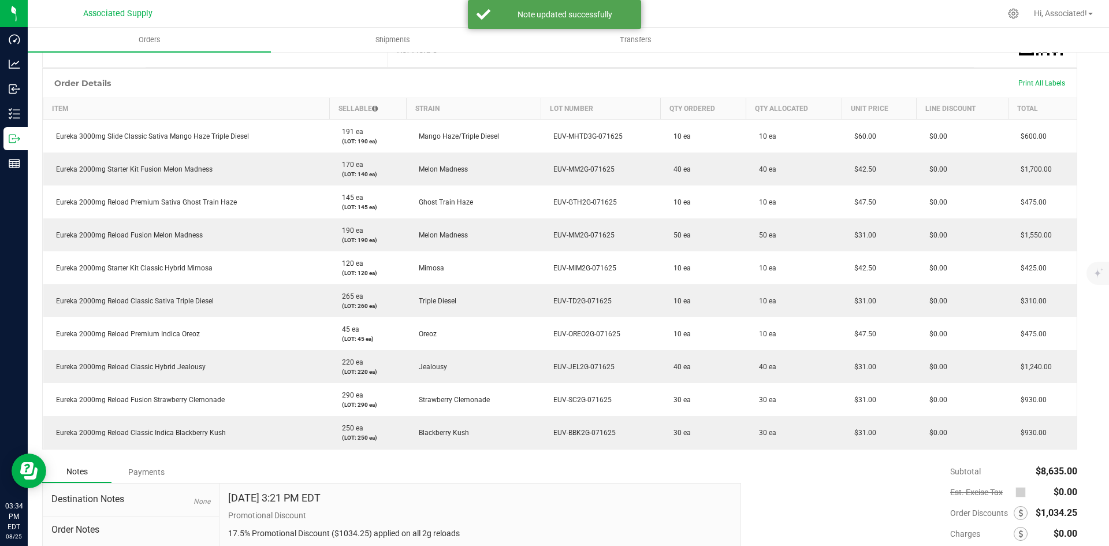
scroll to position [231, 9]
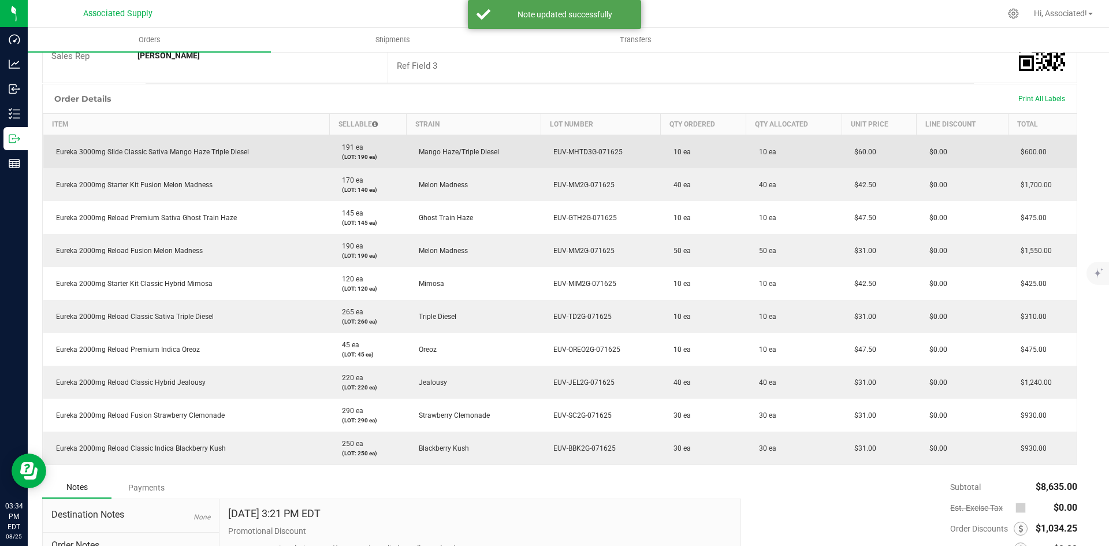
click at [211, 147] on td "Eureka 3000mg Slide Classic Sativa Mango Haze Triple Diesel" at bounding box center [186, 152] width 287 height 34
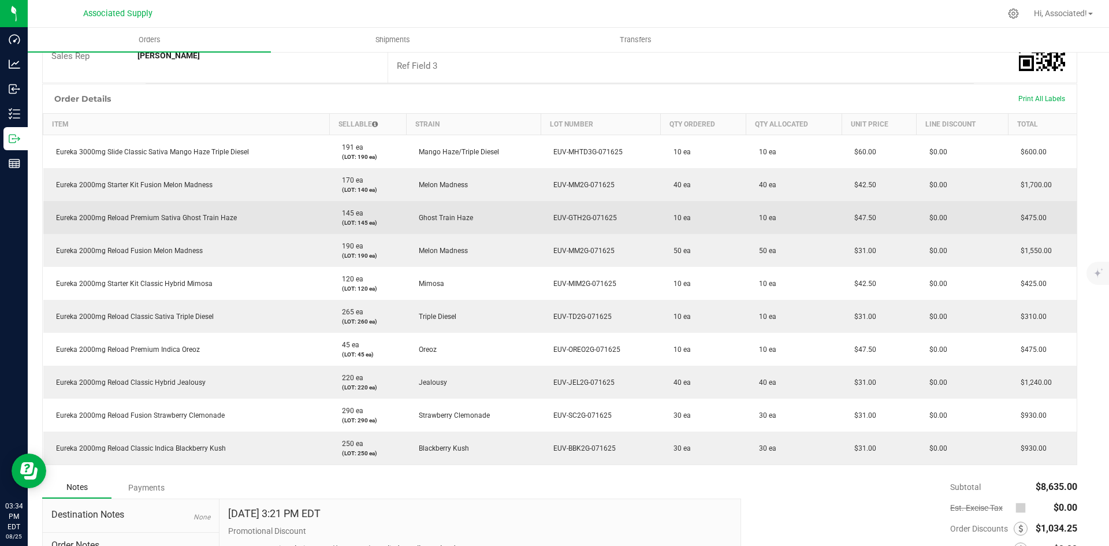
drag, startPoint x: 53, startPoint y: 217, endPoint x: 233, endPoint y: 215, distance: 180.2
click at [233, 215] on td "Eureka 2000mg Reload Premium Sativa Ghost Train Haze" at bounding box center [186, 217] width 287 height 33
copy span "Eureka 2000mg Reload Premium Sativa Ghost Train Haze"
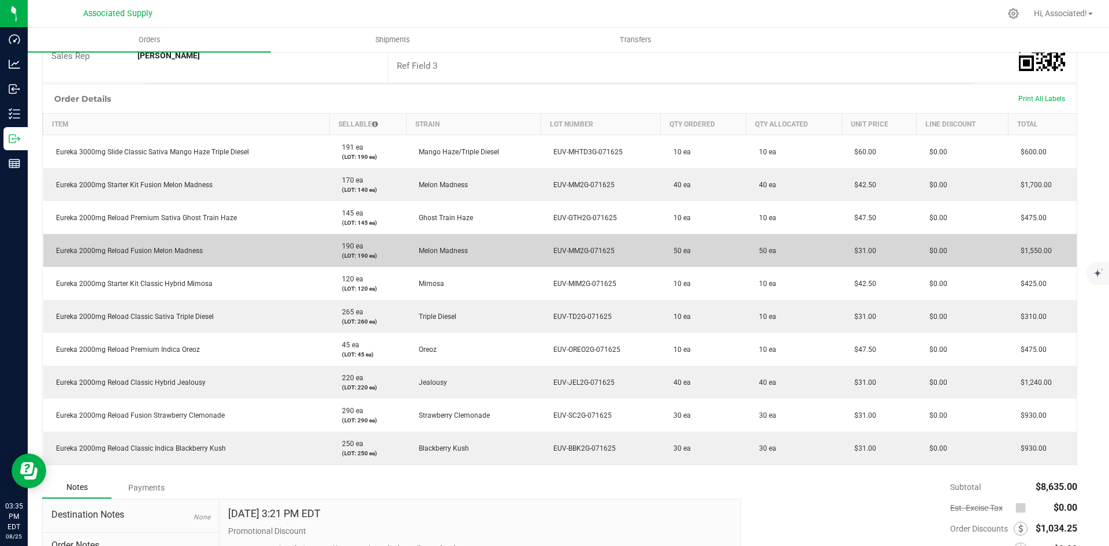
drag, startPoint x: 59, startPoint y: 248, endPoint x: 214, endPoint y: 248, distance: 154.8
click at [214, 248] on td "Eureka 2000mg Reload Fusion Melon Madness" at bounding box center [186, 250] width 287 height 33
drag, startPoint x: 56, startPoint y: 252, endPoint x: 217, endPoint y: 251, distance: 161.2
click at [217, 251] on td "Eureka 2000mg Reload Fusion Melon Madness" at bounding box center [186, 250] width 287 height 33
copy span "Eureka 2000mg Reload Fusion Melon Madness"
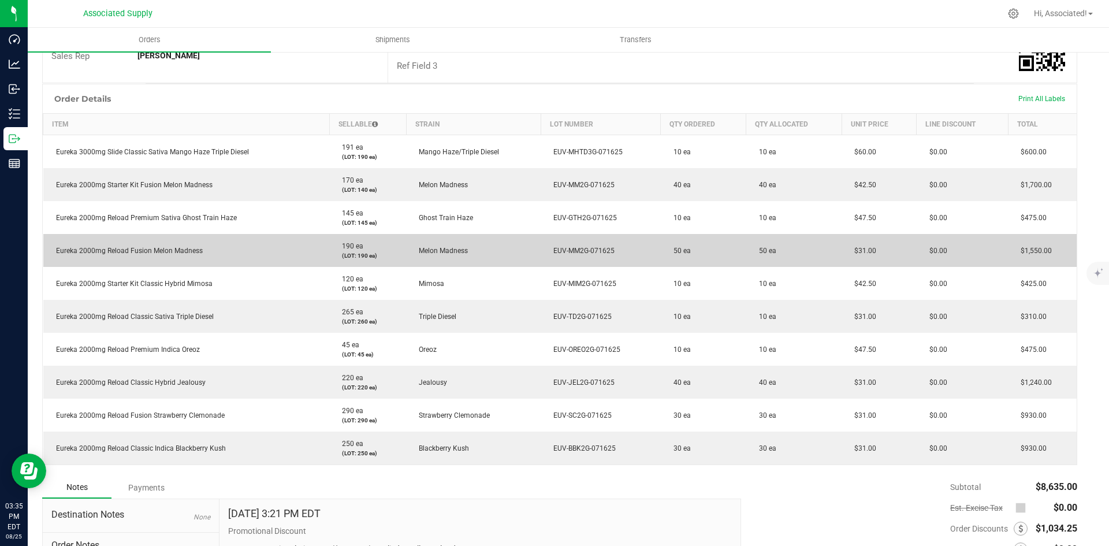
click at [99, 253] on span "Eureka 2000mg Reload Fusion Melon Madness" at bounding box center [126, 251] width 152 height 8
drag, startPoint x: 202, startPoint y: 251, endPoint x: 54, endPoint y: 253, distance: 147.9
click at [54, 253] on td "Eureka 2000mg Reload Fusion Melon Madness" at bounding box center [186, 250] width 287 height 33
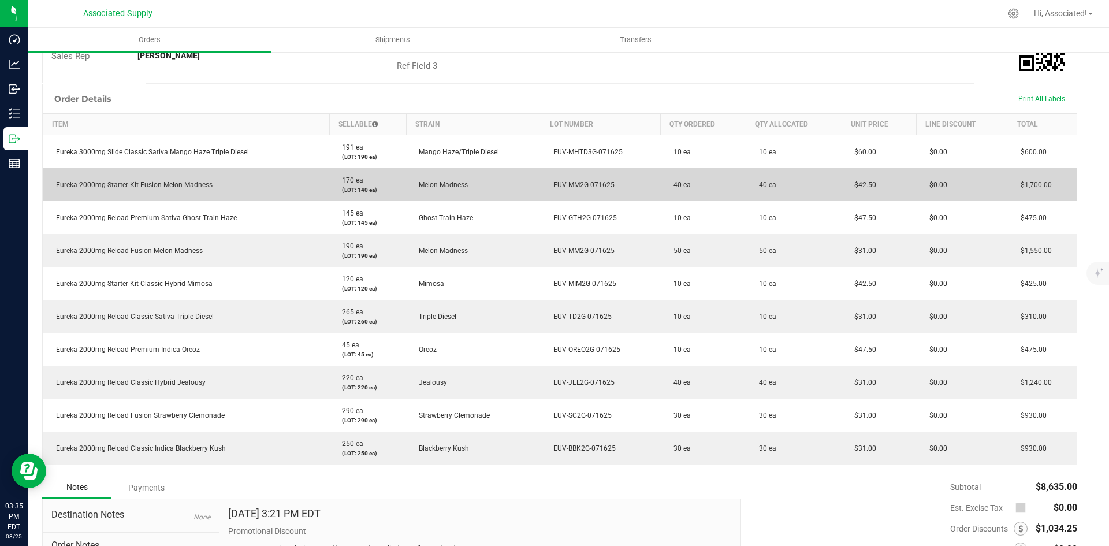
click at [209, 183] on span "Eureka 2000mg Starter Kit Fusion Melon Madness" at bounding box center [131, 185] width 162 height 8
drag, startPoint x: 203, startPoint y: 184, endPoint x: 53, endPoint y: 191, distance: 149.8
click at [53, 191] on td "Eureka 2000mg Starter Kit Fusion Melon Madness" at bounding box center [186, 184] width 287 height 33
copy span "Eureka 2000mg Starter Kit Fusion Melon Madness"
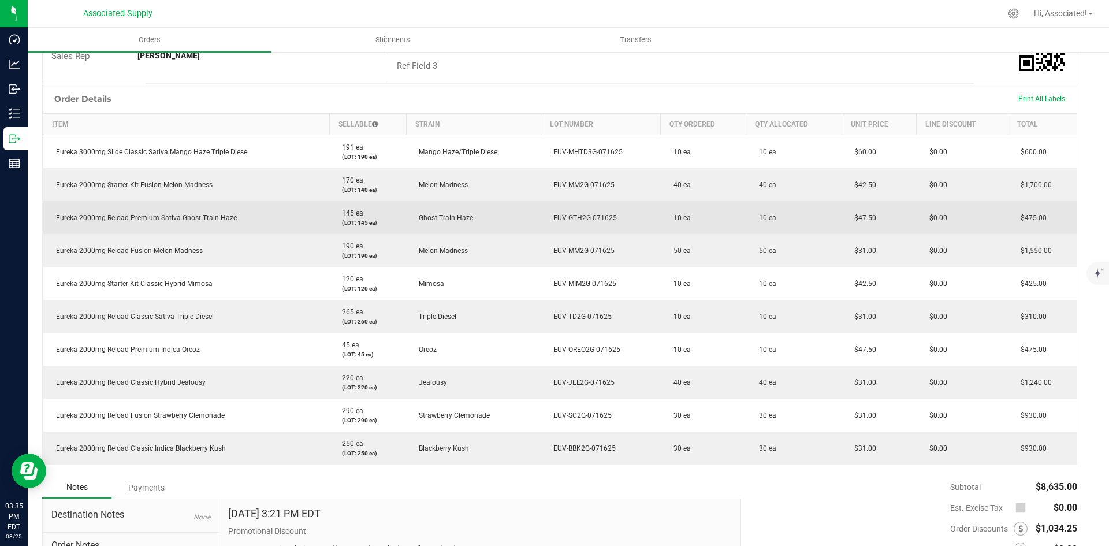
drag, startPoint x: 243, startPoint y: 215, endPoint x: 59, endPoint y: 218, distance: 183.7
click at [59, 218] on td "Eureka 2000mg Reload Premium Sativa Ghost Train Haze" at bounding box center [186, 217] width 287 height 33
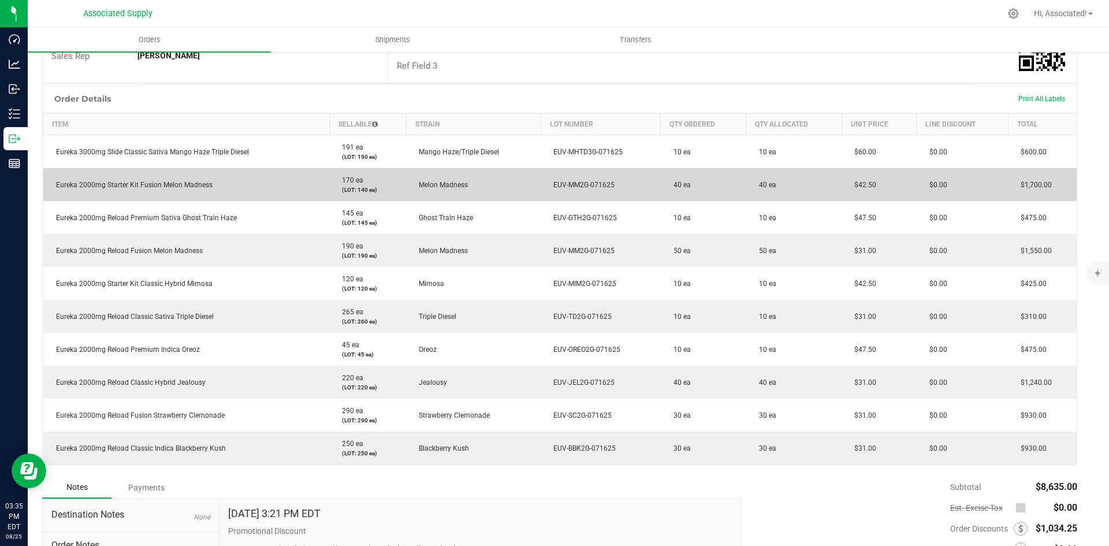
copy span "ureka 2000mg Reload Premium Sativa Ghost Train Haze"
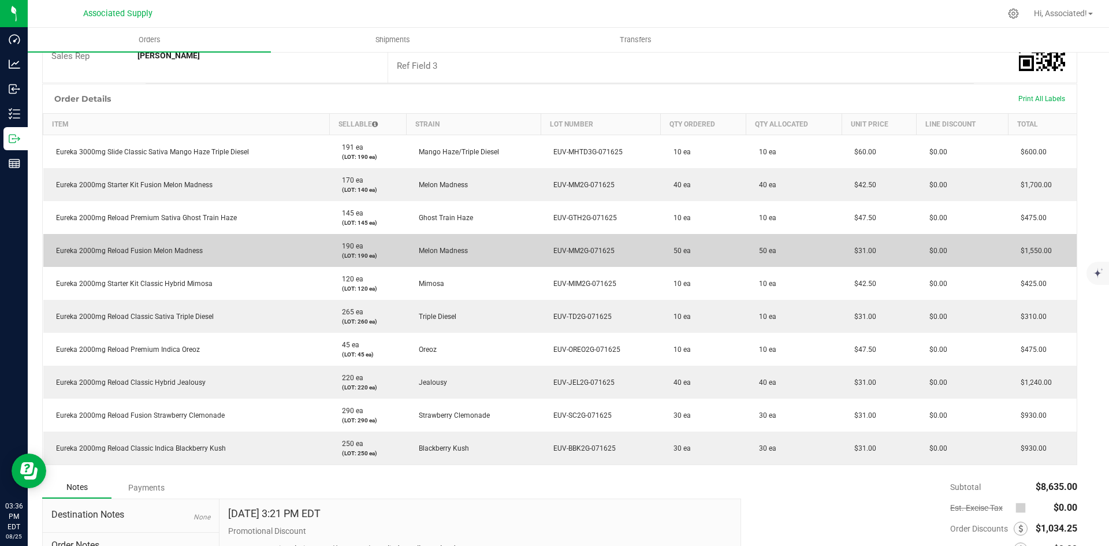
drag, startPoint x: 150, startPoint y: 254, endPoint x: 52, endPoint y: 252, distance: 97.6
click at [52, 252] on td "Eureka 2000mg Reload Fusion Melon Madness" at bounding box center [186, 250] width 287 height 33
copy span "Eureka 2000mg Reload Fusion Melon Madness"
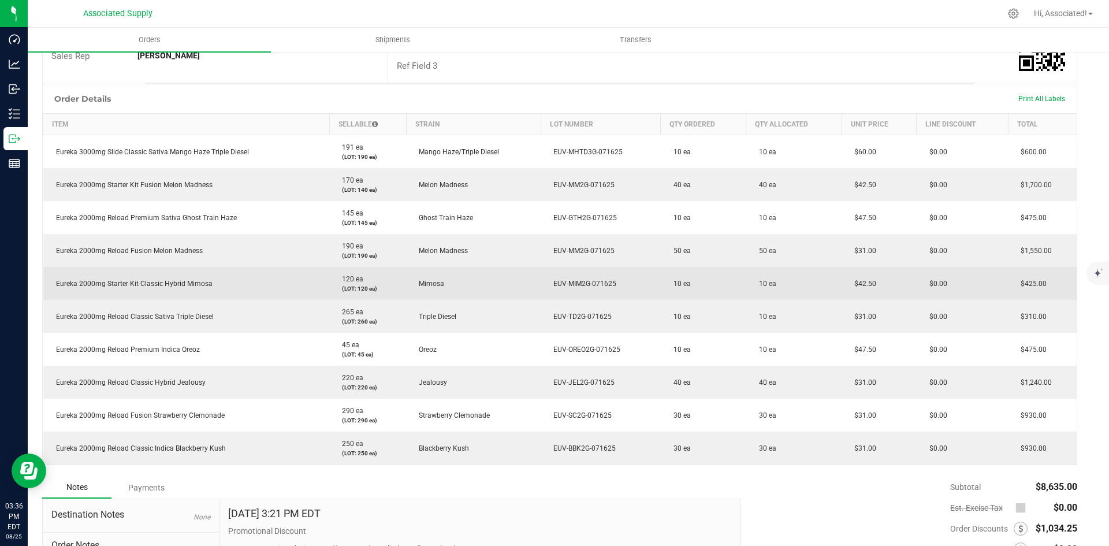
drag, startPoint x: 233, startPoint y: 281, endPoint x: 55, endPoint y: 286, distance: 178.0
click at [55, 286] on td "Eureka 2000mg Starter Kit Classic Hybrid Mimosa" at bounding box center [186, 283] width 287 height 33
copy span "Eureka 2000mg Starter Kit Classic Hybrid Mimosa"
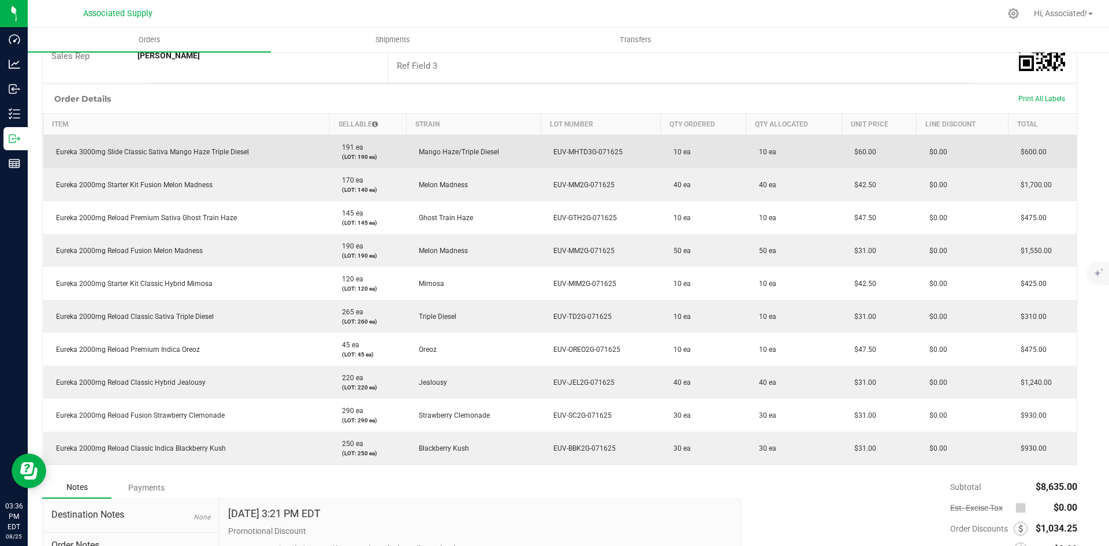
drag, startPoint x: 83, startPoint y: 151, endPoint x: 163, endPoint y: 151, distance: 80.9
click at [163, 151] on span "Eureka 3000mg Slide Classic Sativa Mango Haze Triple Diesel" at bounding box center [149, 152] width 199 height 8
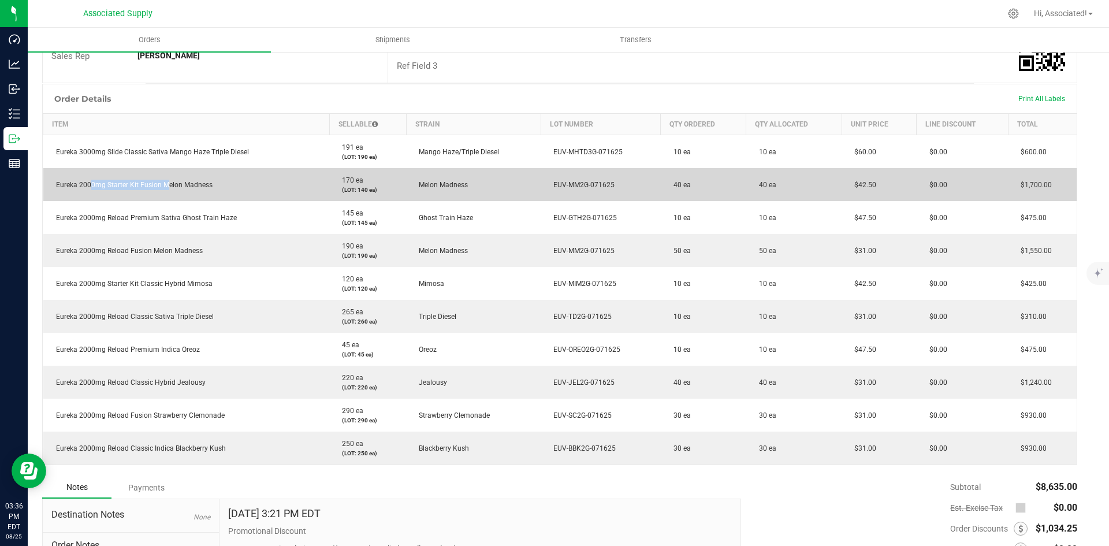
drag, startPoint x: 86, startPoint y: 187, endPoint x: 161, endPoint y: 184, distance: 74.6
click at [161, 184] on span "Eureka 2000mg Starter Kit Fusion Melon Madness" at bounding box center [131, 185] width 162 height 8
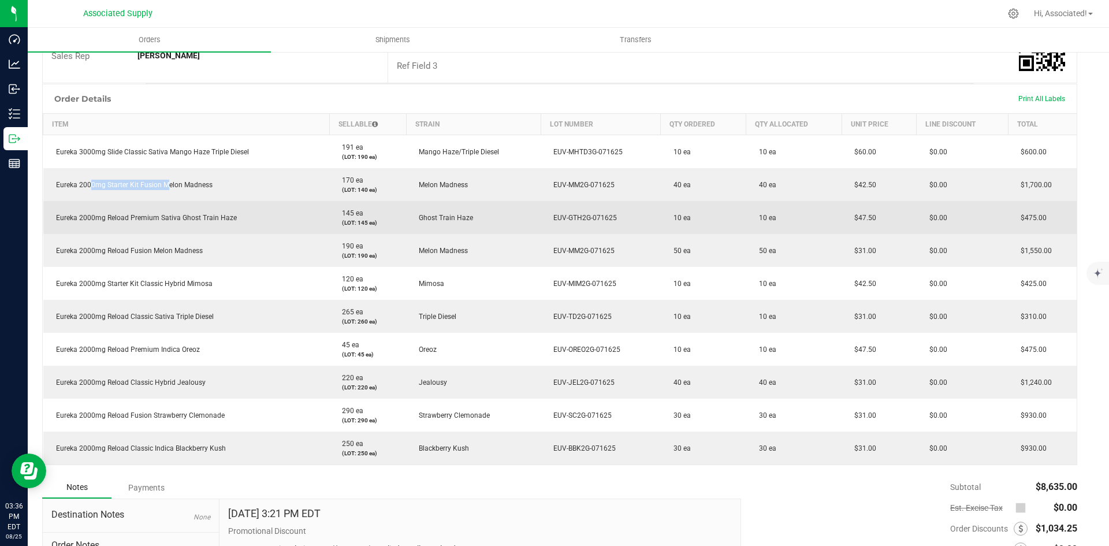
click at [87, 219] on span "Eureka 2000mg Reload Premium Sativa Ghost Train Haze" at bounding box center [143, 218] width 187 height 8
drag, startPoint x: 55, startPoint y: 218, endPoint x: 241, endPoint y: 219, distance: 186.6
click at [241, 219] on td "Eureka 2000mg Reload Premium Sativa Ghost Train Haze" at bounding box center [186, 217] width 287 height 33
copy span "Eureka 2000mg Reload Premium Sativa Ghost Train Haze"
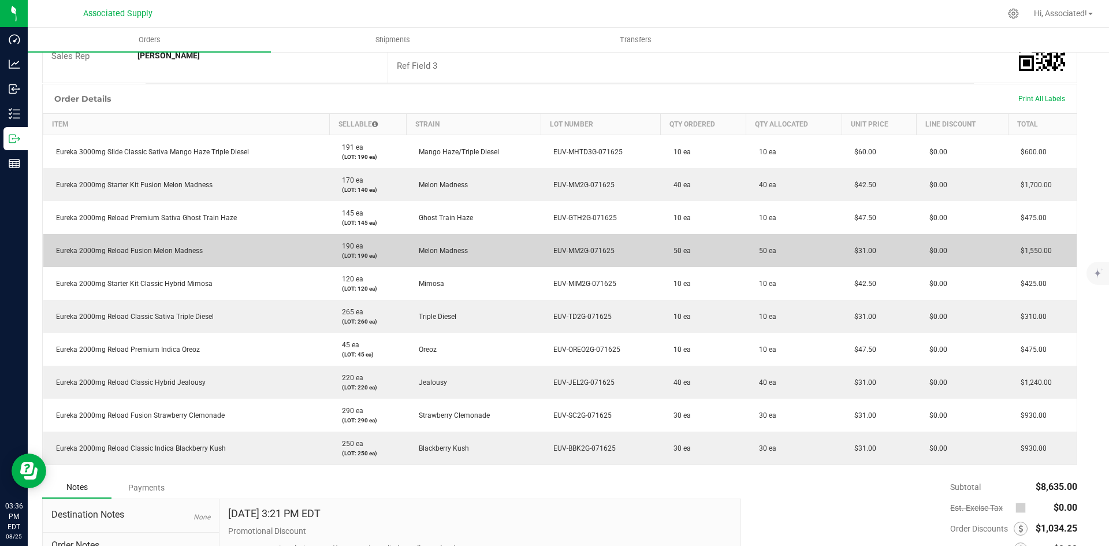
drag, startPoint x: 214, startPoint y: 249, endPoint x: 51, endPoint y: 252, distance: 162.9
click at [51, 252] on td "Eureka 2000mg Reload Fusion Melon Madness" at bounding box center [186, 250] width 287 height 33
copy span "Eureka 2000mg Reload Fusion Melon Madness"
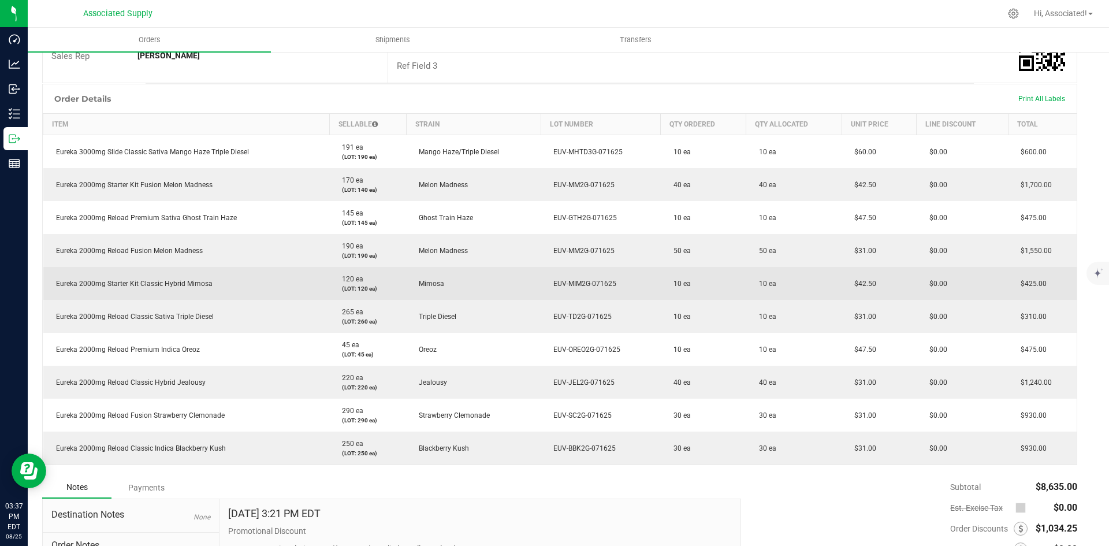
drag, startPoint x: 220, startPoint y: 283, endPoint x: 50, endPoint y: 291, distance: 170.6
click at [50, 291] on td "Eureka 2000mg Starter Kit Classic Hybrid Mimosa" at bounding box center [186, 283] width 287 height 33
copy span "Eureka 2000mg Starter Kit Classic Hybrid Mimosa"
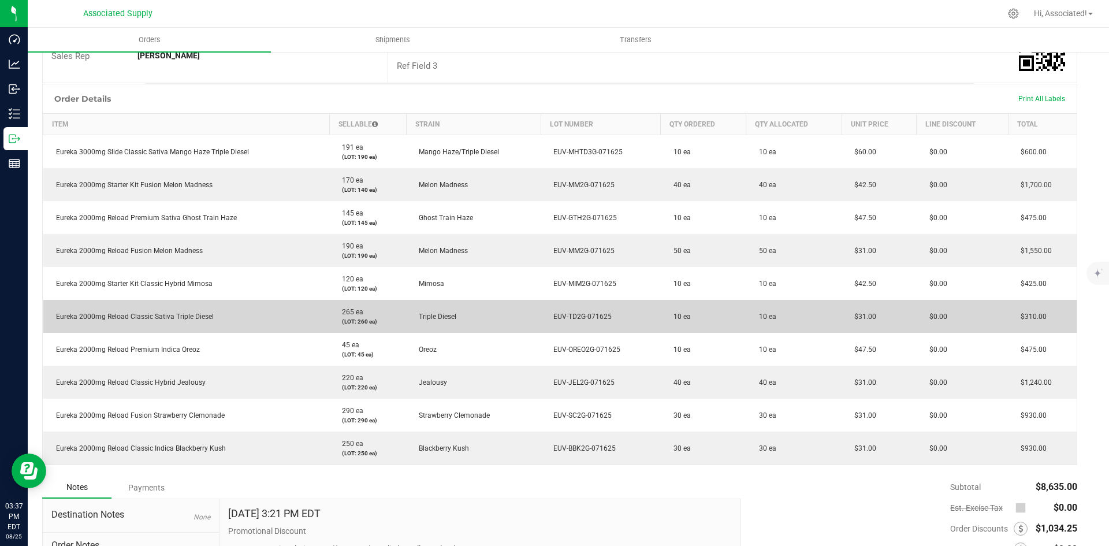
drag, startPoint x: 235, startPoint y: 317, endPoint x: 50, endPoint y: 317, distance: 184.8
click at [50, 317] on td "Eureka 2000mg Reload Classic Sativa Triple Diesel" at bounding box center [186, 316] width 287 height 33
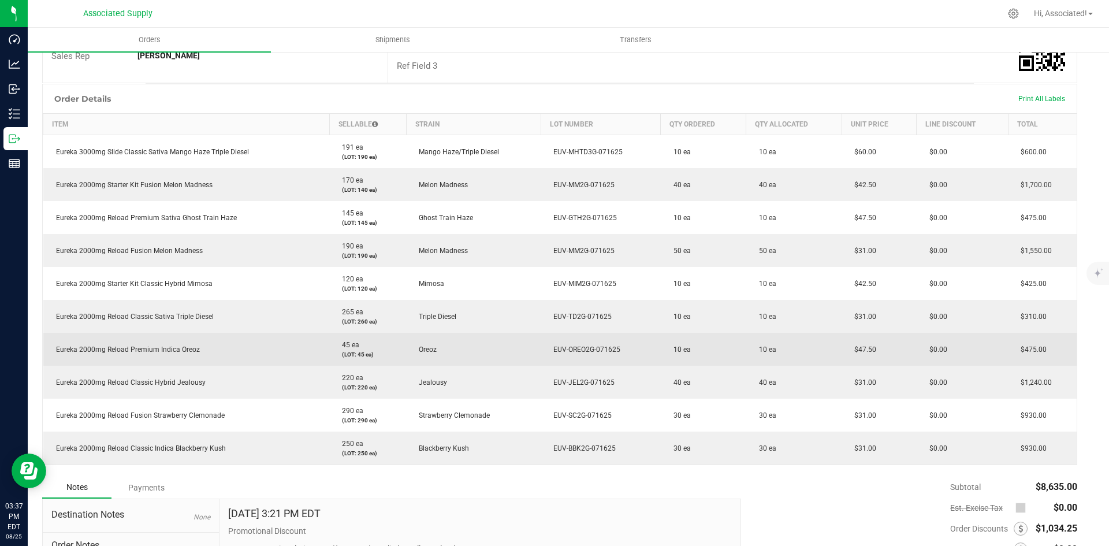
drag, startPoint x: 205, startPoint y: 347, endPoint x: 50, endPoint y: 353, distance: 154.9
click at [50, 353] on td "Eureka 2000mg Reload Premium Indica Oreoz" at bounding box center [186, 349] width 287 height 33
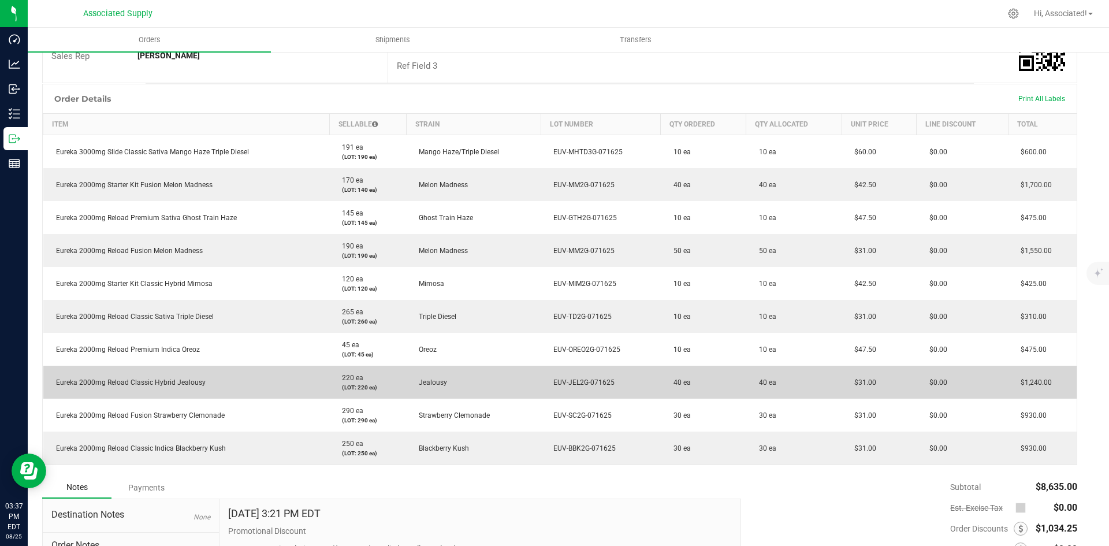
drag, startPoint x: 204, startPoint y: 382, endPoint x: 48, endPoint y: 389, distance: 156.1
click at [48, 389] on td "Eureka 2000mg Reload Classic Hybrid Jealousy" at bounding box center [186, 382] width 287 height 33
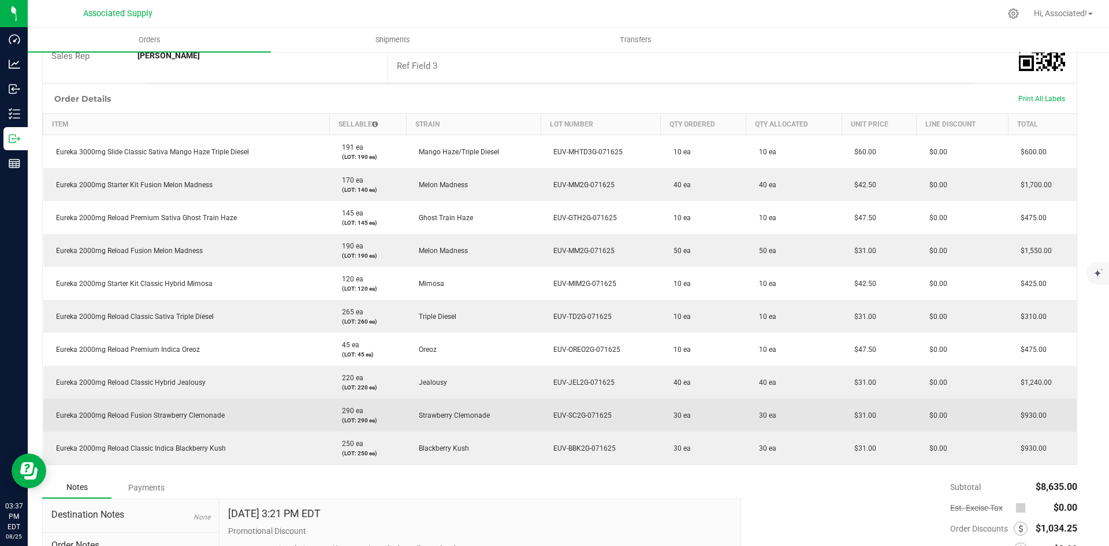
drag, startPoint x: 235, startPoint y: 415, endPoint x: 50, endPoint y: 414, distance: 185.4
click at [50, 414] on td "Eureka 2000mg Reload Fusion Strawberry Clemonade" at bounding box center [186, 415] width 287 height 33
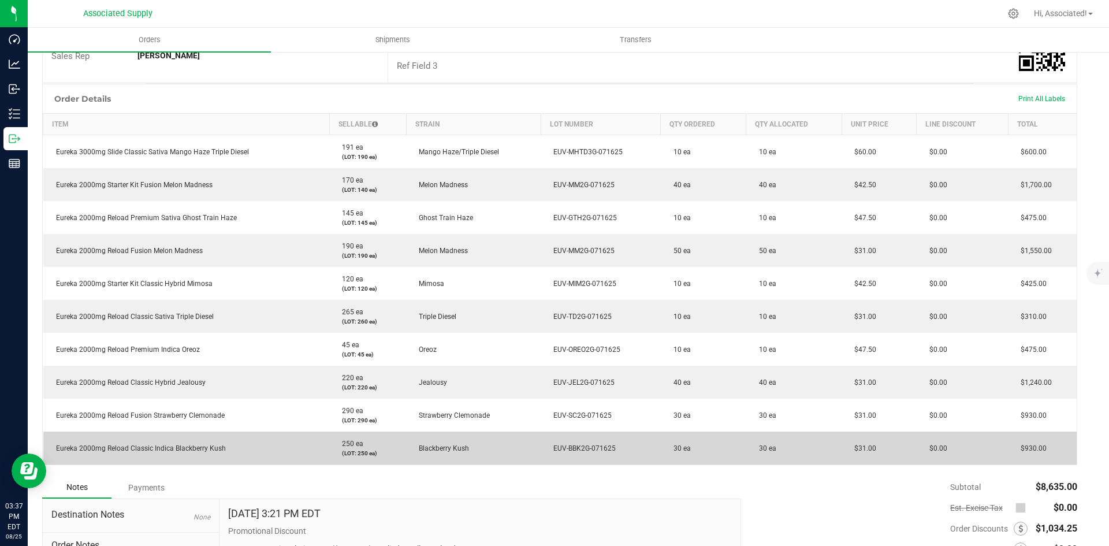
drag, startPoint x: 237, startPoint y: 445, endPoint x: 44, endPoint y: 448, distance: 192.4
click at [44, 448] on td "Eureka 2000mg Reload Classic Indica Blackberry Kush" at bounding box center [186, 447] width 287 height 33
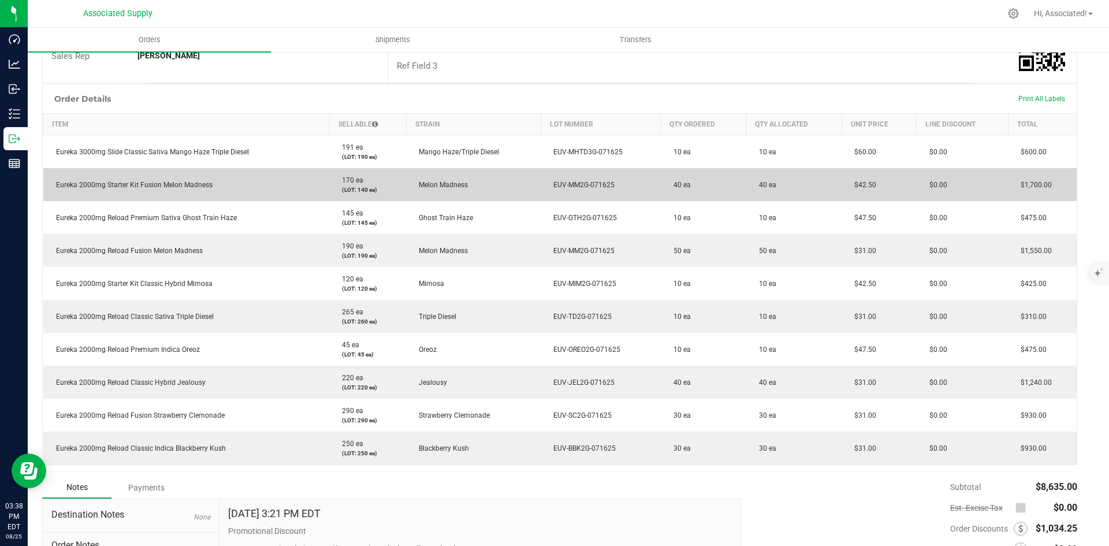
click at [257, 187] on td "Eureka 2000mg Starter Kit Fusion Melon Madness" at bounding box center [186, 184] width 287 height 33
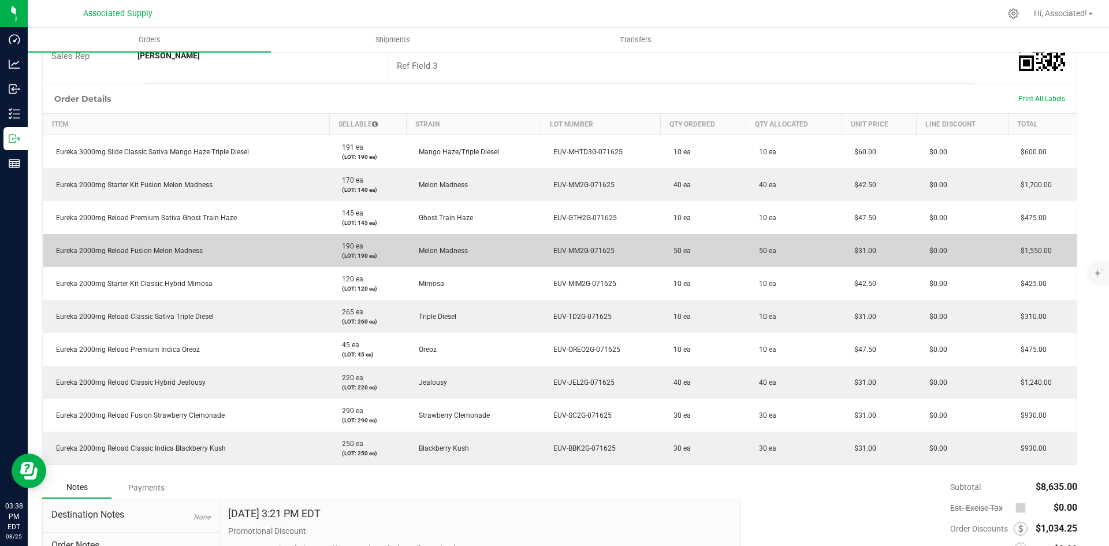
click at [261, 253] on td "Eureka 2000mg Reload Fusion Melon Madness" at bounding box center [186, 250] width 287 height 33
click at [532, 250] on td "Melon Madness" at bounding box center [473, 250] width 135 height 33
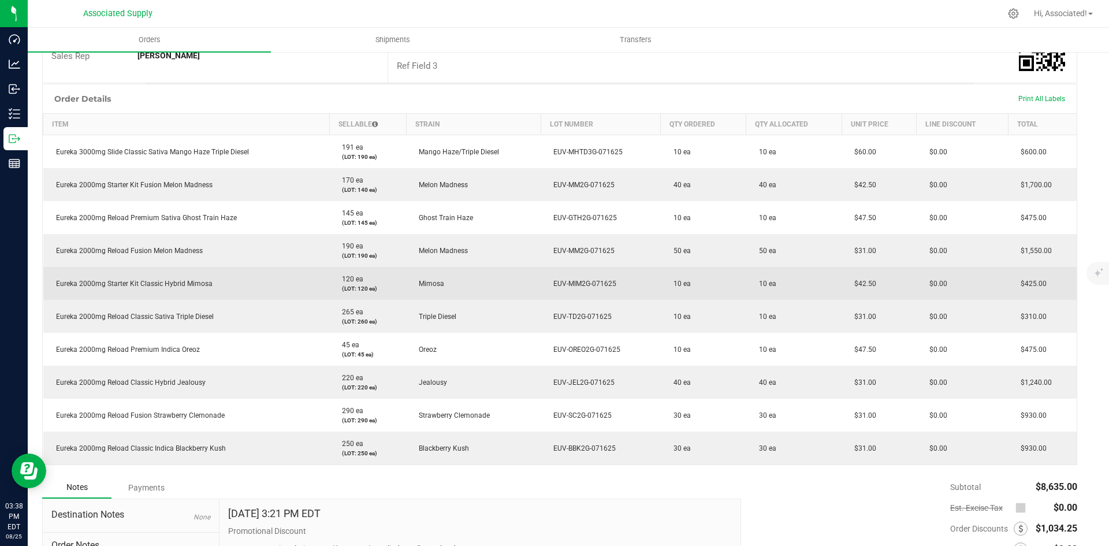
click at [853, 290] on td "$42.50" at bounding box center [879, 283] width 75 height 33
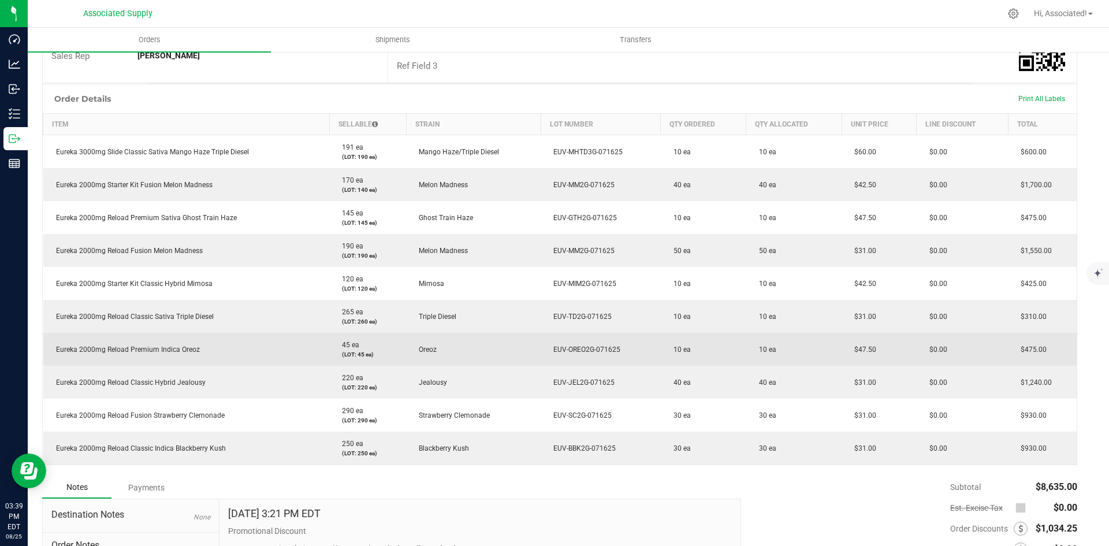
click at [842, 356] on td "$47.50" at bounding box center [879, 349] width 75 height 33
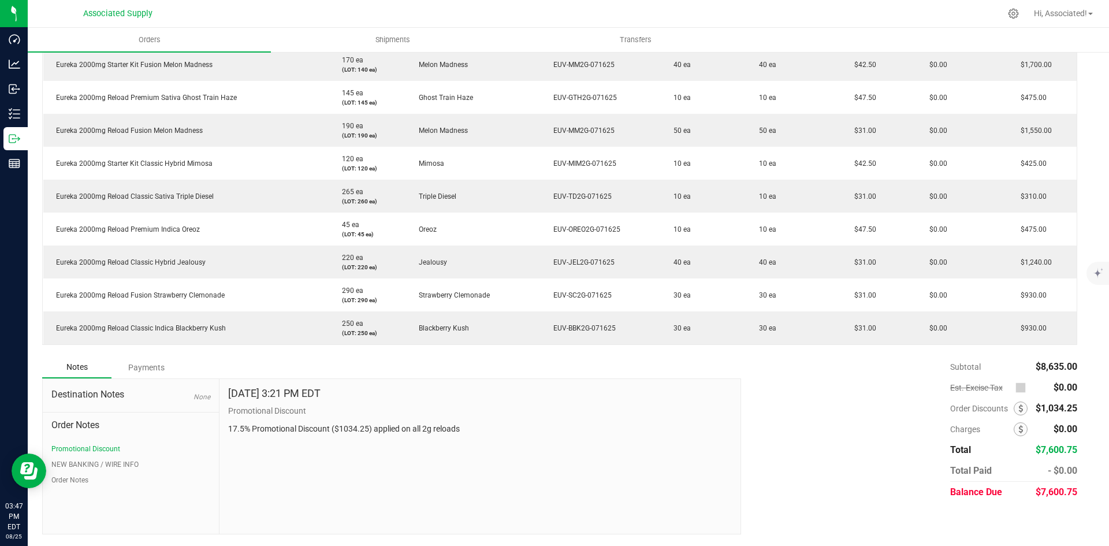
scroll to position [0, 9]
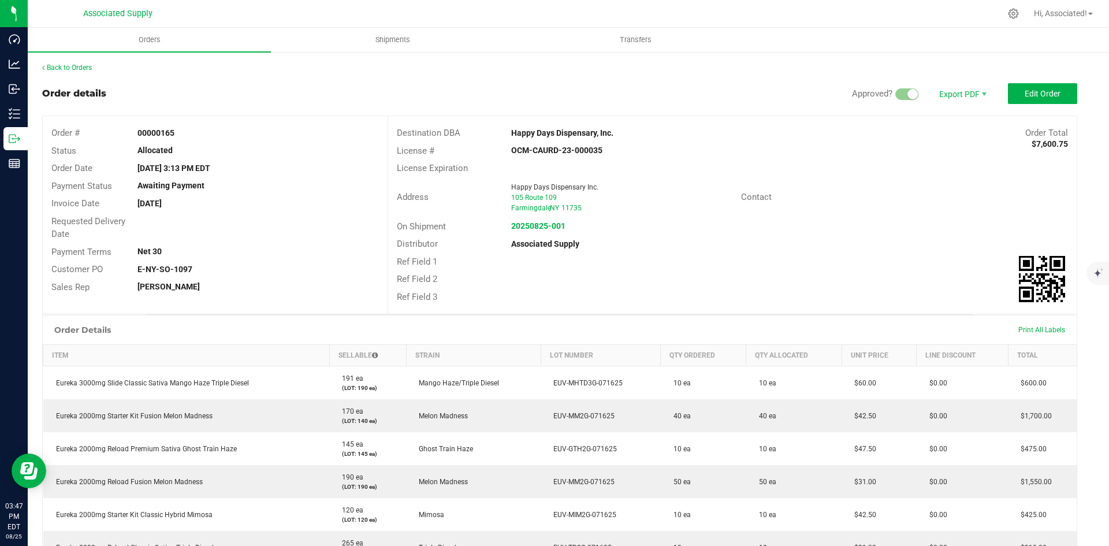
click at [872, 203] on div "Contact" at bounding box center [904, 197] width 344 height 18
click at [947, 131] on span "Invoice PDF" at bounding box center [955, 129] width 72 height 17
click at [163, 134] on strong "00000165" at bounding box center [155, 132] width 37 height 9
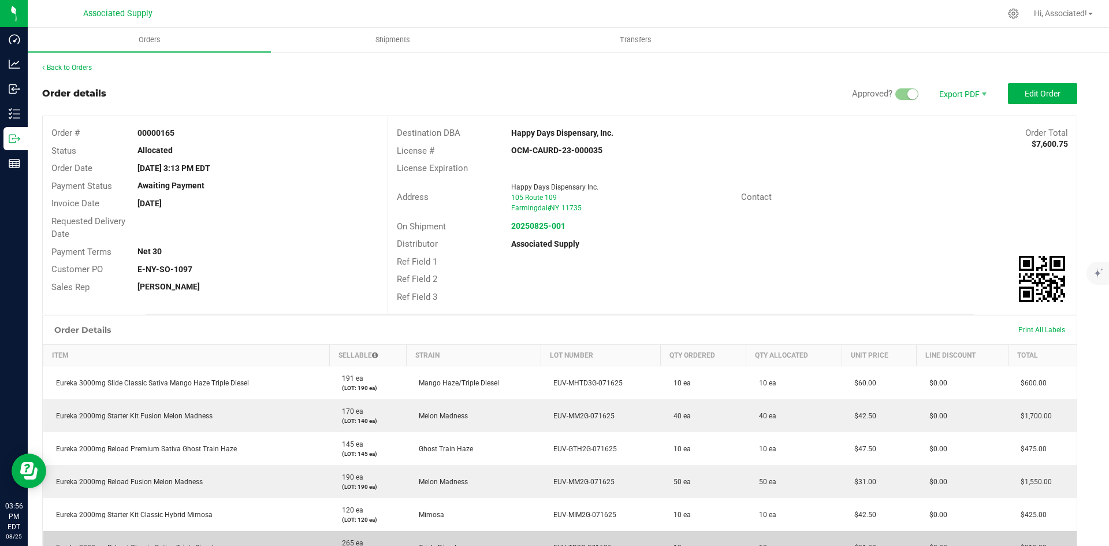
scroll to position [289, 9]
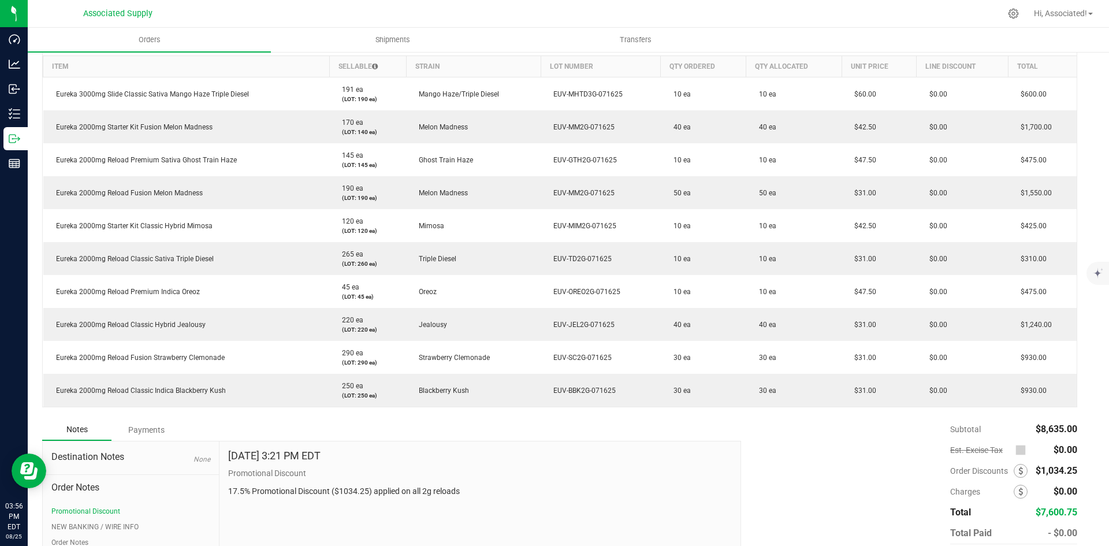
drag, startPoint x: 1070, startPoint y: 468, endPoint x: 1042, endPoint y: 468, distance: 28.3
click at [1042, 468] on div "Back to Orders Order details Approved? Export PDF Edit Order Order # 00000165 S…" at bounding box center [559, 185] width 1081 height 846
click at [1042, 468] on span "$1,034.25" at bounding box center [1057, 470] width 42 height 11
drag, startPoint x: 1034, startPoint y: 472, endPoint x: 1067, endPoint y: 472, distance: 33.5
click at [1067, 472] on span "$1,034.25" at bounding box center [1057, 470] width 42 height 11
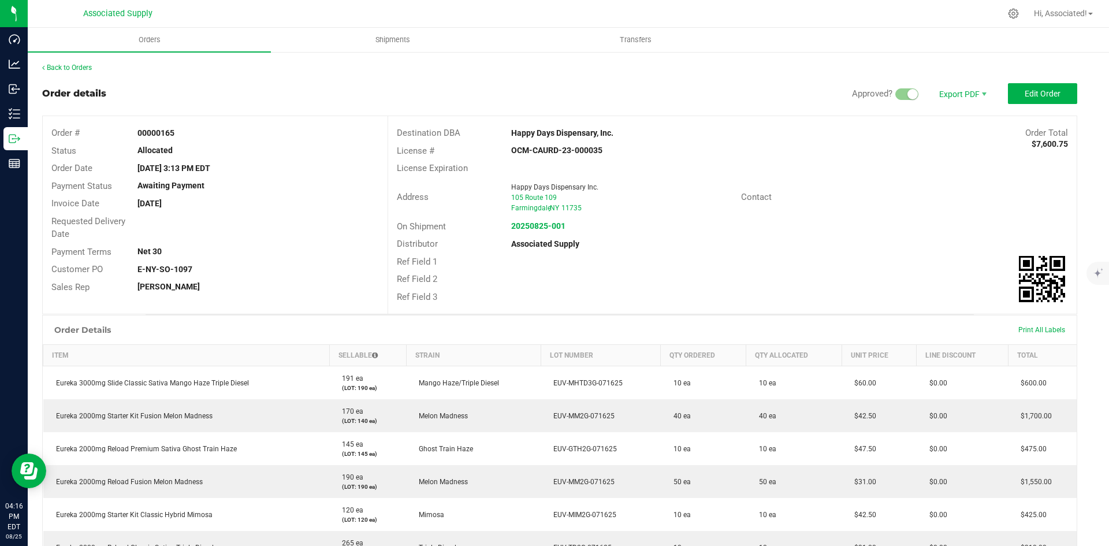
scroll to position [351, 9]
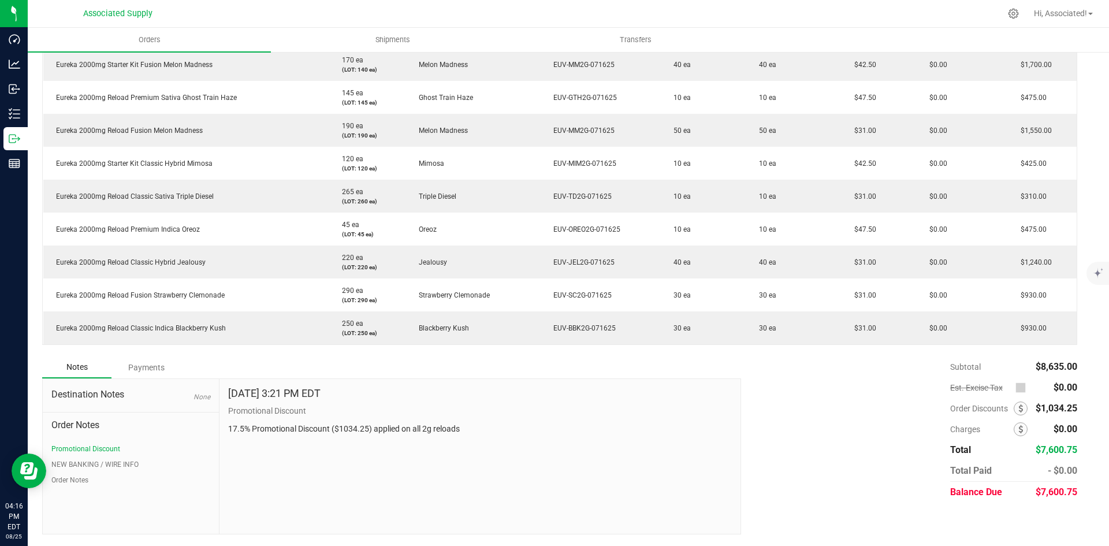
click at [799, 419] on div "Subtotal $8,635.00 Est. Excise Tax $0.00" at bounding box center [904, 429] width 345 height 146
click at [887, 454] on div "Subtotal $8,635.00 Est. Excise Tax $0.00" at bounding box center [904, 429] width 345 height 146
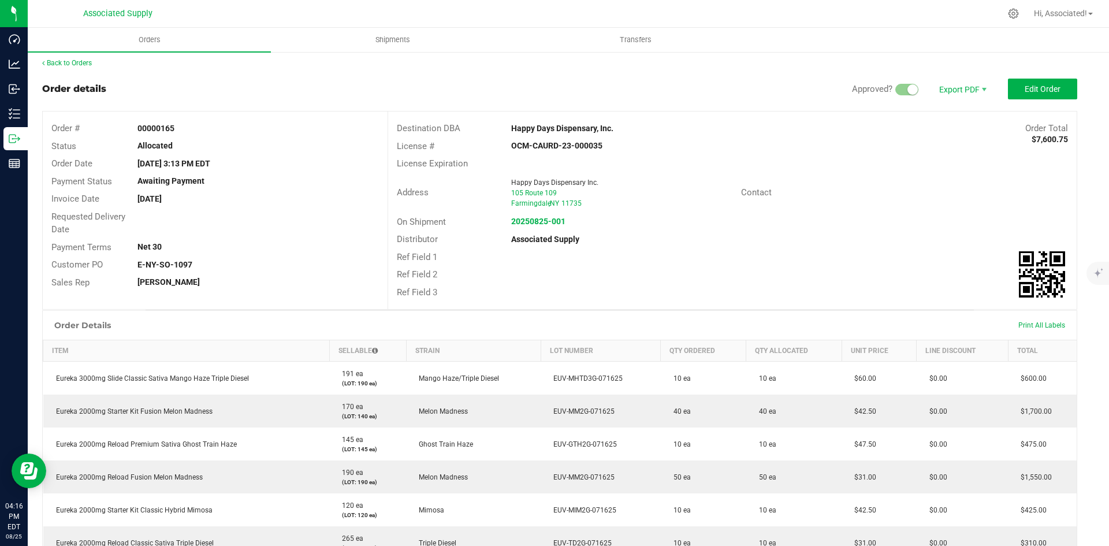
click at [663, 327] on div "Order Details Print All Labels" at bounding box center [560, 325] width 1034 height 29
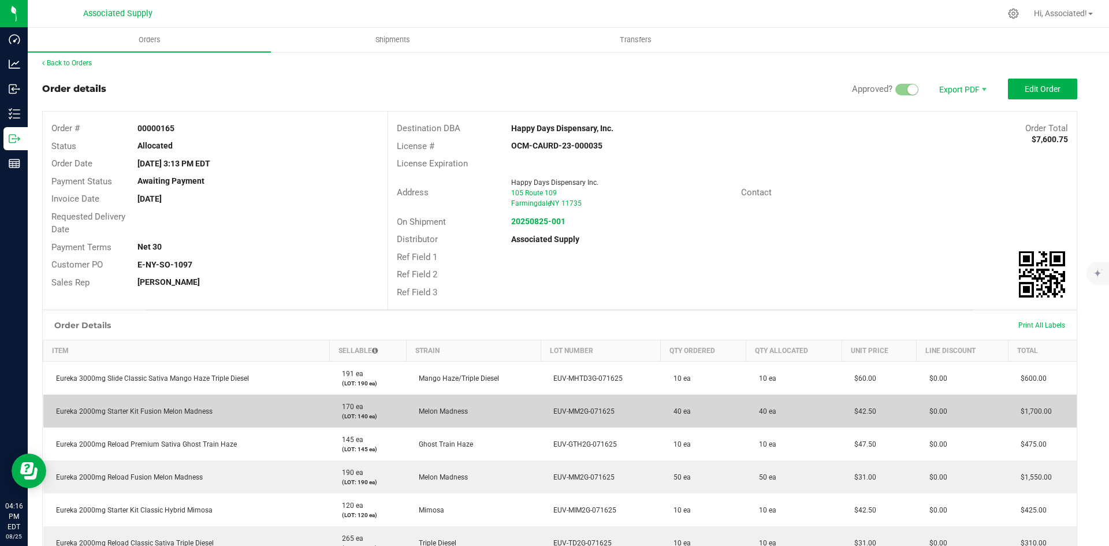
scroll to position [0, 9]
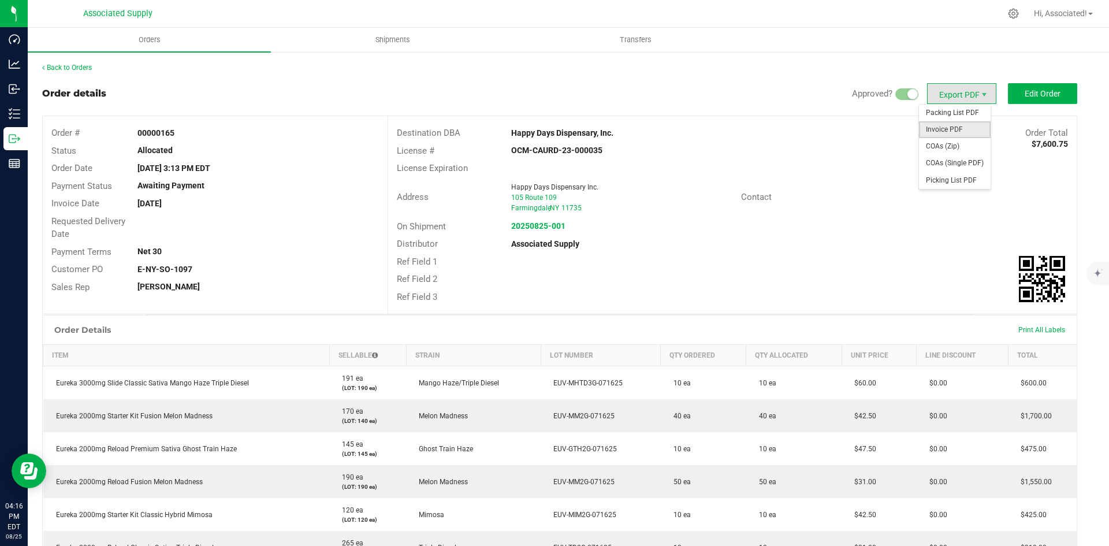
click at [951, 133] on span "Invoice PDF" at bounding box center [955, 129] width 72 height 17
click at [73, 63] on div "Back to Orders" at bounding box center [559, 67] width 1035 height 10
click at [74, 66] on link "Back to Orders" at bounding box center [67, 68] width 50 height 8
click at [85, 69] on link "Back to Orders" at bounding box center [67, 68] width 50 height 8
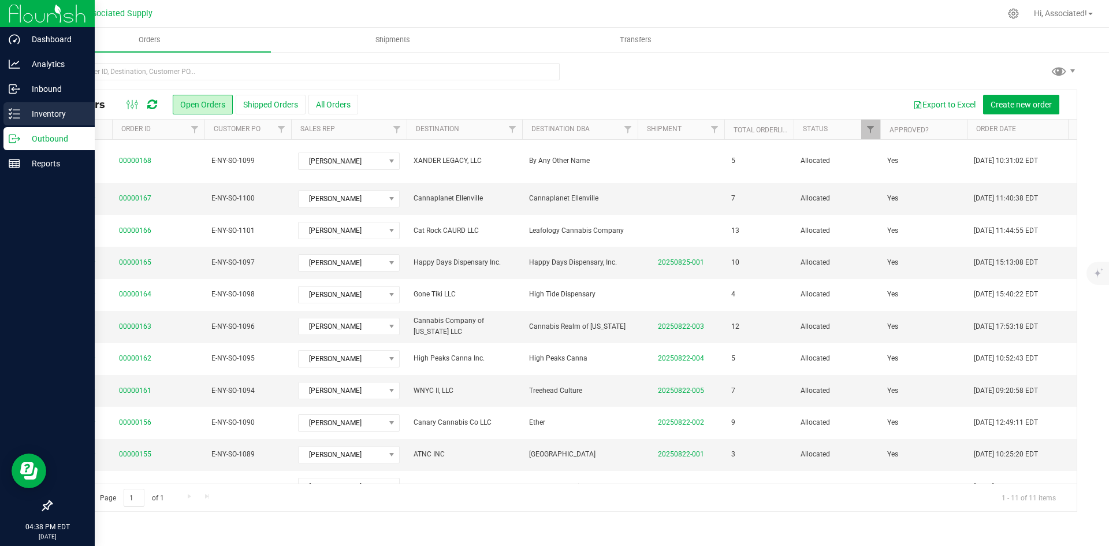
click at [18, 114] on line at bounding box center [16, 114] width 6 height 0
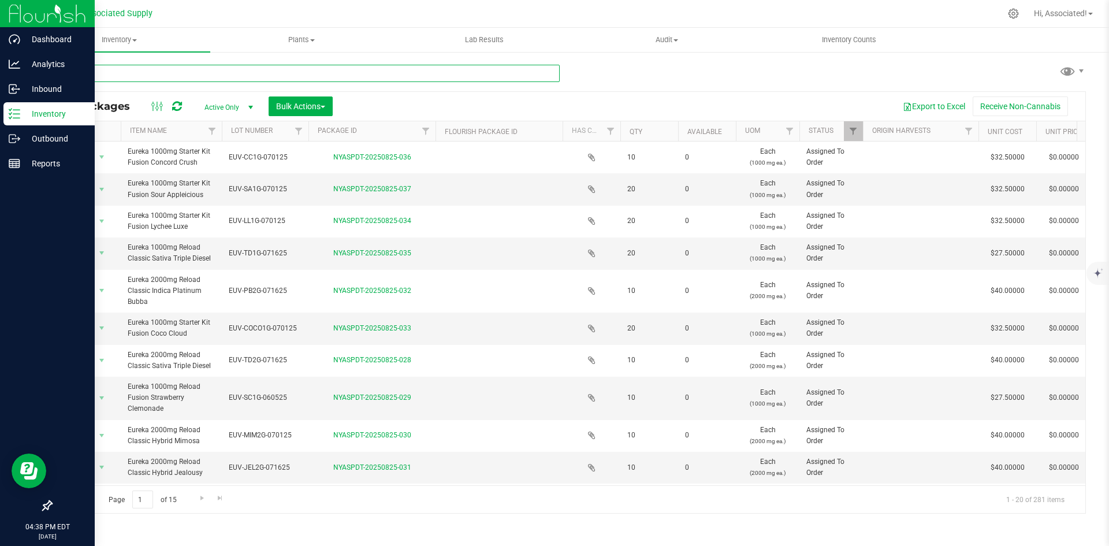
click at [193, 74] on input "text" at bounding box center [305, 73] width 509 height 17
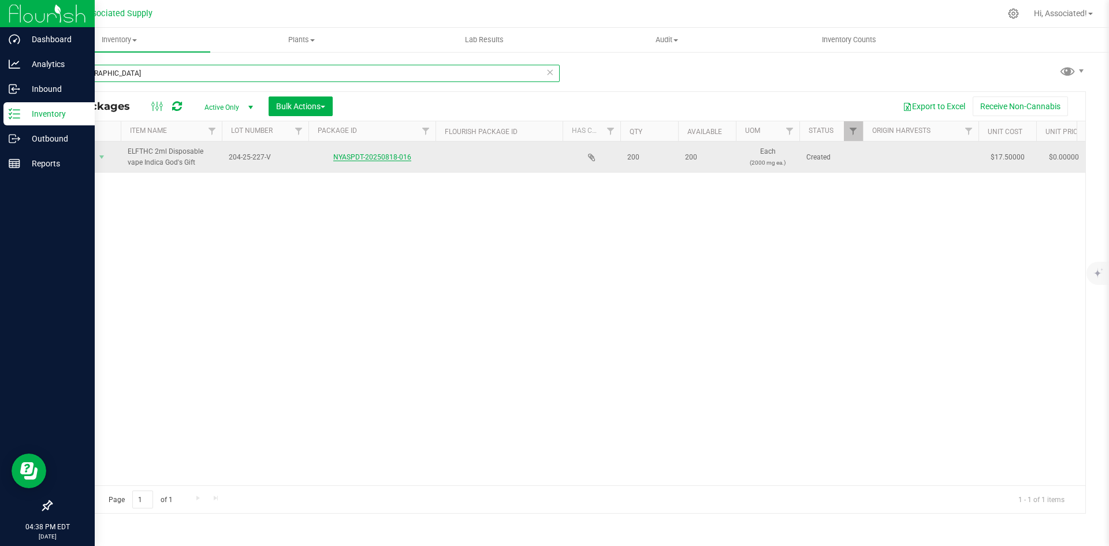
type input "[DEMOGRAPHIC_DATA]"
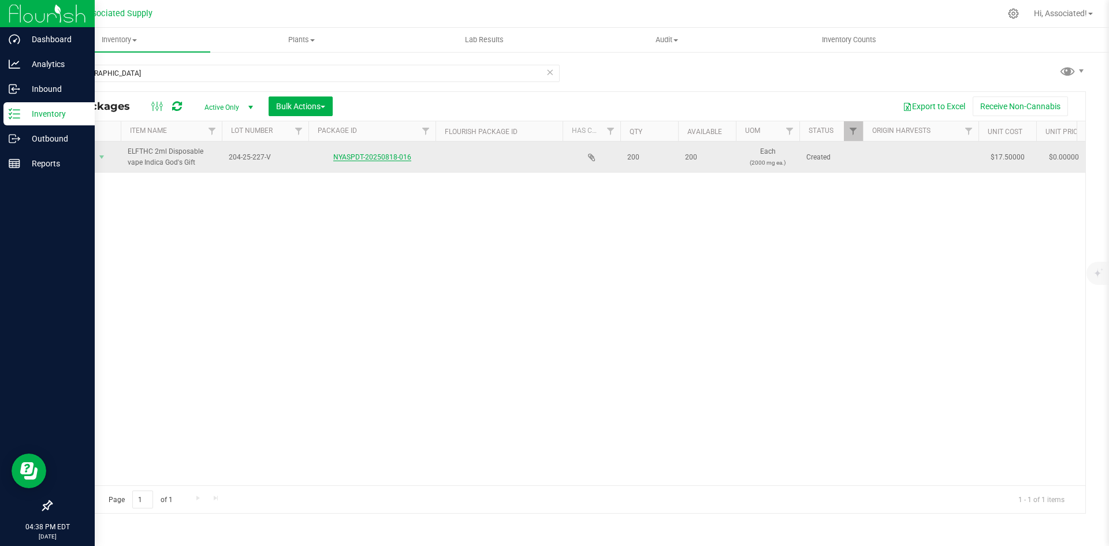
click at [382, 158] on link "NYASPDT-20250818-016" at bounding box center [372, 157] width 78 height 8
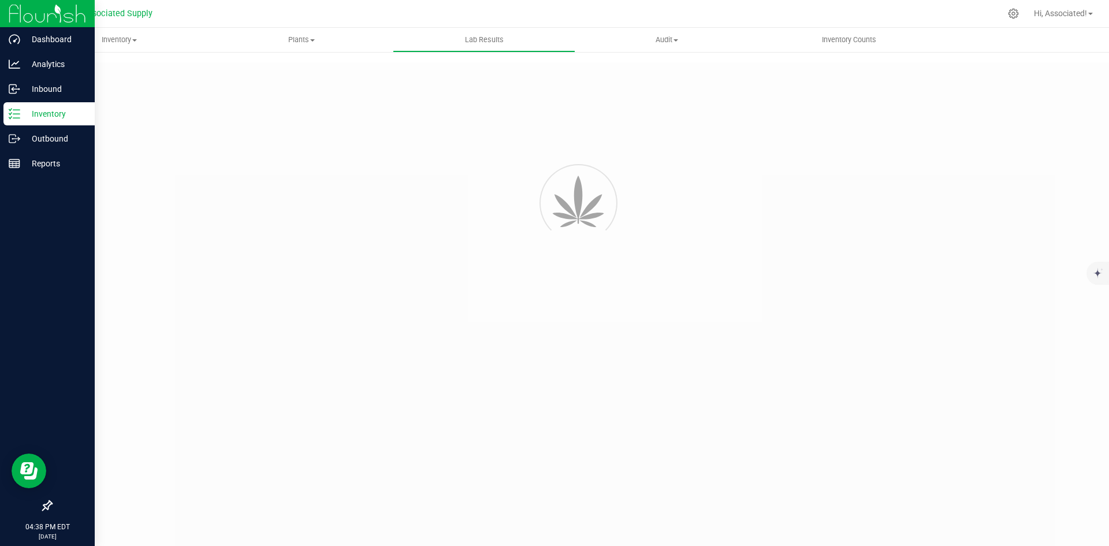
type input "NYASPDT-20250818-016"
type input "2507RLI0646-2397"
type input "[DATE] 4:00 AM"
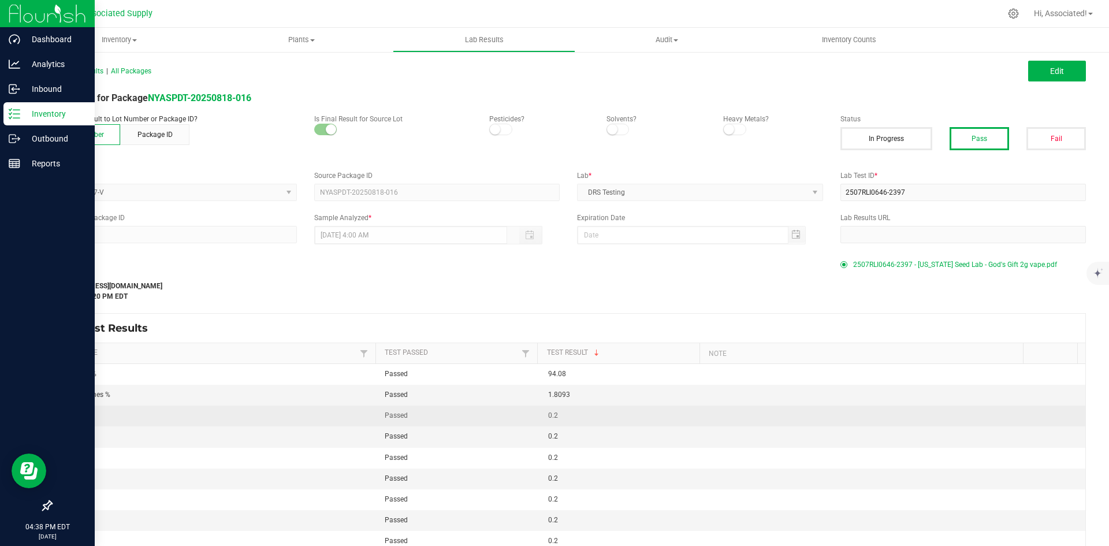
drag, startPoint x: 557, startPoint y: 416, endPoint x: 524, endPoint y: 416, distance: 32.9
click at [524, 416] on tr "Δ-9 THC % Passed 0.2" at bounding box center [568, 415] width 1034 height 21
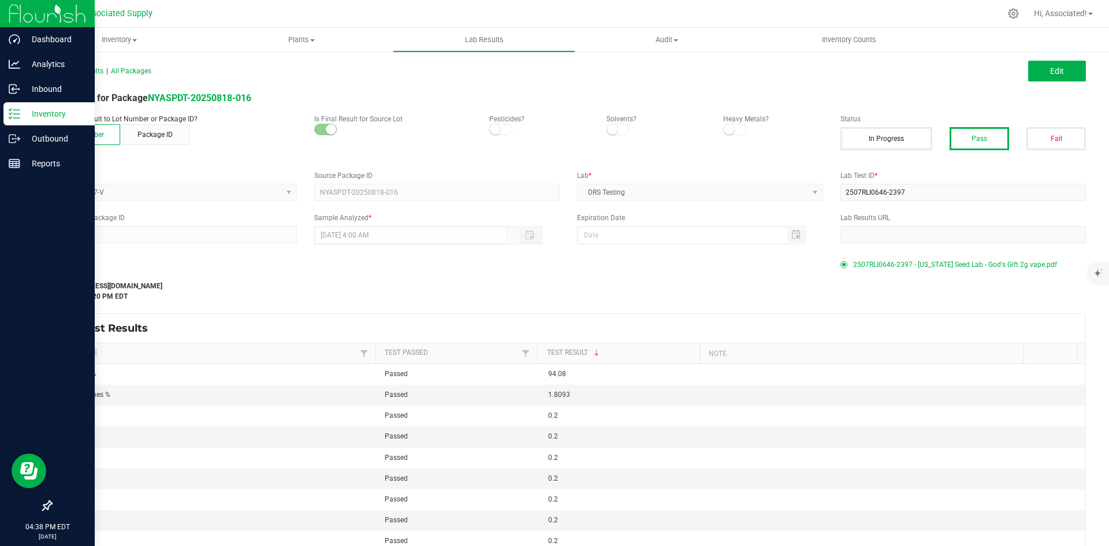
click at [772, 276] on div "Last Modified [EMAIL_ADDRESS][DOMAIN_NAME] [DATE] 12:16:20 PM EDT" at bounding box center [437, 284] width 790 height 34
click at [1050, 72] on span "Edit" at bounding box center [1057, 70] width 14 height 9
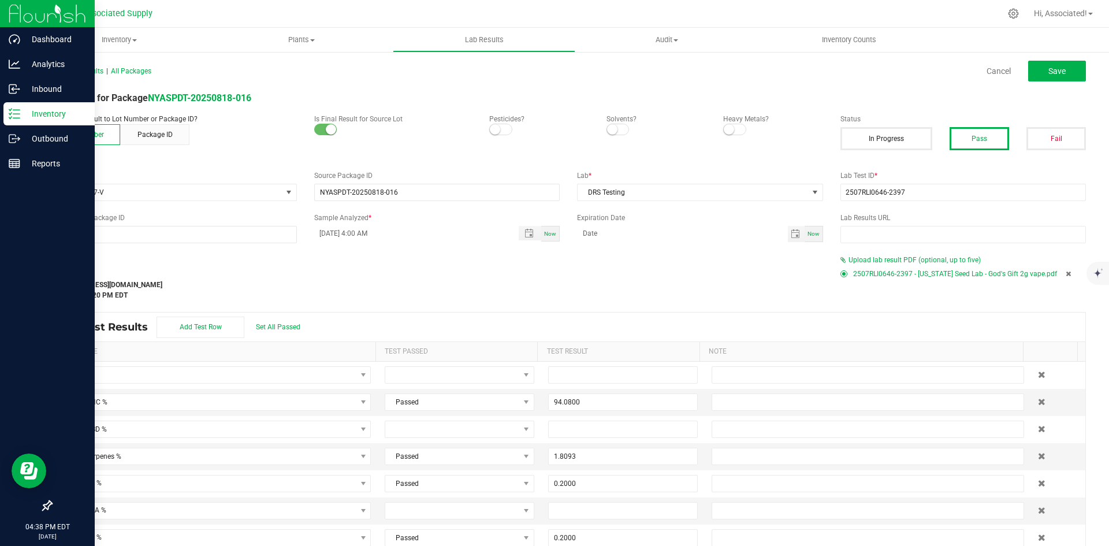
click at [1066, 272] on icon at bounding box center [1068, 273] width 5 height 7
click at [890, 258] on span "Upload lab result PDF (optional, up to five)" at bounding box center [915, 260] width 132 height 8
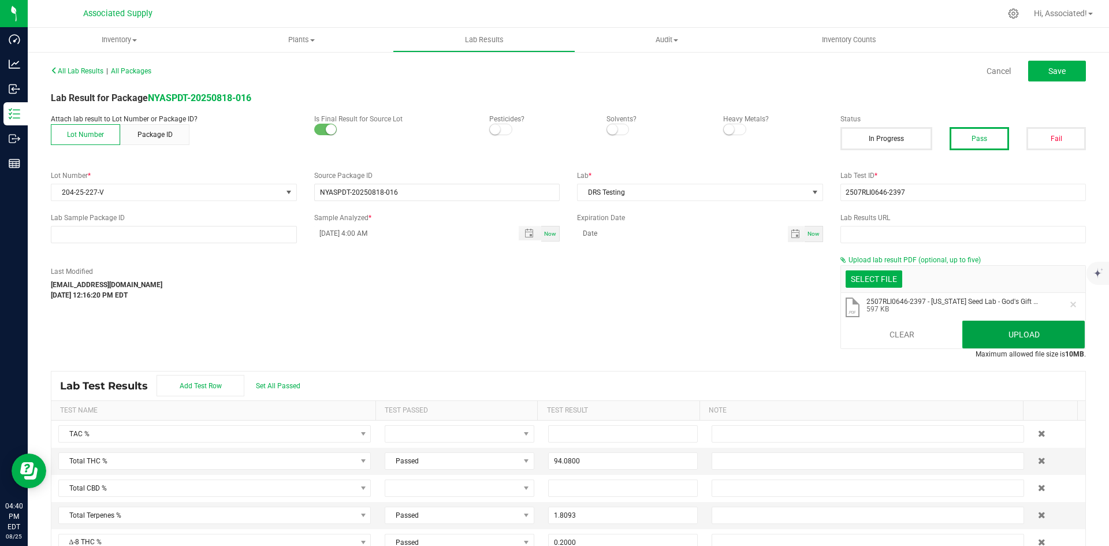
click at [1037, 332] on button "Upload" at bounding box center [1023, 335] width 122 height 28
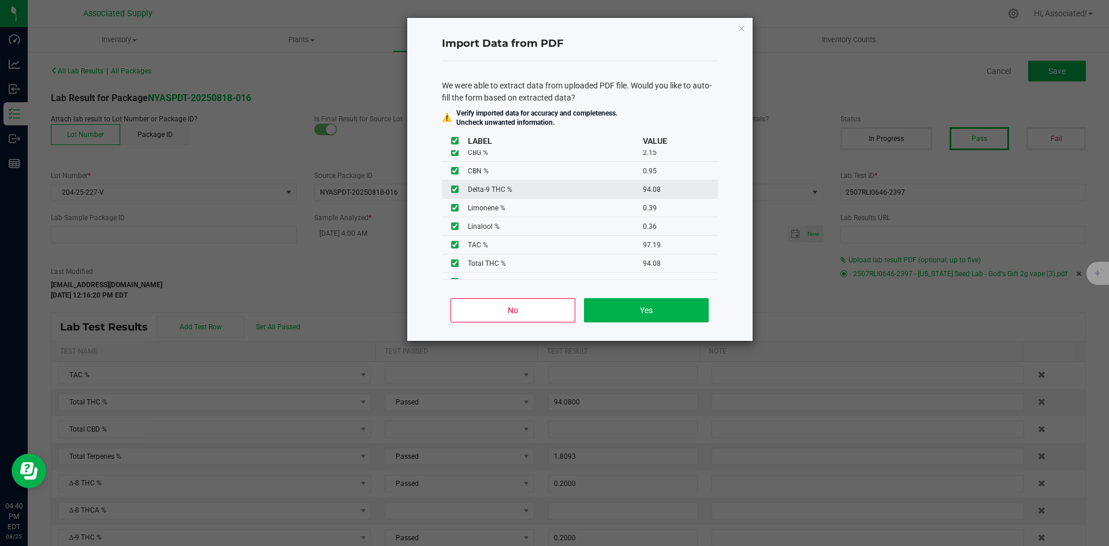
scroll to position [185, 0]
click at [668, 314] on button "Yes" at bounding box center [646, 310] width 124 height 24
type input "0.1700"
type input "0.0400"
type input "0.6700"
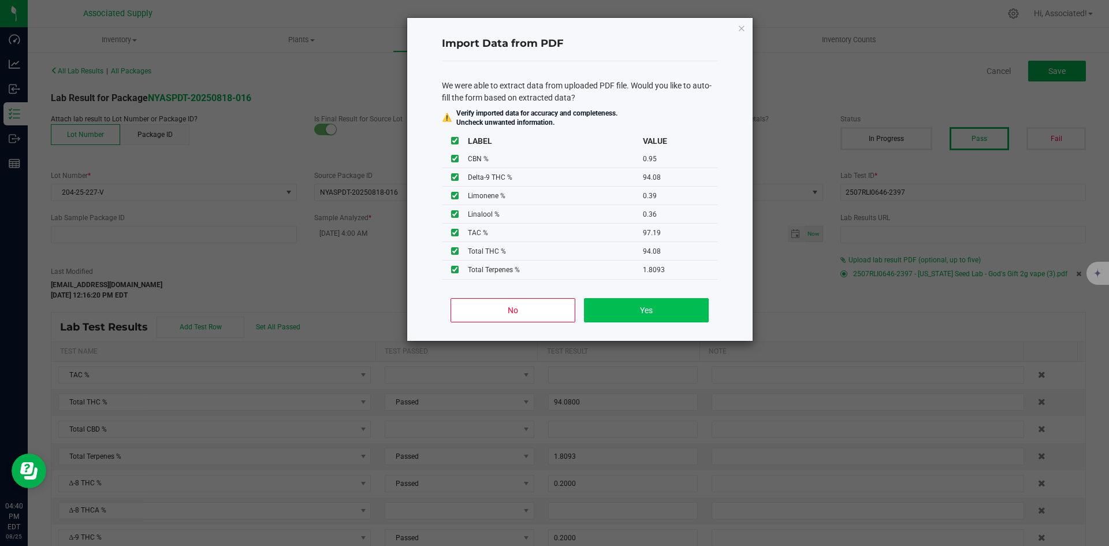
type input "0.0500"
type input "0.3900"
type input "0.3600"
type input "0.1300"
type input "97.1900"
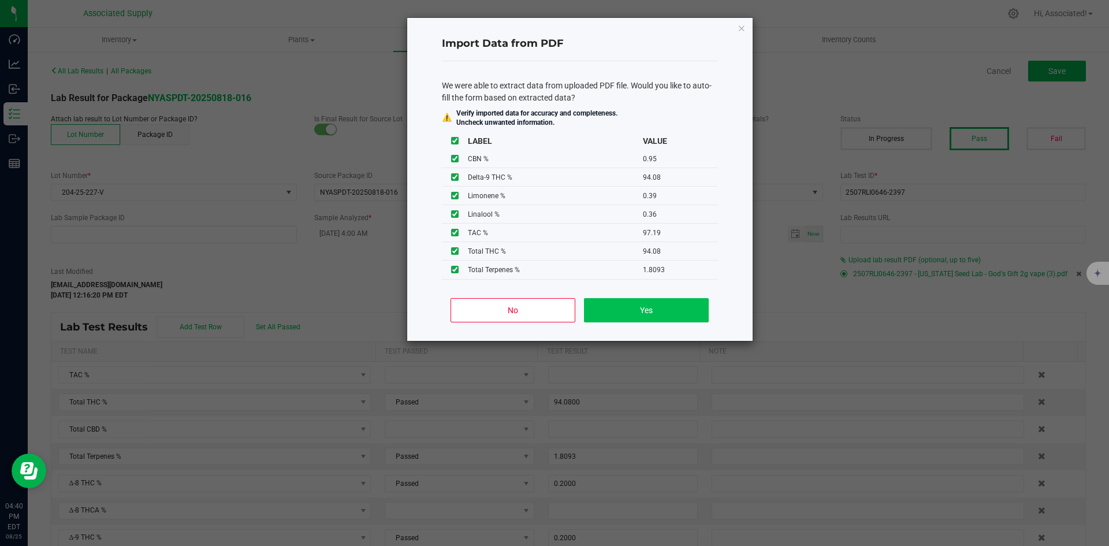
type input "94.0800"
type input "2.1500"
type input "0.9500"
type input "0.0100"
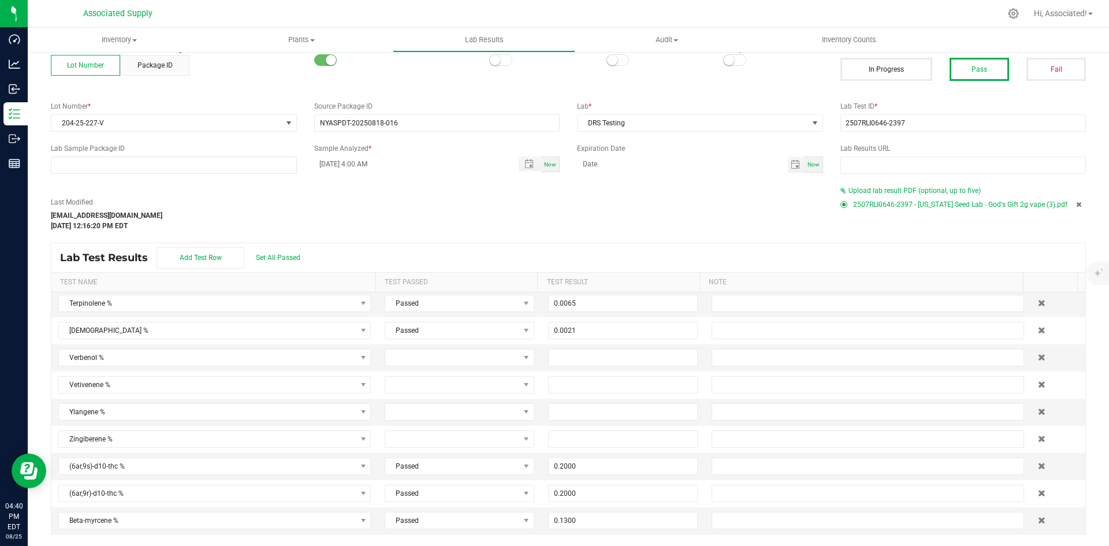
scroll to position [0, 0]
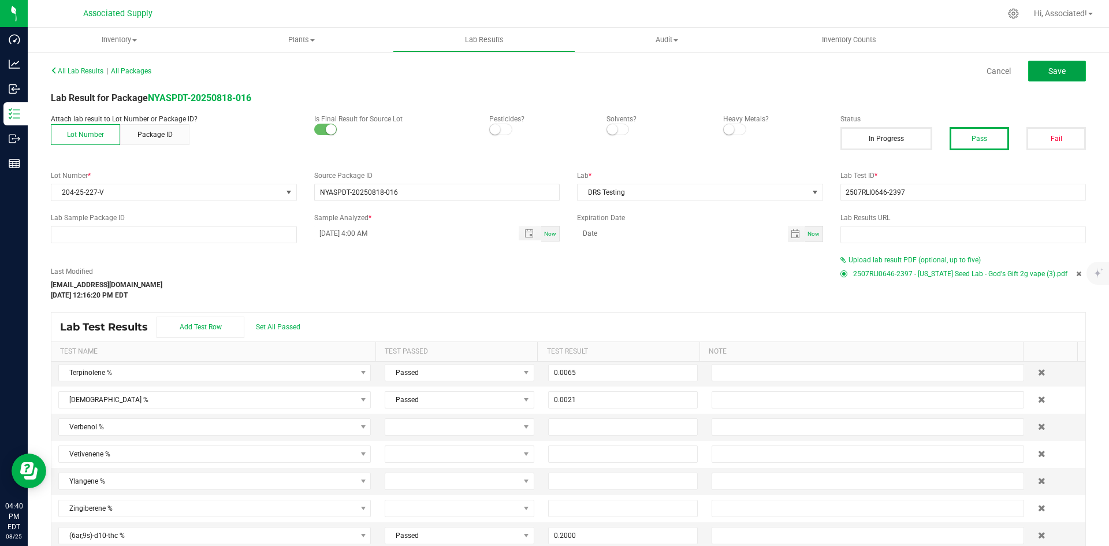
click at [1048, 72] on span "Save" at bounding box center [1056, 70] width 17 height 9
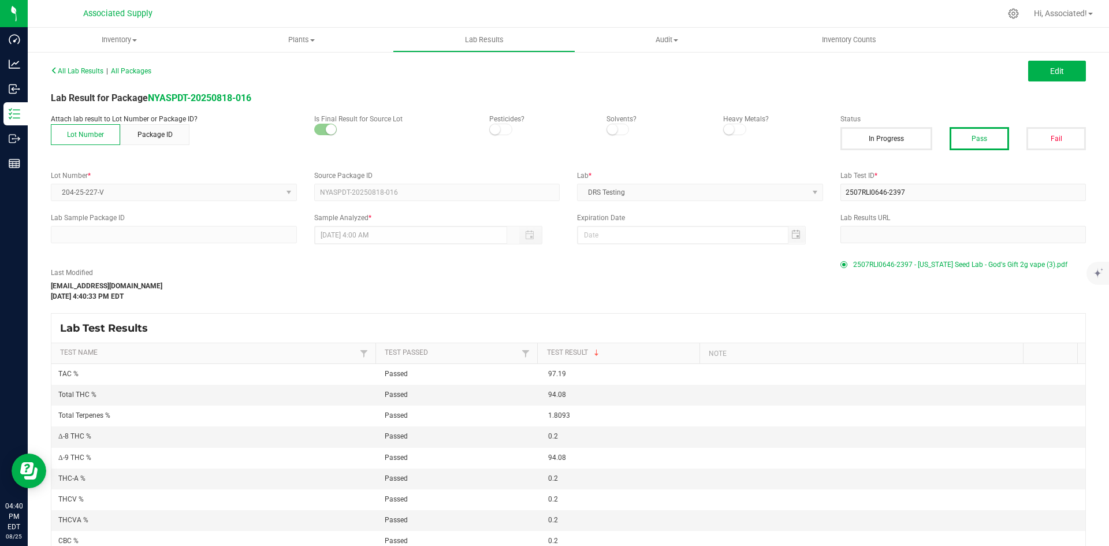
click at [556, 287] on div "Last Modified [EMAIL_ADDRESS][DOMAIN_NAME] [DATE] 4:40:33 PM EDT" at bounding box center [437, 284] width 790 height 34
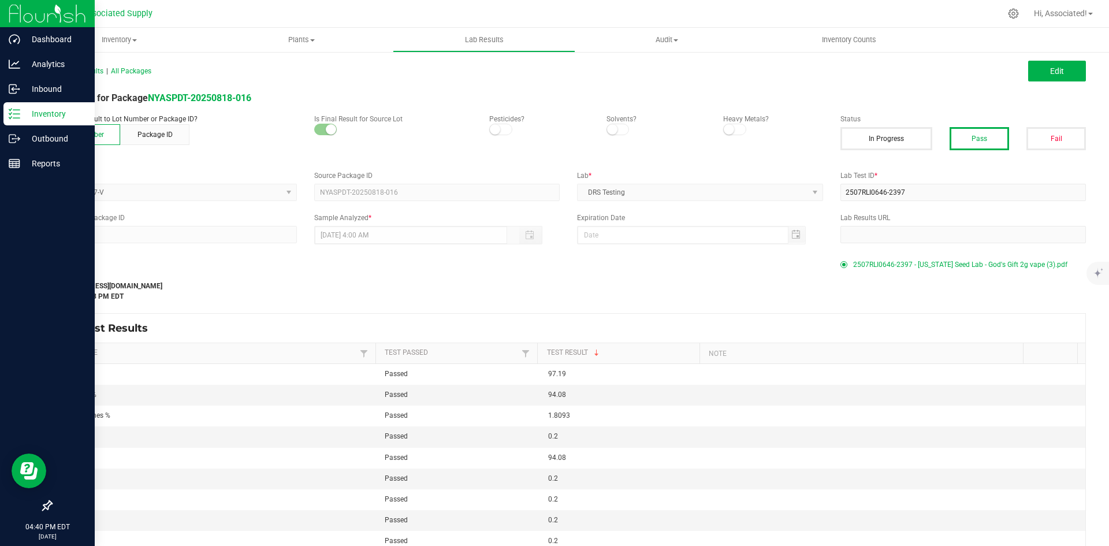
click at [14, 112] on icon at bounding box center [15, 114] width 12 height 12
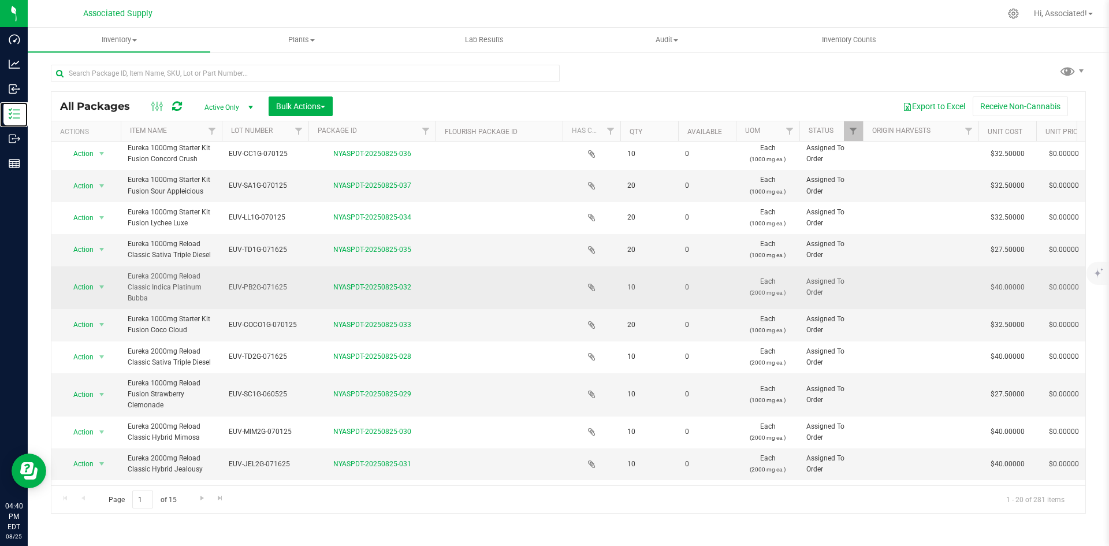
scroll to position [58, 0]
